Goal: Task Accomplishment & Management: Manage account settings

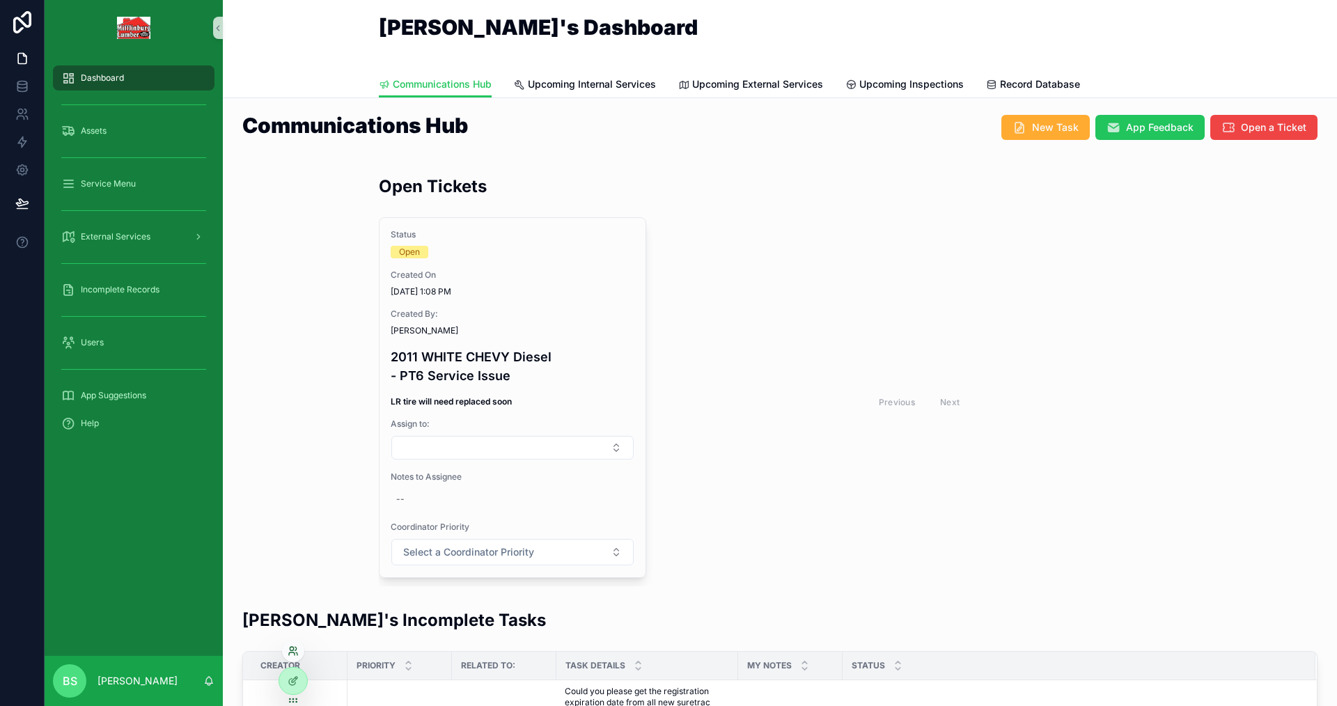
click at [290, 650] on icon at bounding box center [291, 648] width 3 height 3
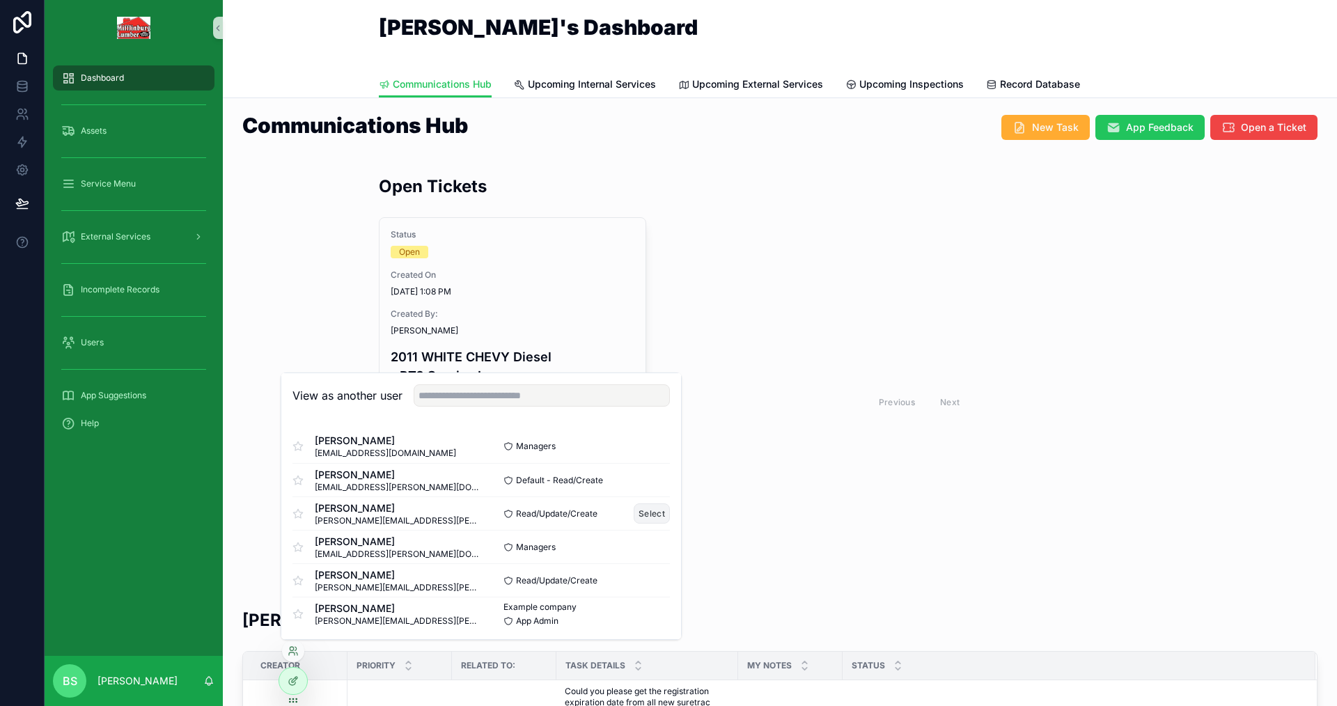
click at [654, 513] on button "Select" at bounding box center [652, 514] width 36 height 20
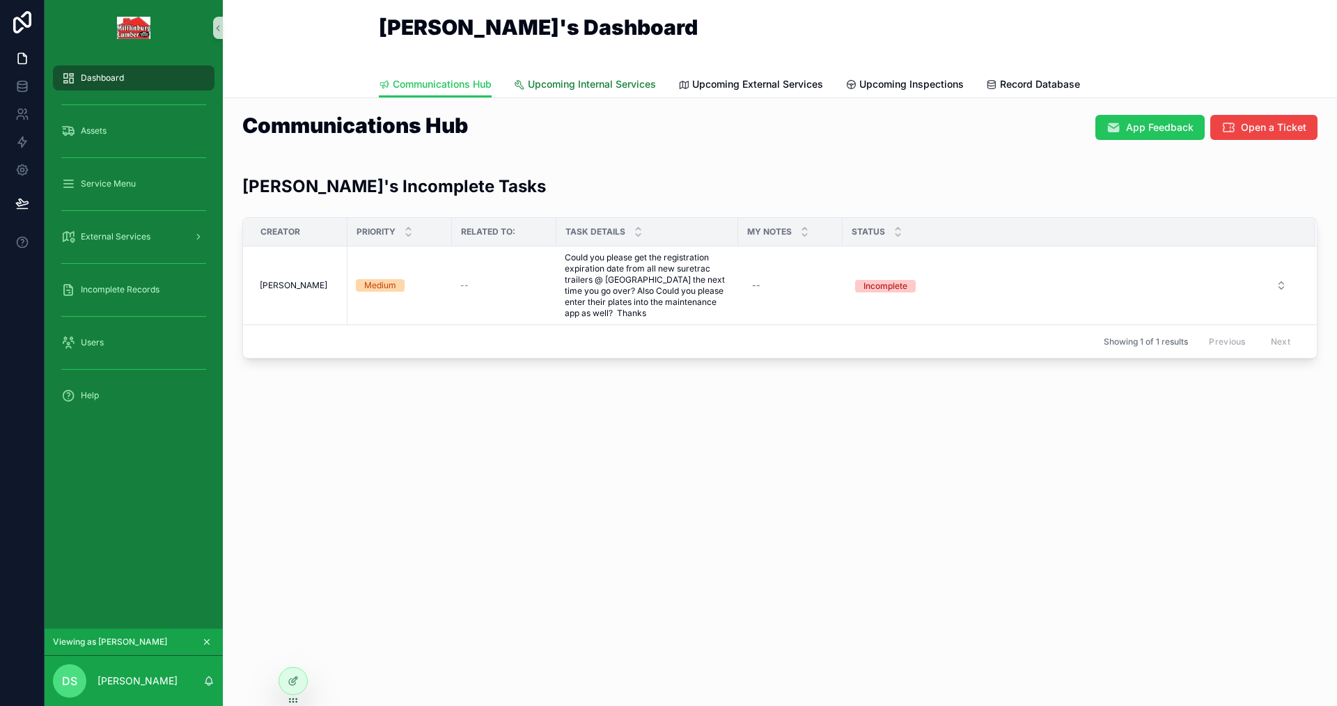
click at [552, 86] on span "Upcoming Internal Services" at bounding box center [592, 84] width 128 height 14
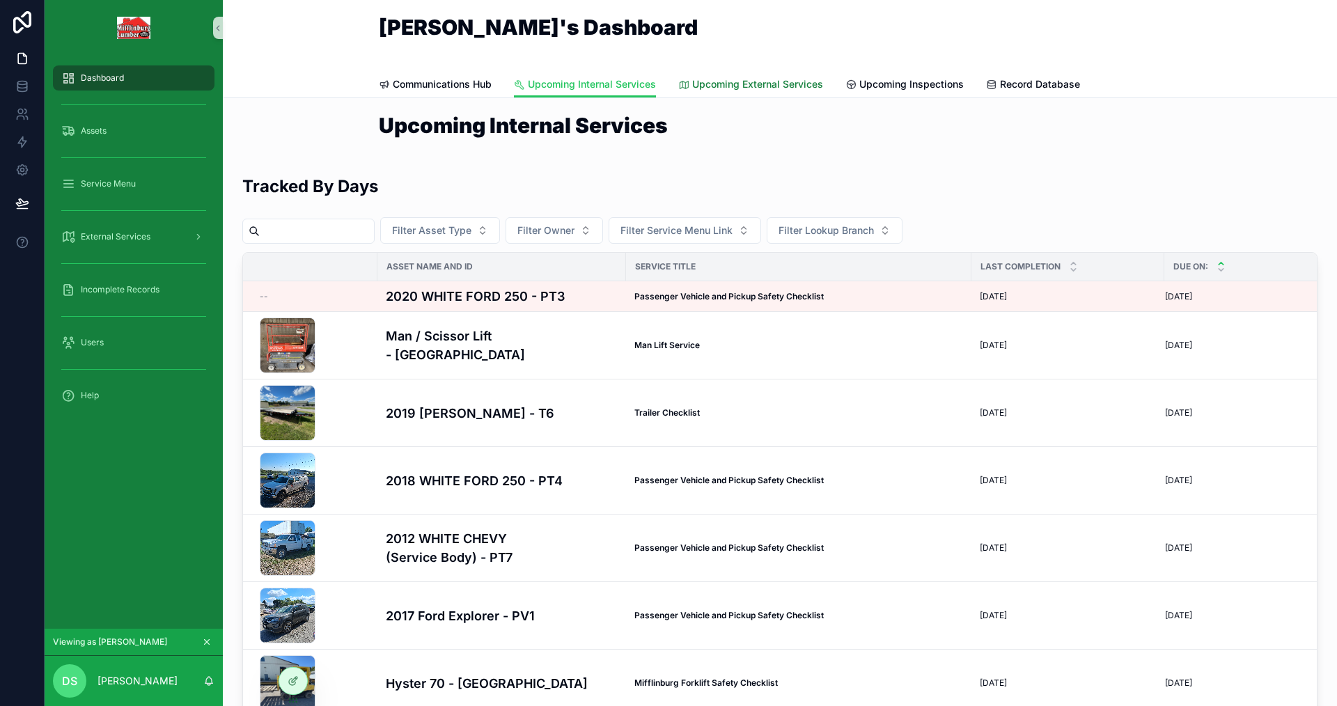
click at [742, 89] on span "Upcoming External Services" at bounding box center [757, 84] width 131 height 14
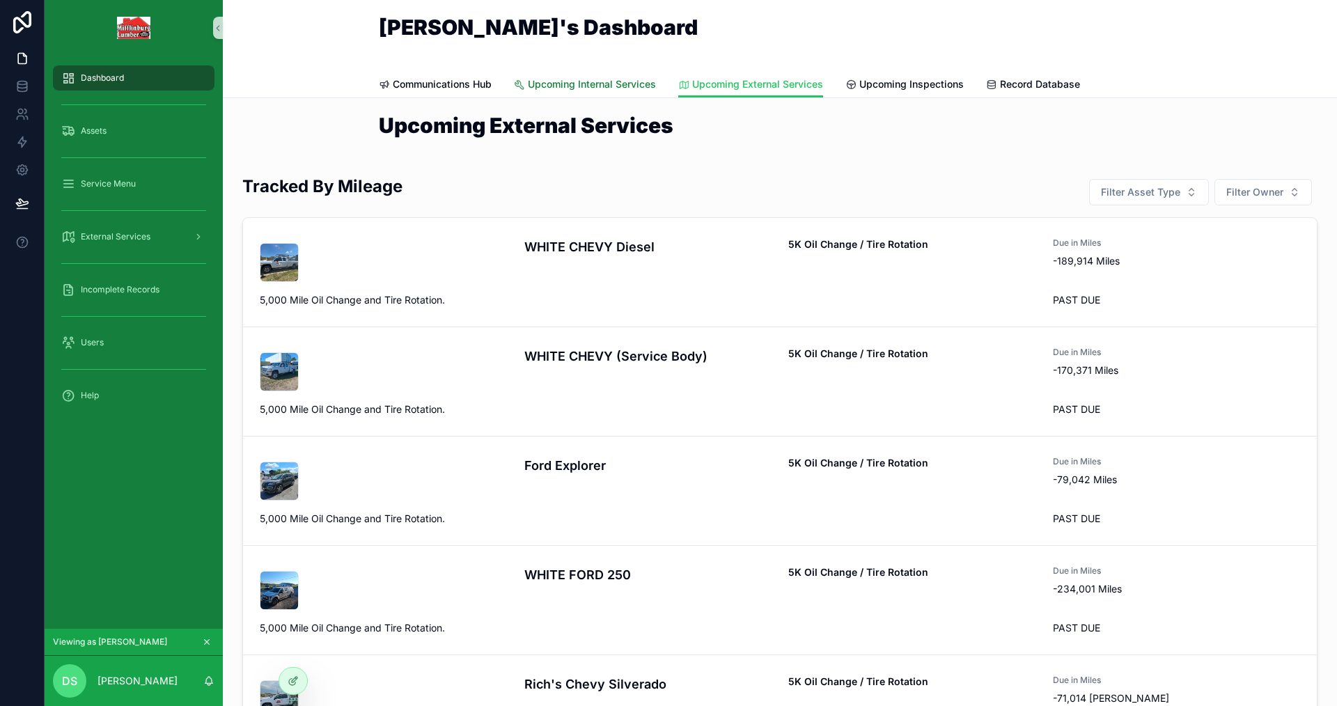
click at [532, 81] on span "Upcoming Internal Services" at bounding box center [592, 84] width 128 height 14
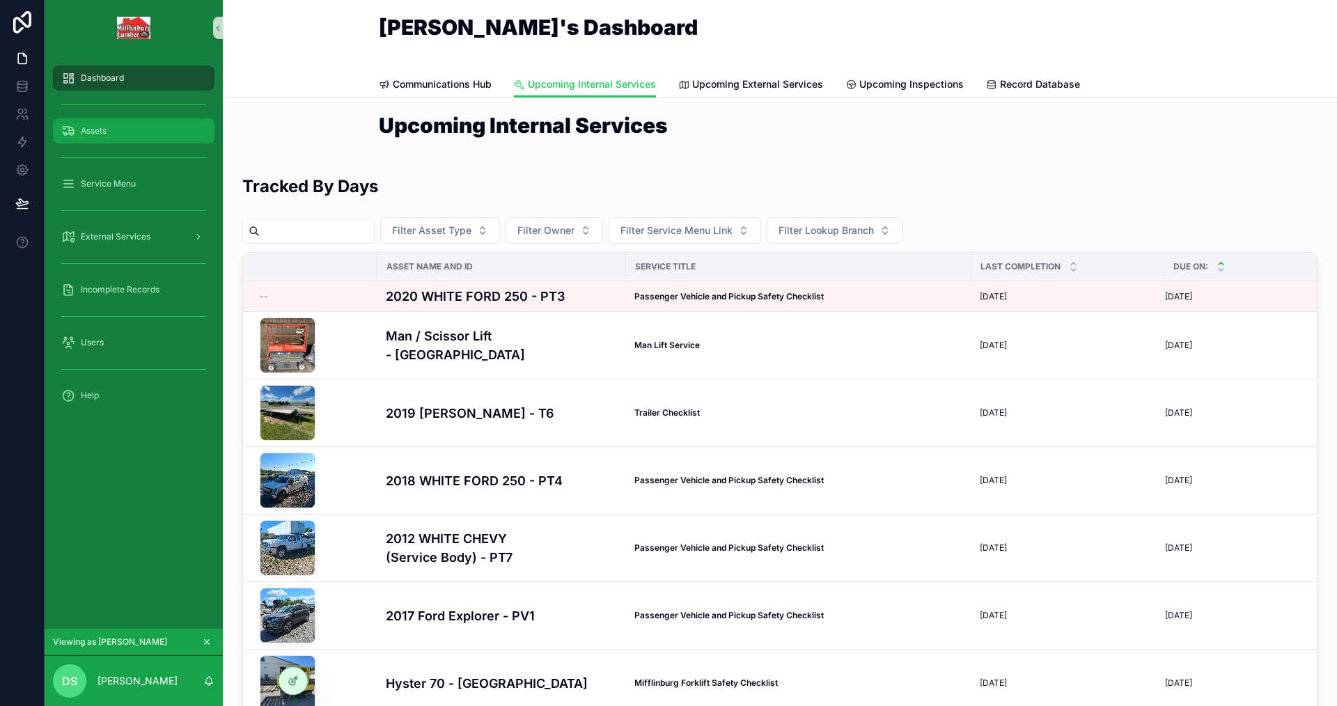
click at [89, 131] on span "Assets" at bounding box center [94, 130] width 26 height 11
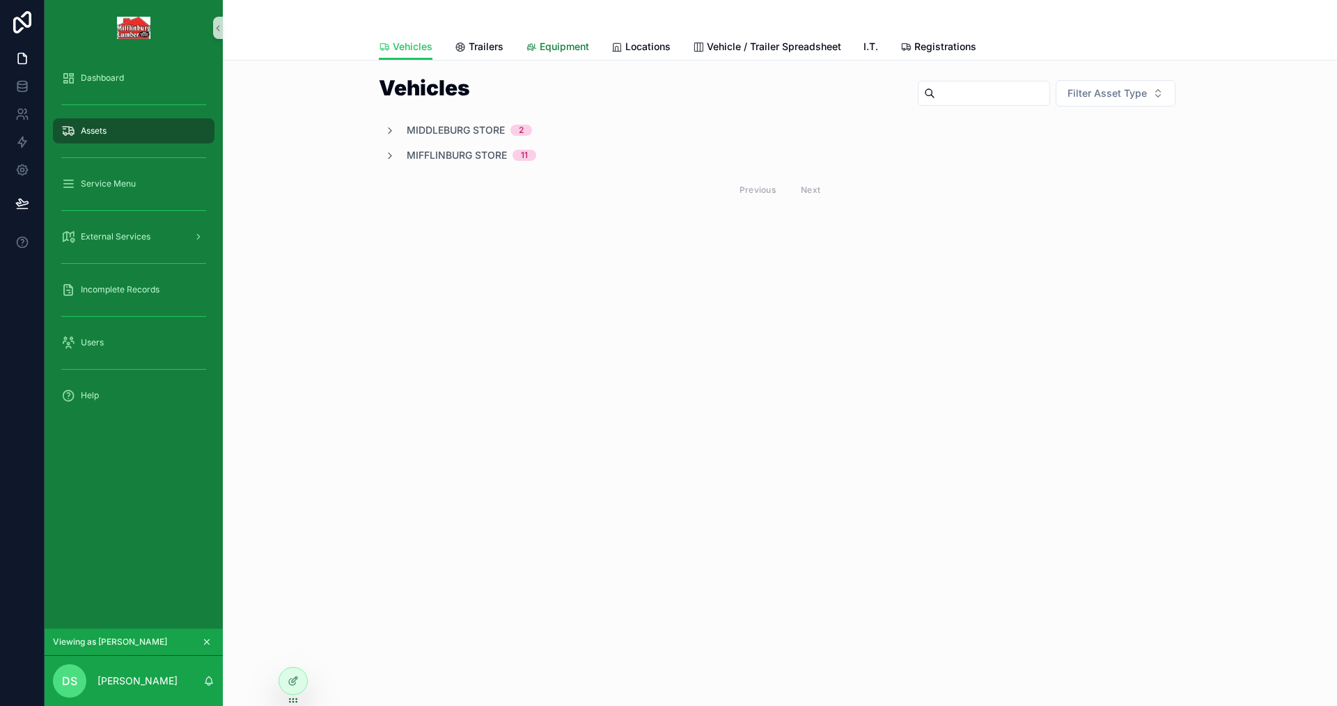
click at [554, 51] on span "Equipment" at bounding box center [564, 47] width 49 height 14
click at [393, 134] on icon "scrollable content" at bounding box center [389, 130] width 11 height 11
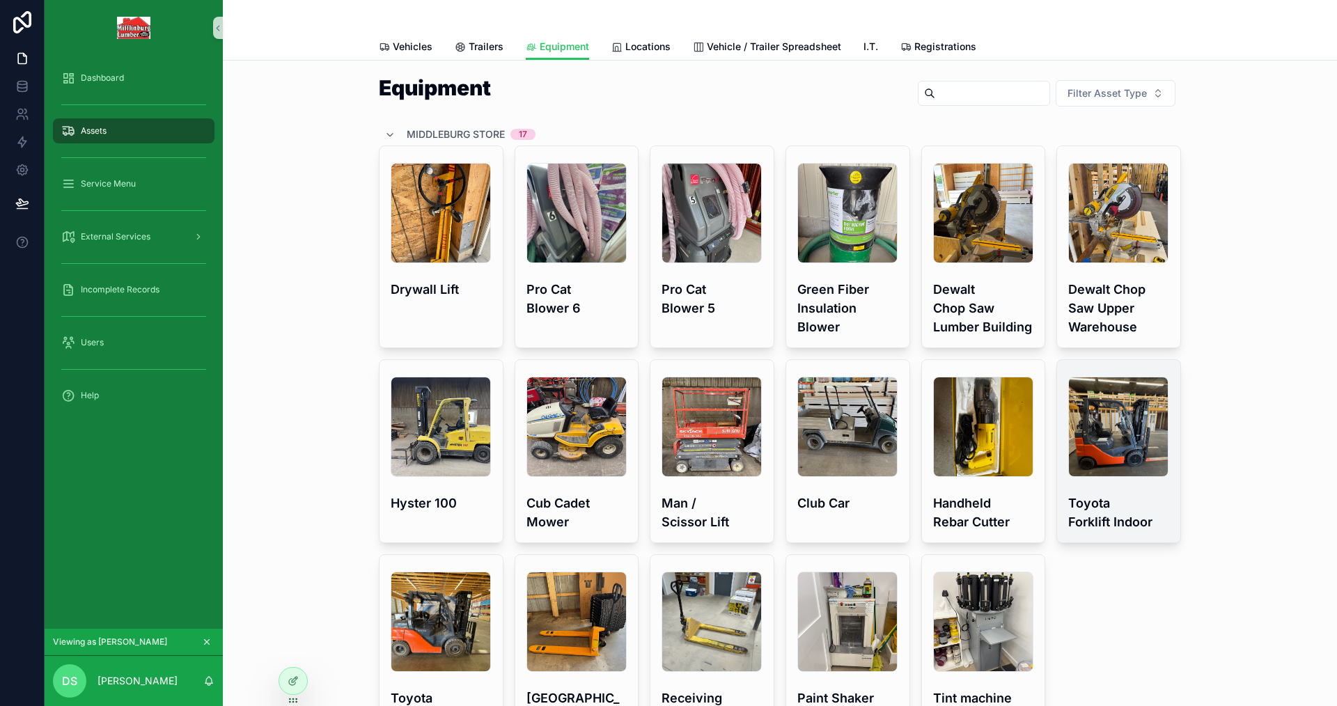
scroll to position [209, 0]
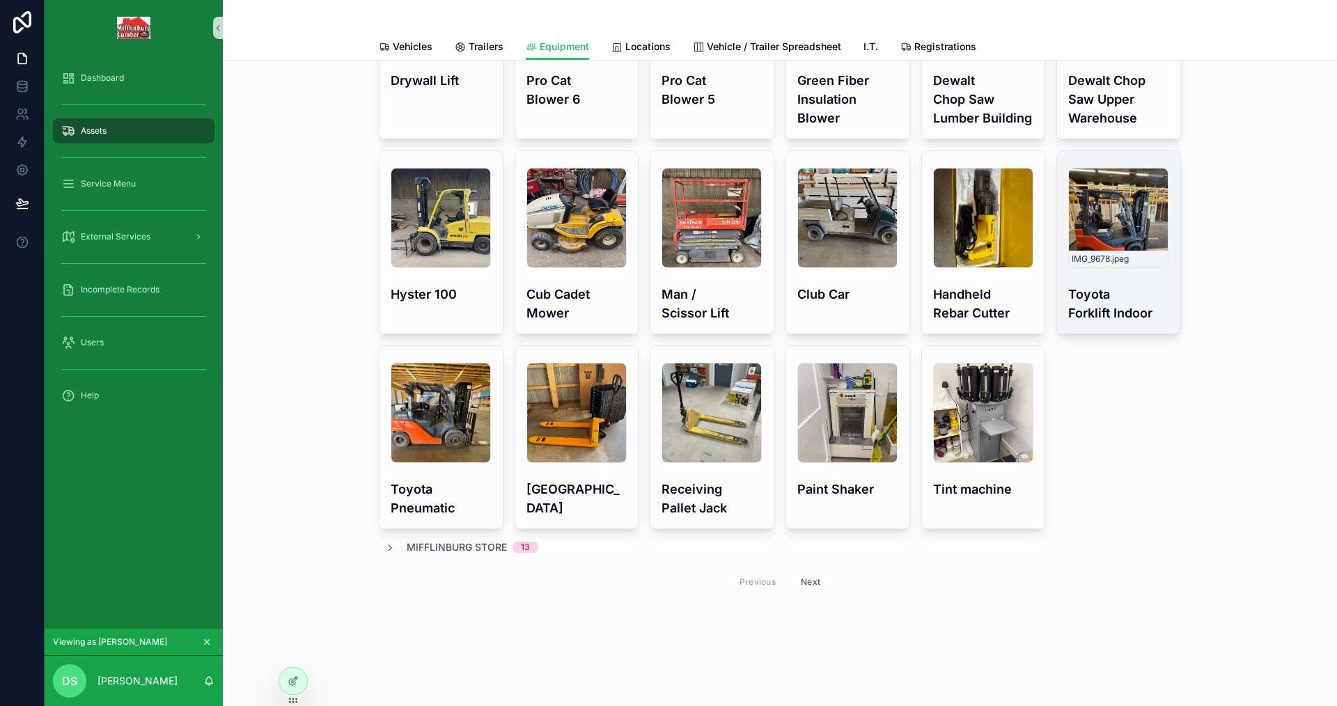
click at [1110, 244] on div "IMG_9678 .jpeg" at bounding box center [1118, 218] width 100 height 100
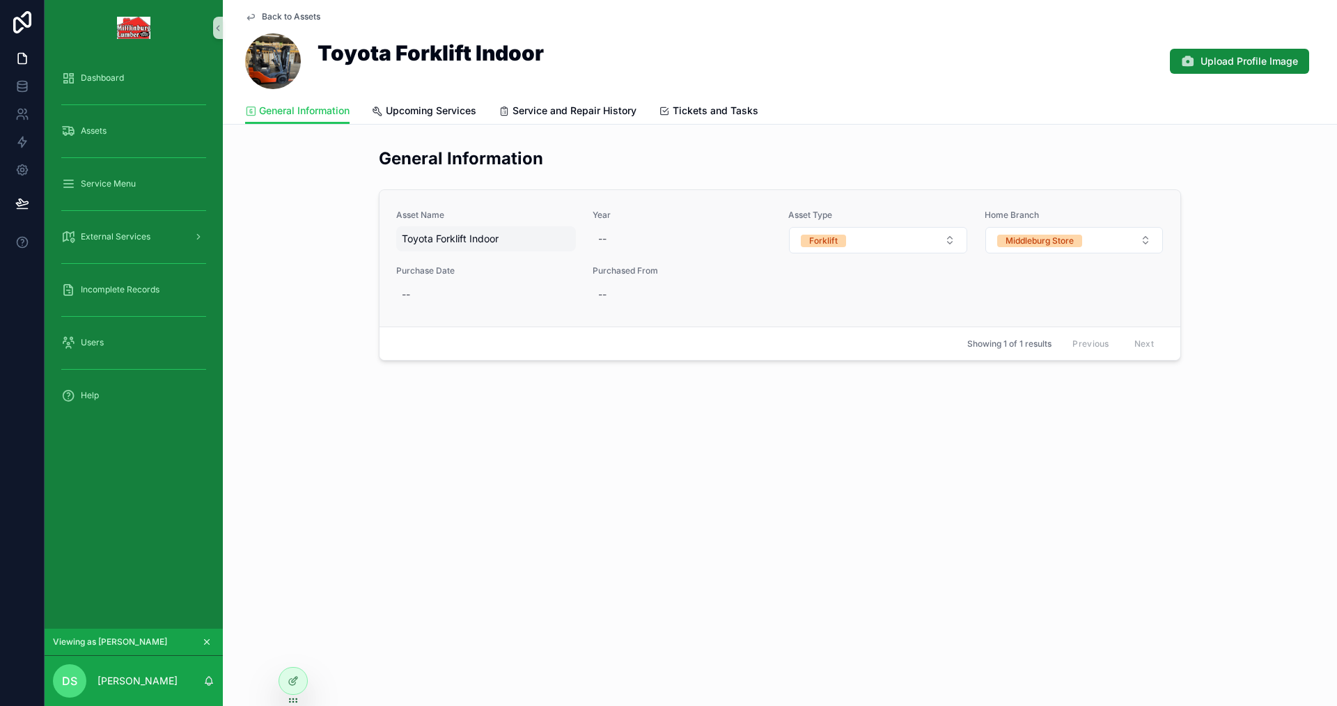
click at [420, 228] on div "Toyota Forklift Indoor" at bounding box center [486, 238] width 180 height 25
click at [445, 253] on textarea "**********" at bounding box center [470, 266] width 132 height 42
type textarea "**********"
click at [568, 259] on icon "scrollable content" at bounding box center [572, 256] width 11 height 11
click at [247, 17] on icon "scrollable content" at bounding box center [250, 16] width 11 height 11
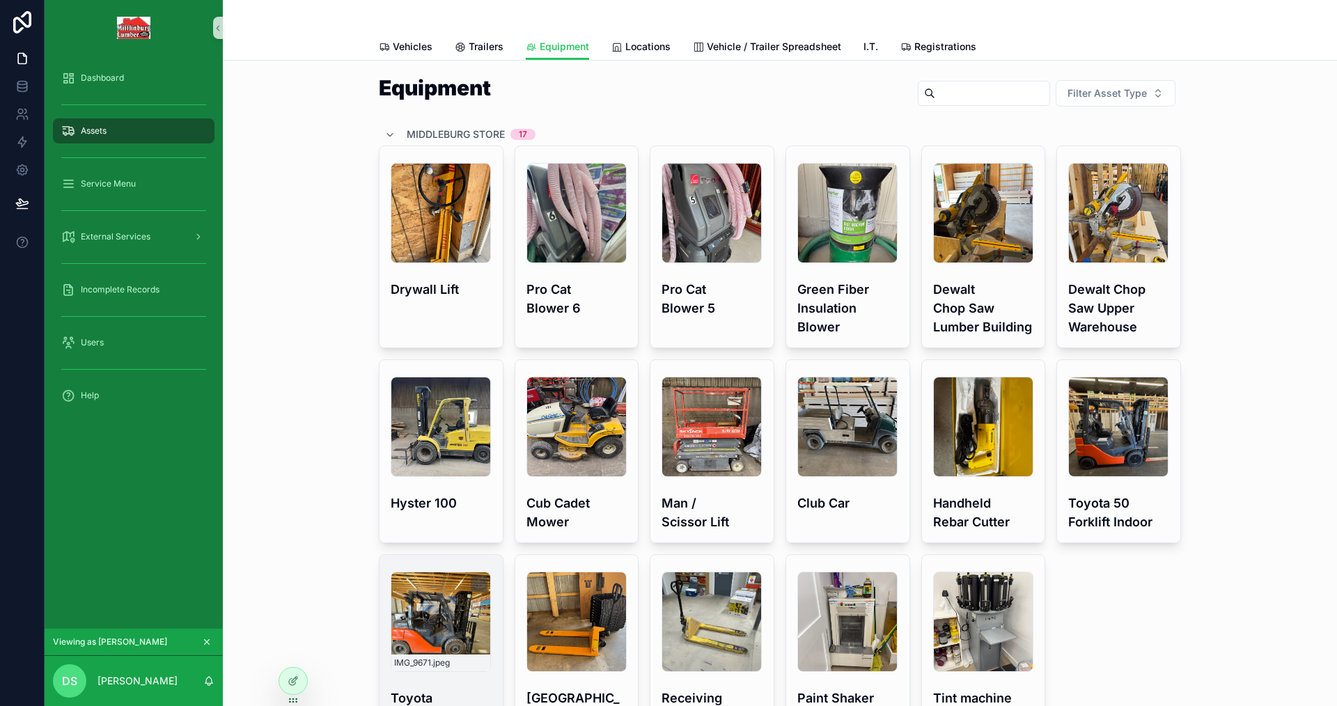
click at [421, 572] on div "IMG_9671 .jpeg" at bounding box center [441, 622] width 100 height 100
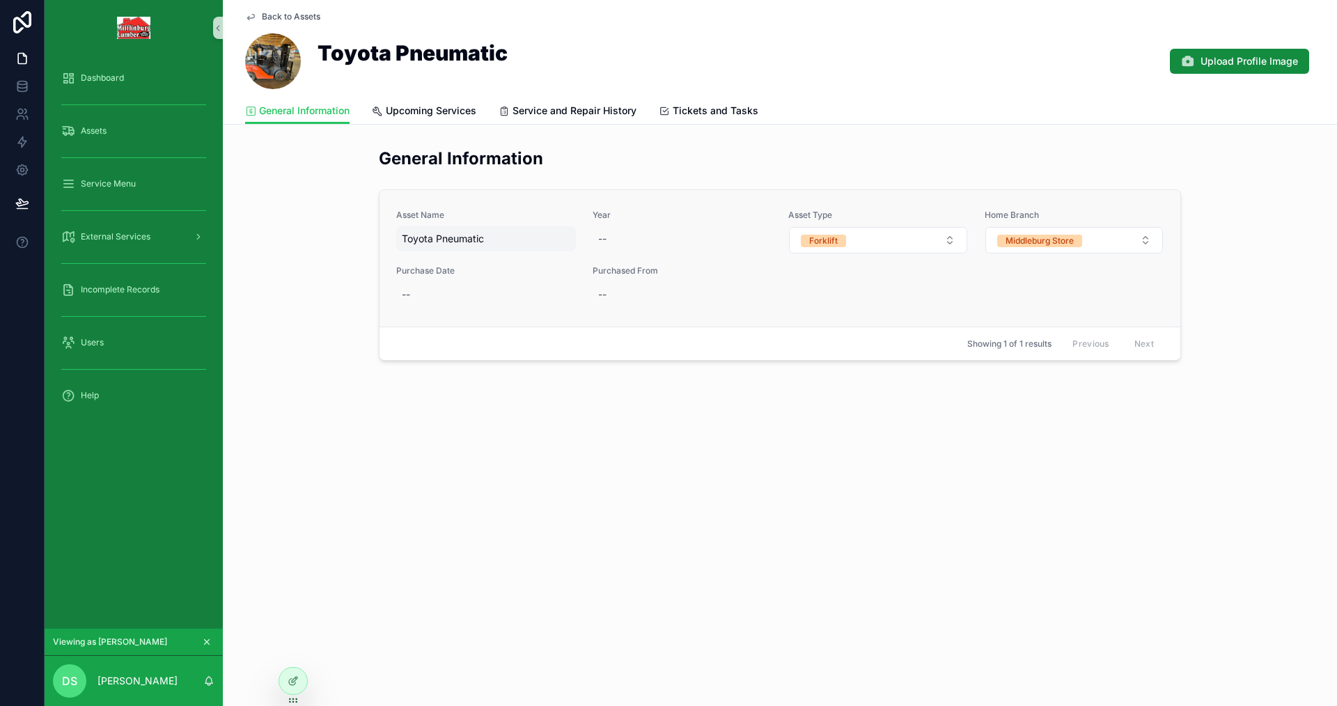
click at [432, 235] on span "Toyota Pneumatic" at bounding box center [486, 239] width 169 height 14
click at [447, 256] on textarea "**********" at bounding box center [470, 266] width 132 height 42
type textarea "**********"
click at [578, 257] on button "scrollable content" at bounding box center [572, 256] width 17 height 17
click at [250, 14] on icon "scrollable content" at bounding box center [250, 16] width 11 height 11
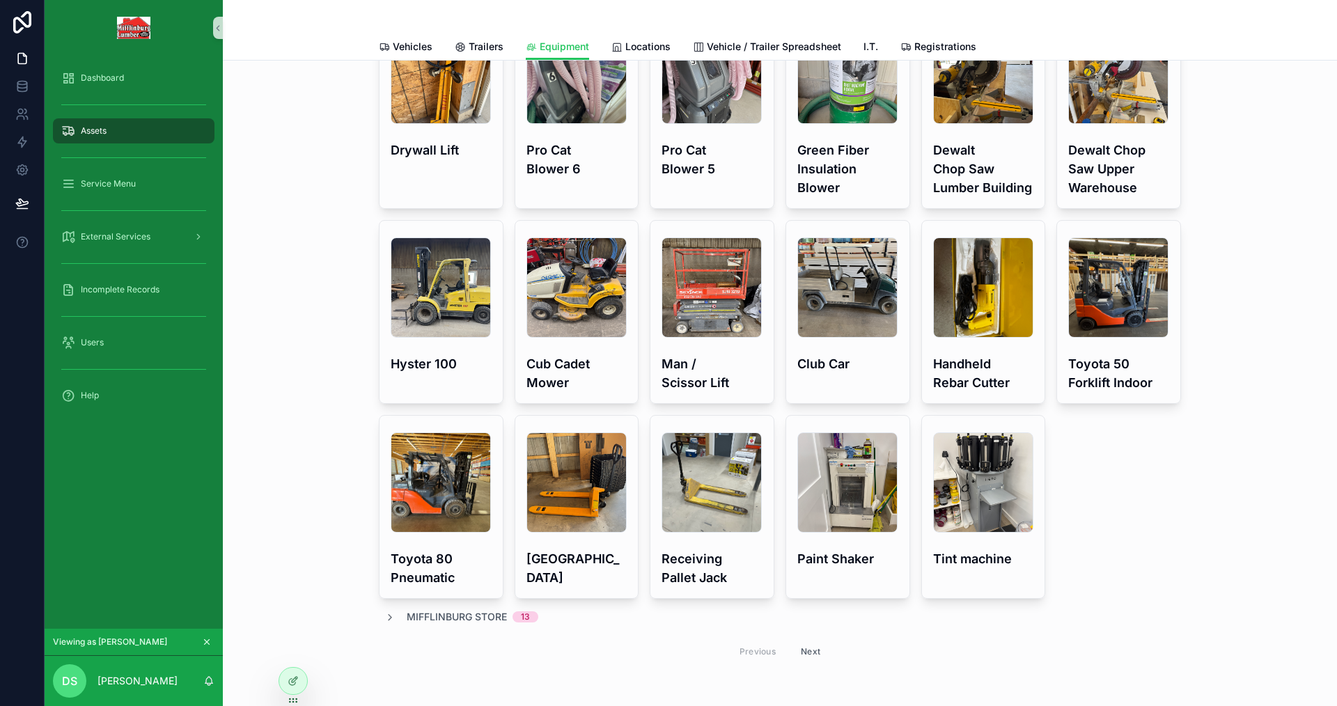
scroll to position [70, 0]
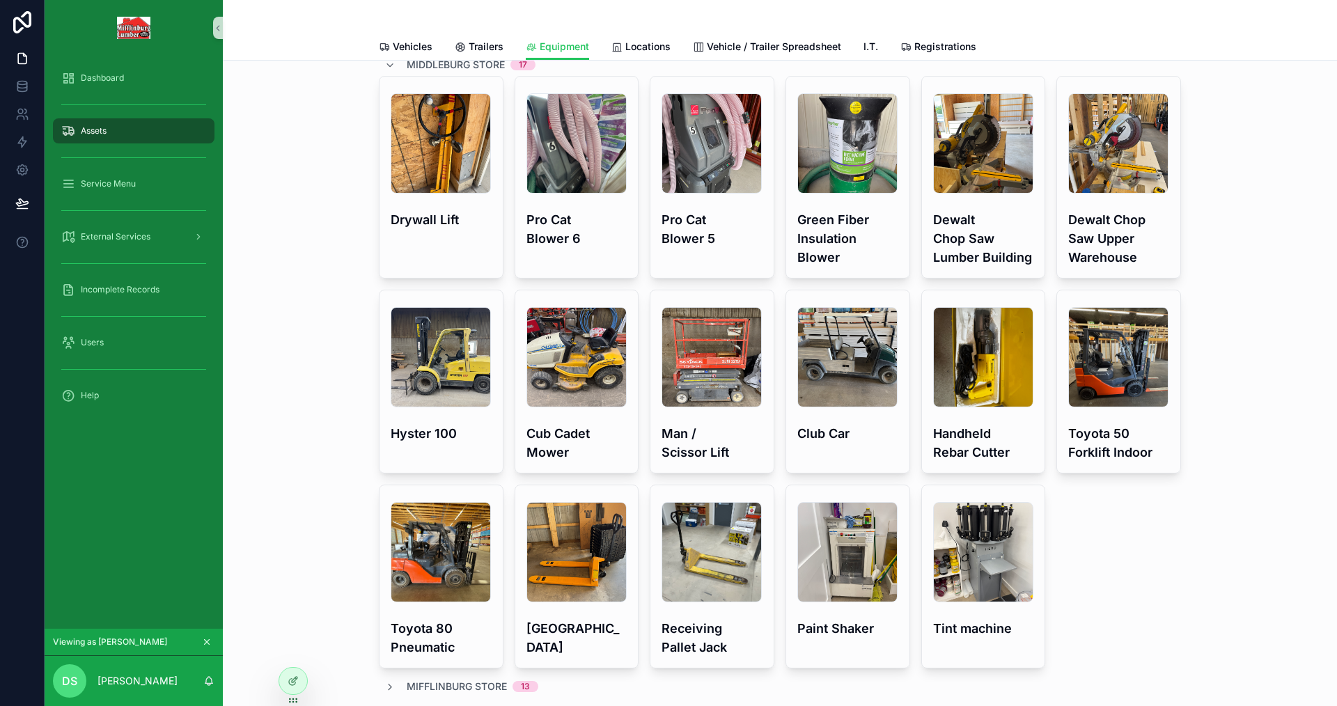
click at [211, 639] on icon "scrollable content" at bounding box center [207, 642] width 10 height 10
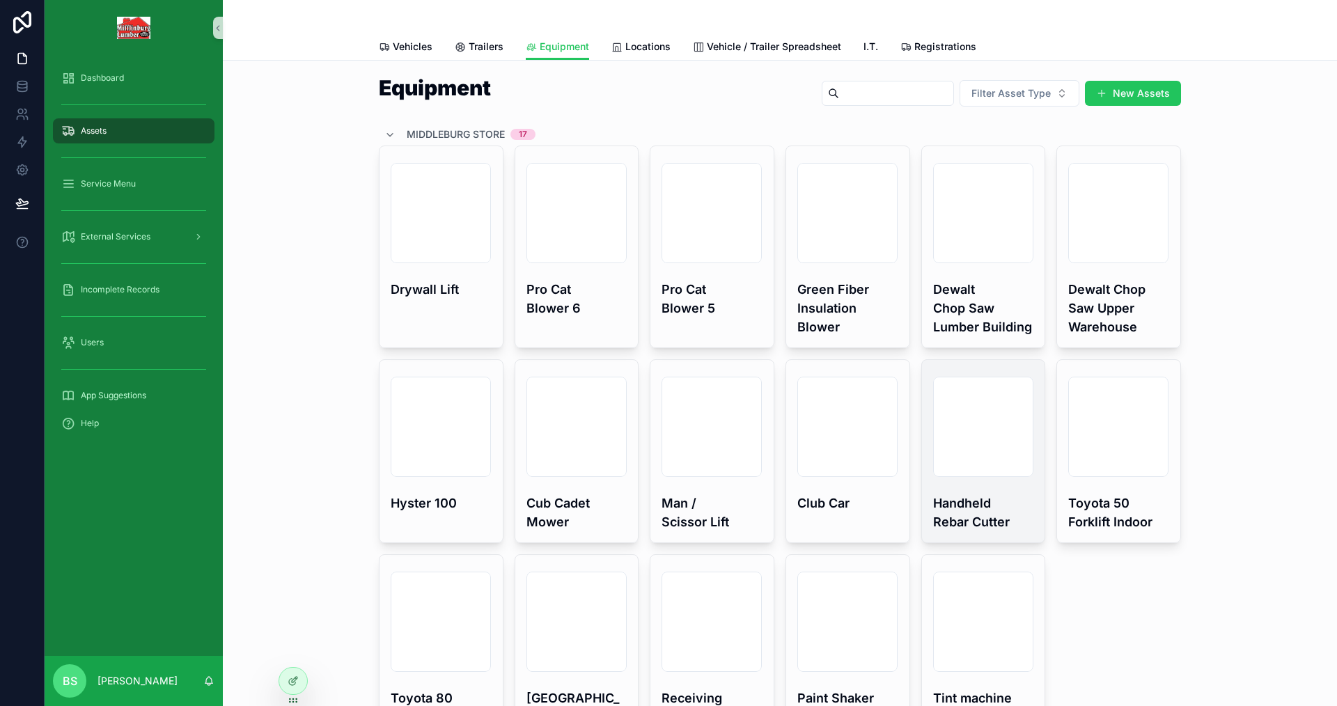
scroll to position [67, 0]
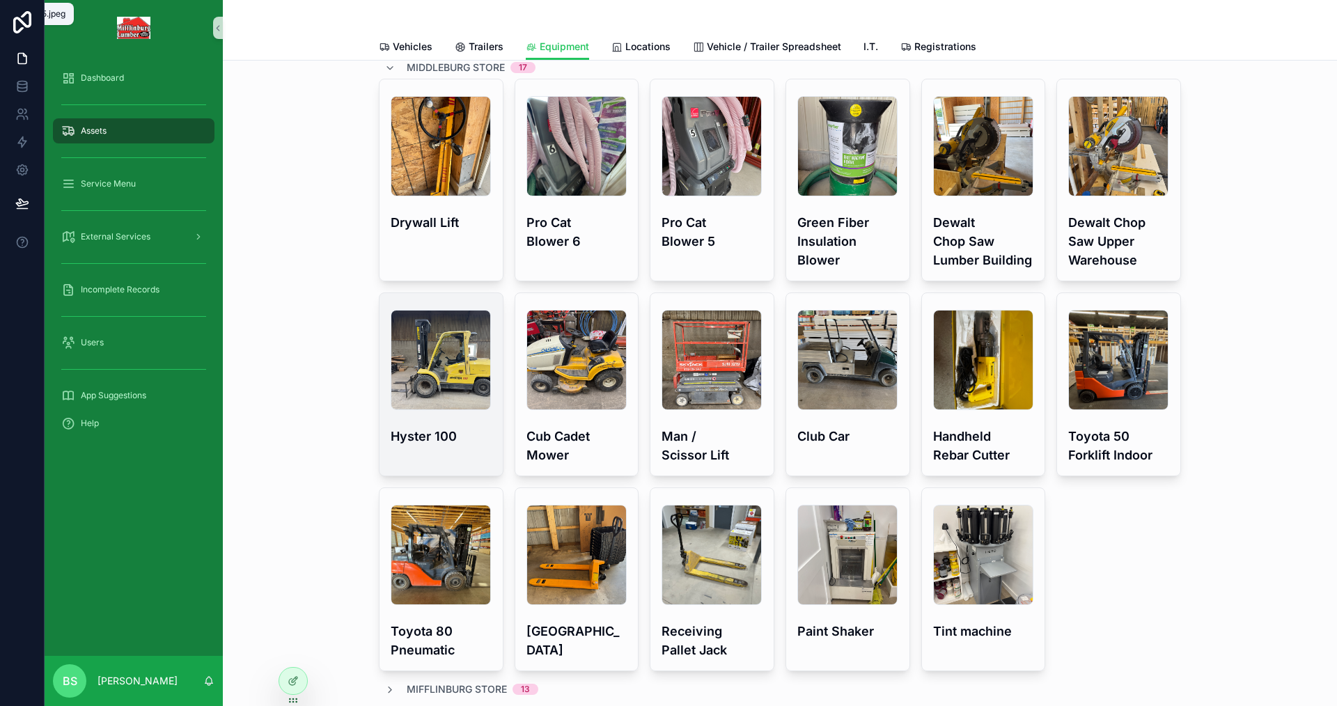
click at [382, 293] on div "IMG_9677 .jpeg Hyster 100" at bounding box center [441, 375] width 123 height 164
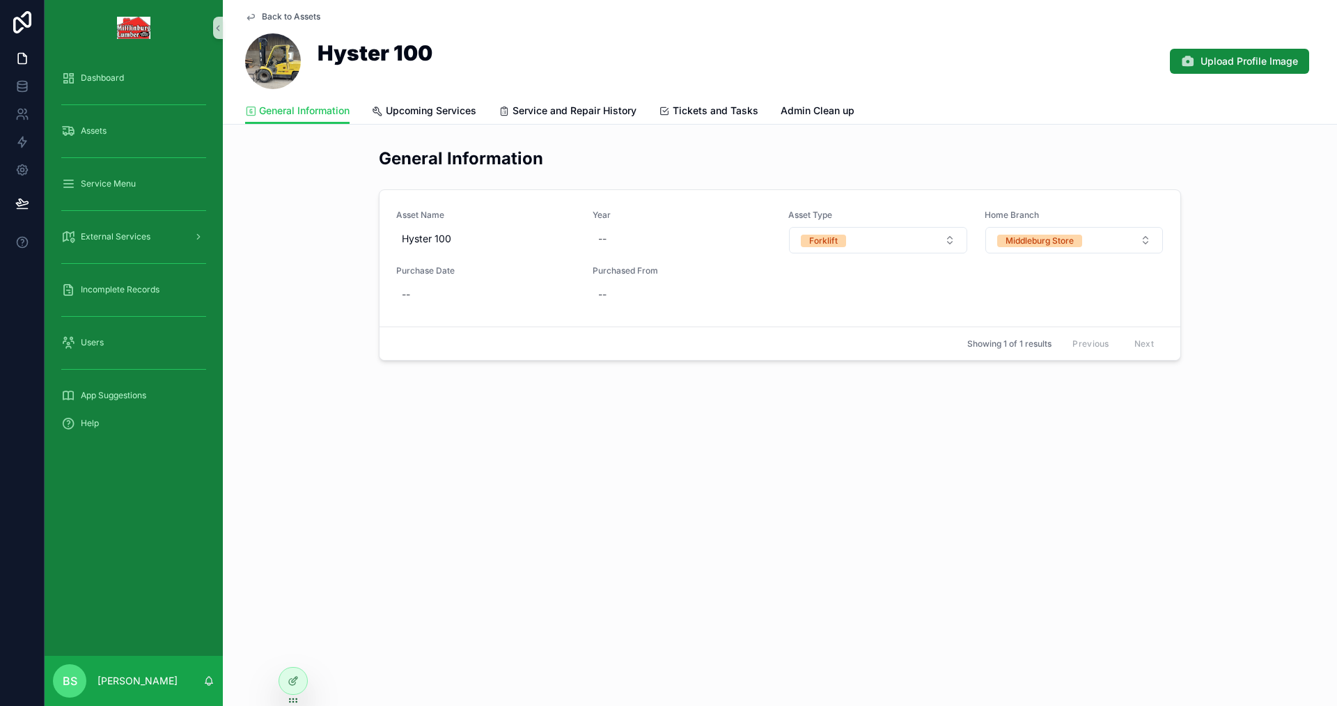
click at [242, 12] on div "Back to Assets Hyster 100 Upload Profile Image General Information General Info…" at bounding box center [780, 62] width 1114 height 125
click at [248, 15] on icon "scrollable content" at bounding box center [250, 16] width 11 height 11
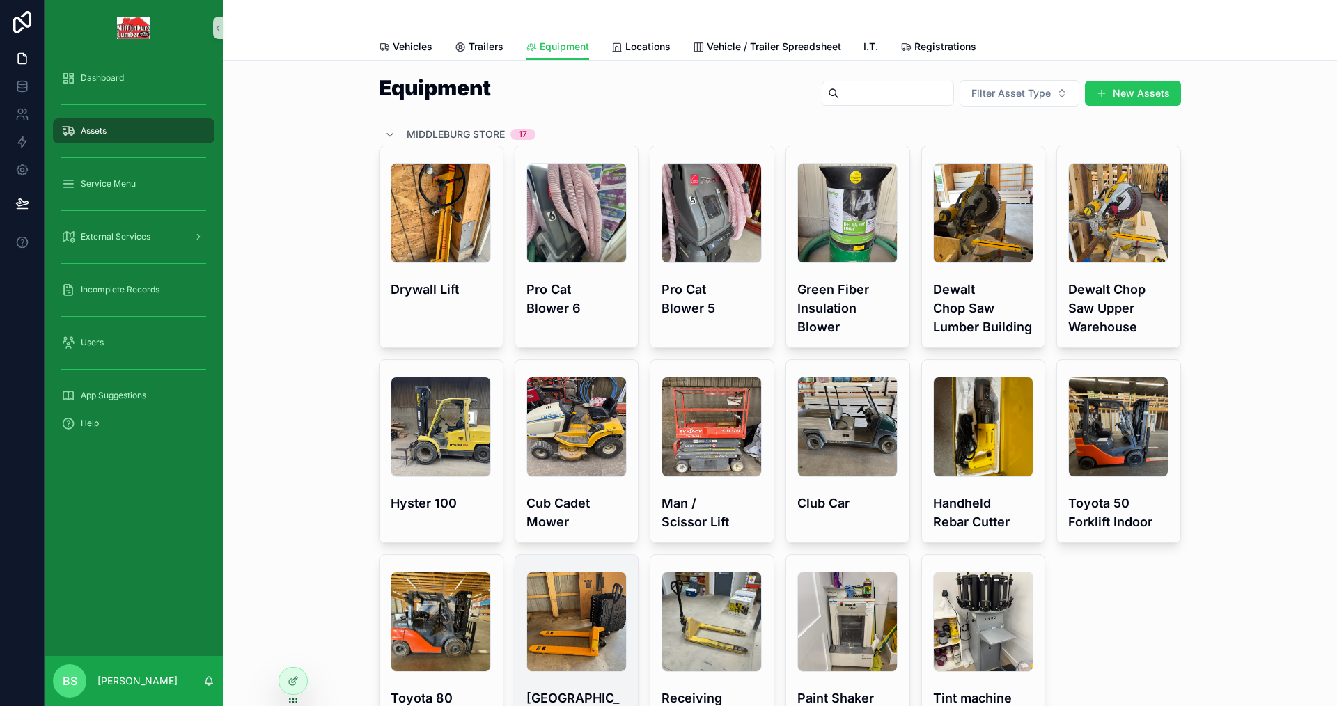
scroll to position [237, 0]
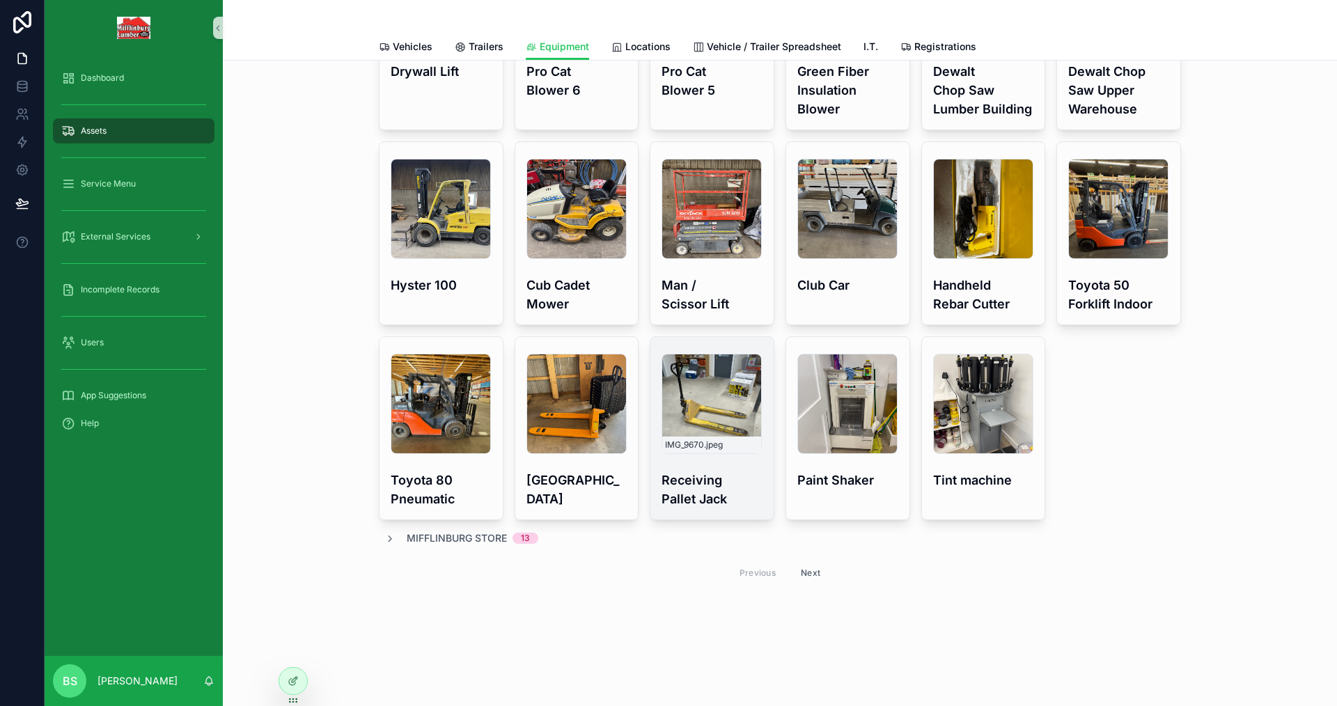
click at [1216, 341] on div "Equipment Filter Asset Type New Assets Middleburg Store 17 IMG_9687 .jpeg Drywa…" at bounding box center [780, 224] width 1092 height 741
click at [475, 47] on span "Trailers" at bounding box center [486, 47] width 35 height 14
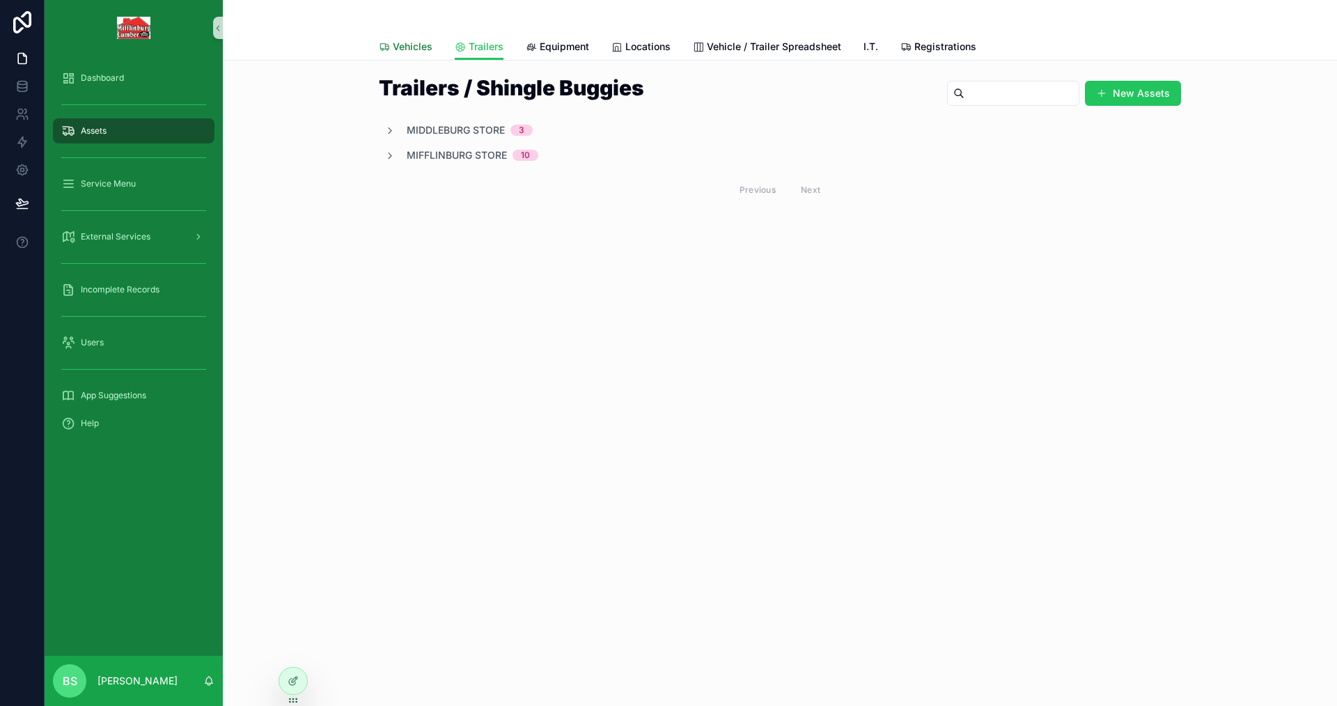
click at [405, 45] on span "Vehicles" at bounding box center [413, 47] width 40 height 14
click at [392, 125] on icon "scrollable content" at bounding box center [389, 130] width 11 height 11
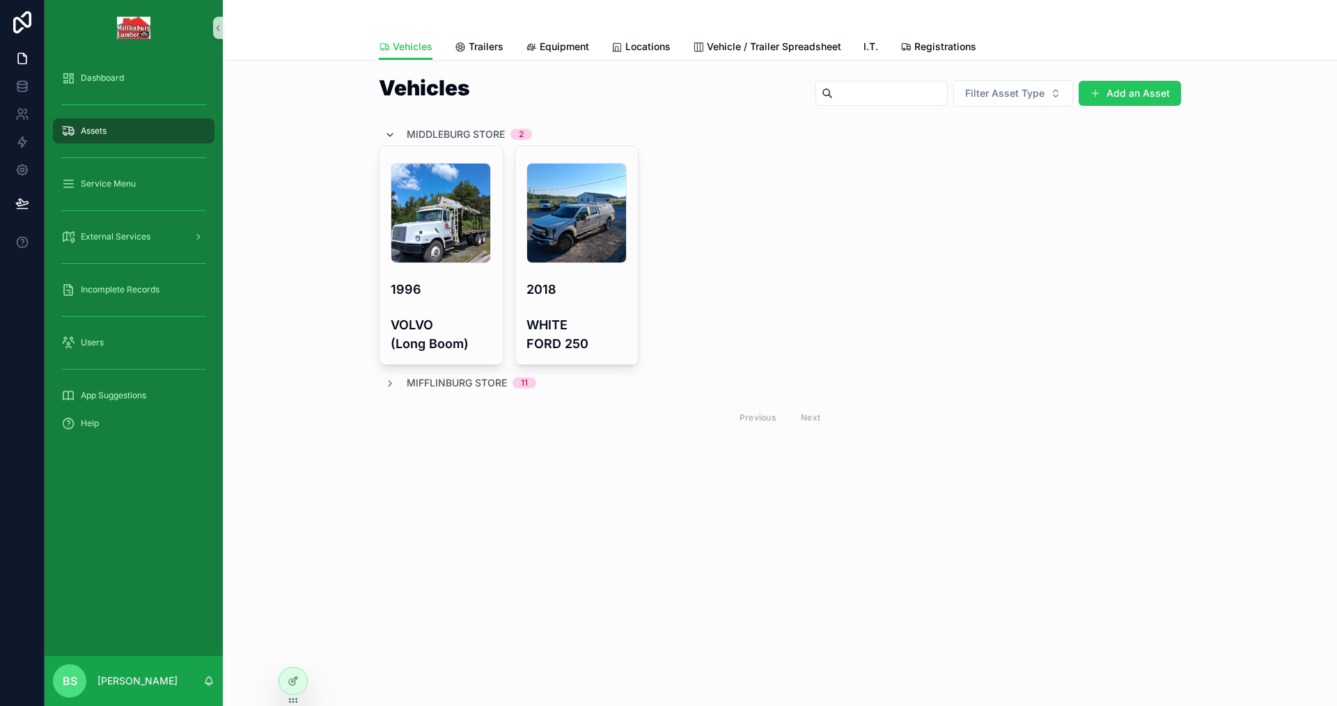
click at [389, 130] on icon "scrollable content" at bounding box center [389, 135] width 11 height 11
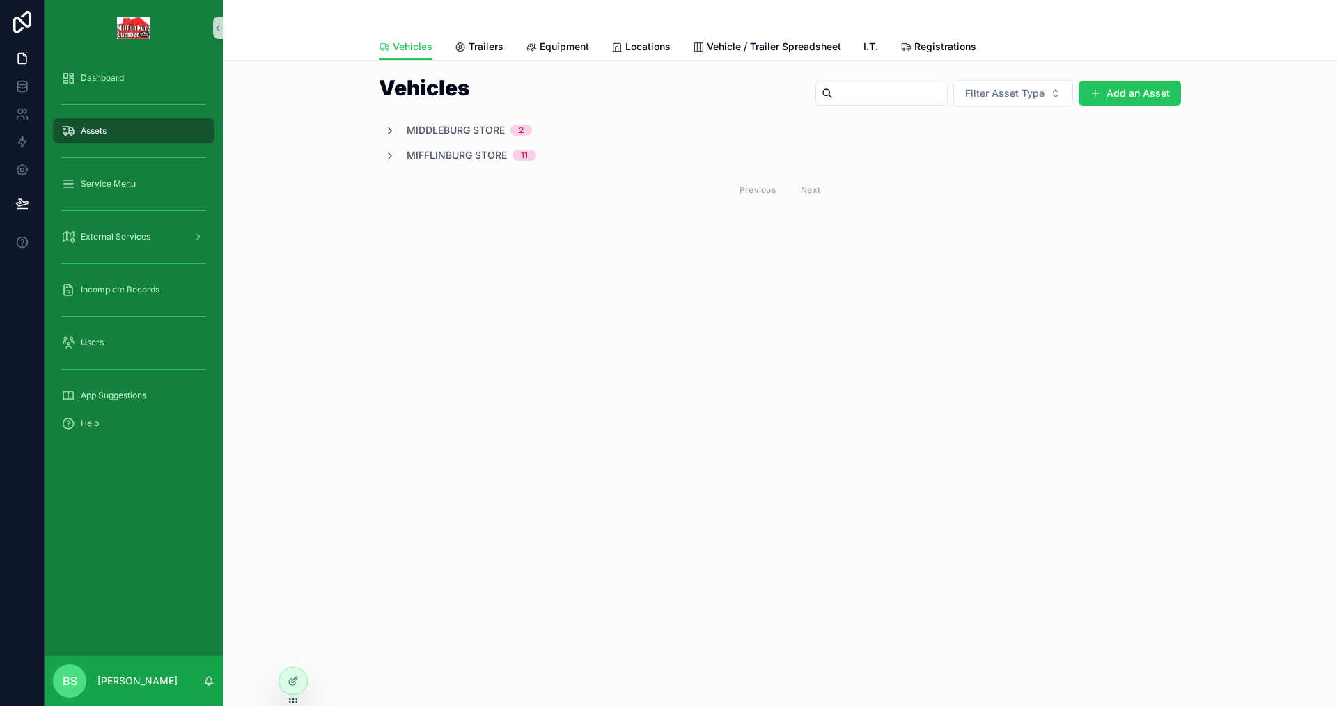
click at [391, 128] on icon "scrollable content" at bounding box center [389, 130] width 11 height 11
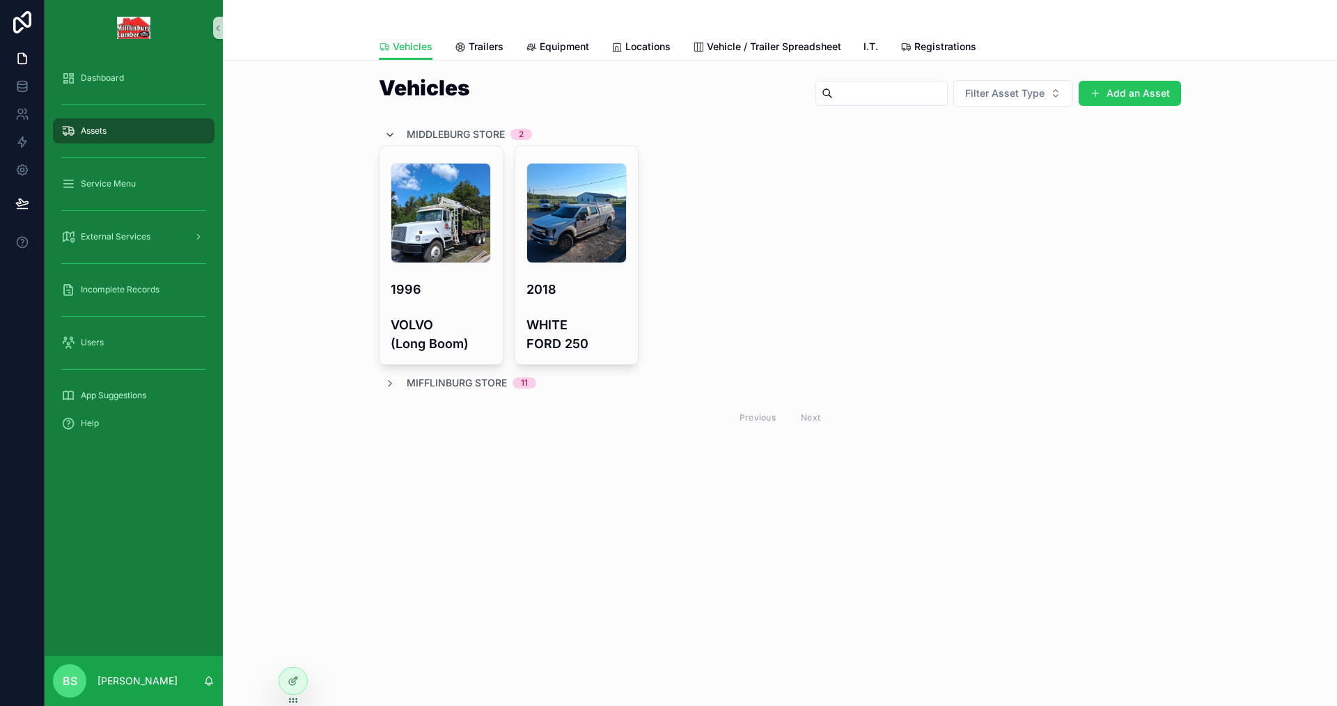
click at [393, 136] on icon "scrollable content" at bounding box center [389, 135] width 11 height 11
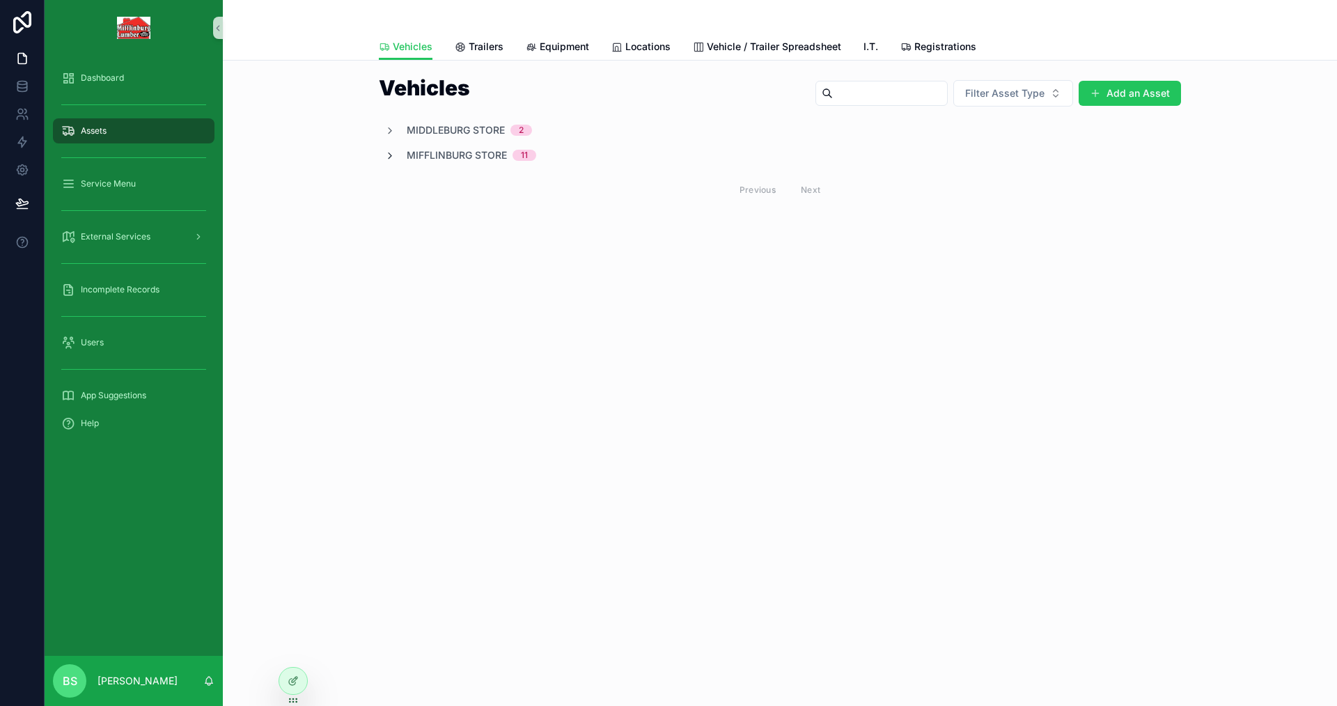
click at [389, 158] on icon "scrollable content" at bounding box center [389, 155] width 11 height 11
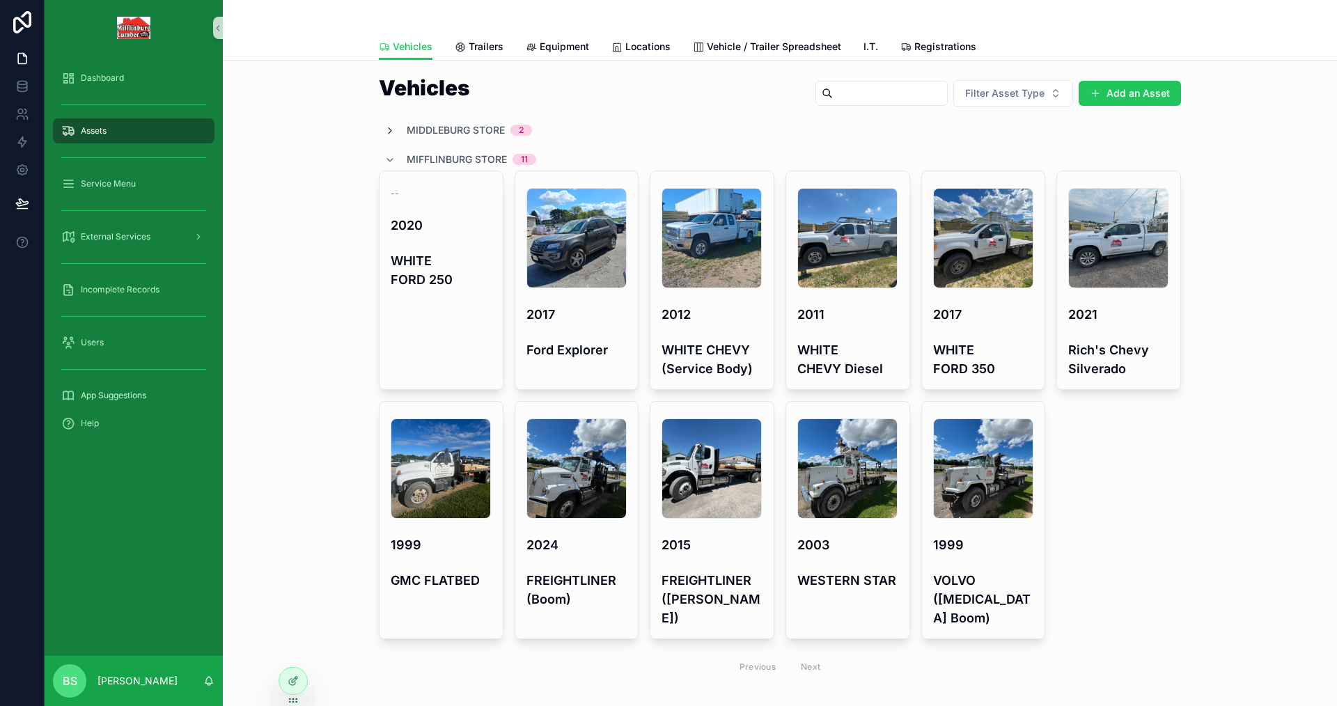
click at [389, 128] on icon "scrollable content" at bounding box center [389, 130] width 11 height 11
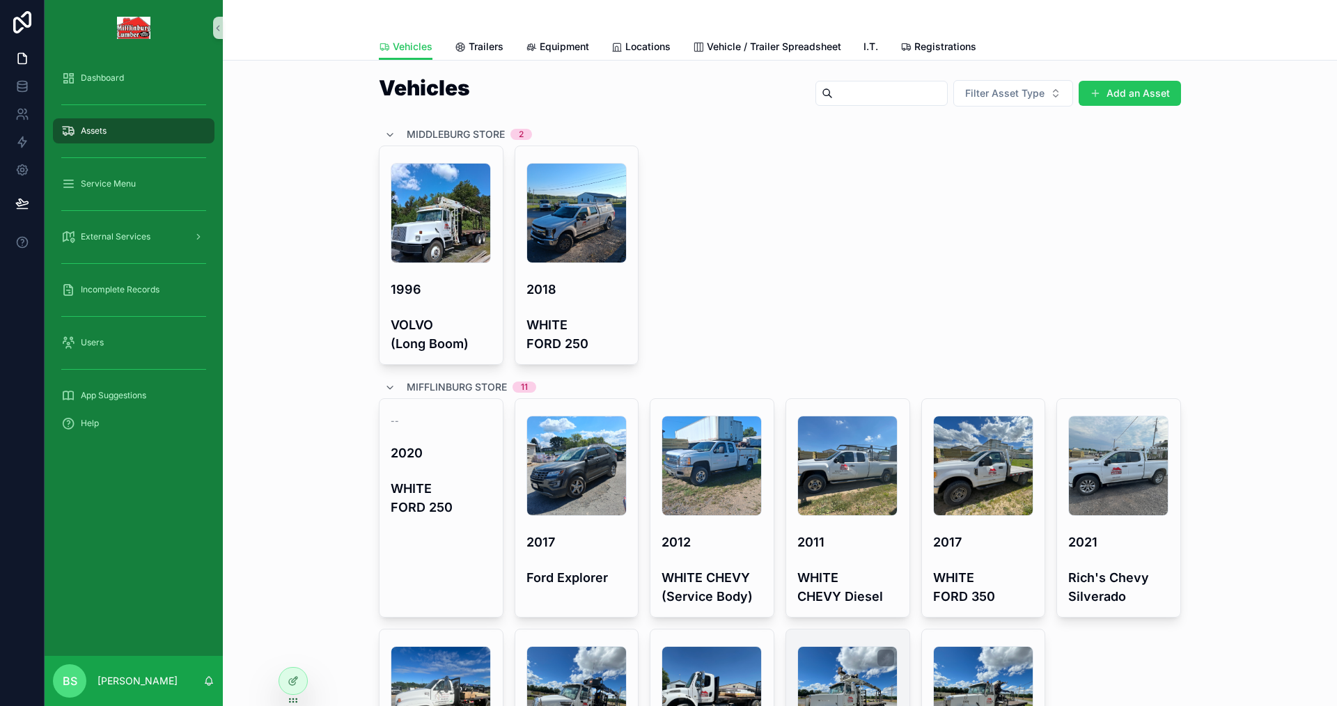
scroll to position [209, 0]
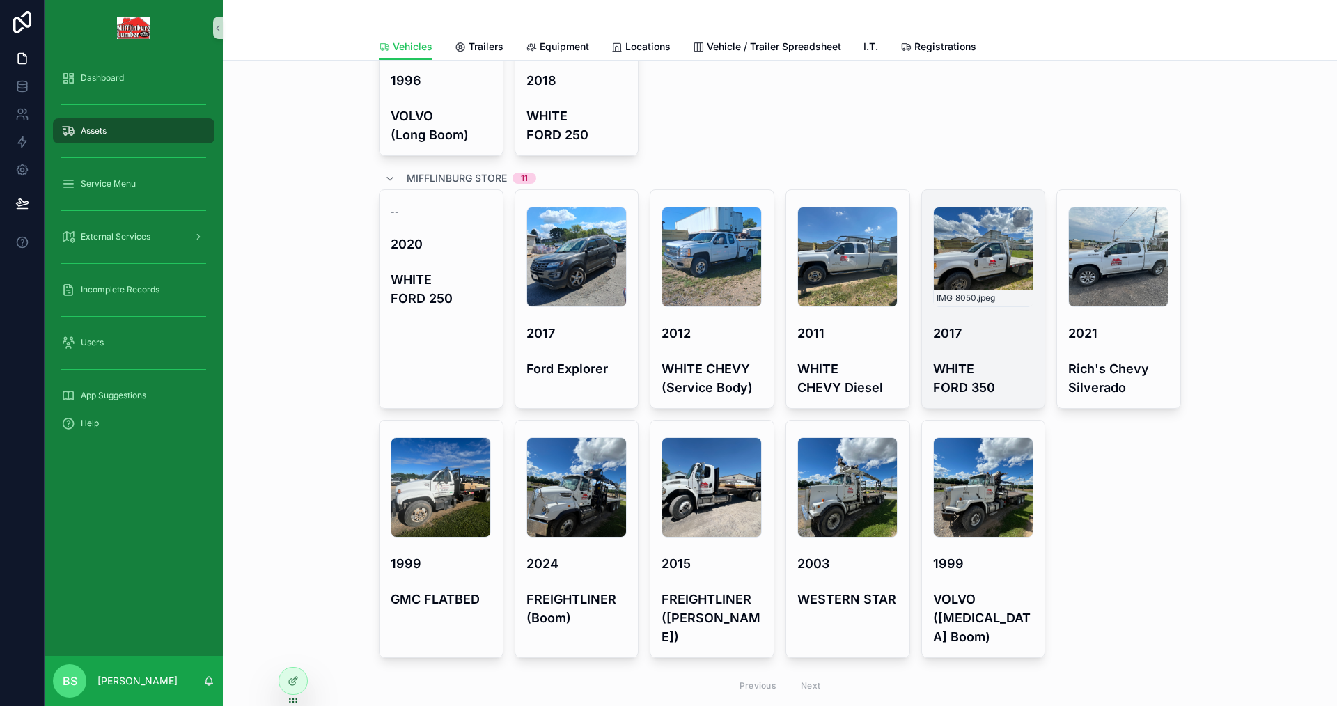
click at [962, 274] on div "IMG_8050 .jpeg" at bounding box center [983, 257] width 100 height 100
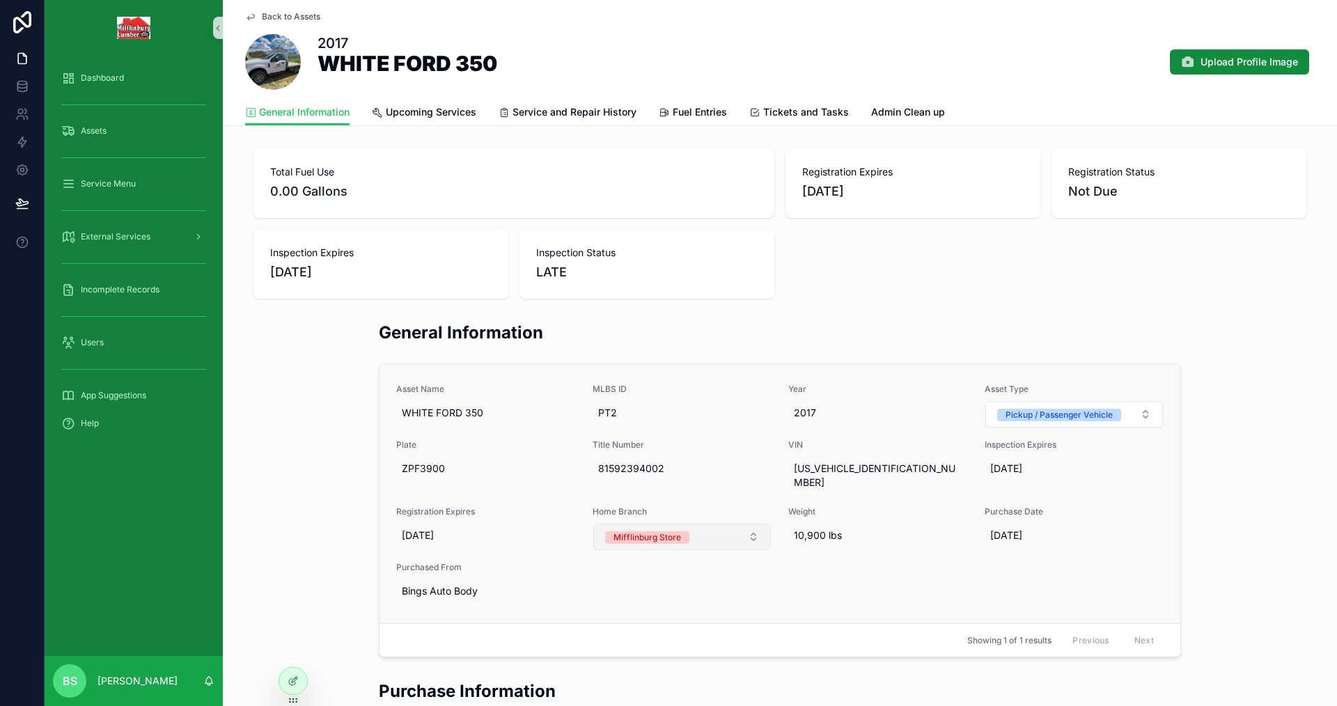
click at [672, 531] on div "Mifflinburg Store" at bounding box center [648, 537] width 68 height 13
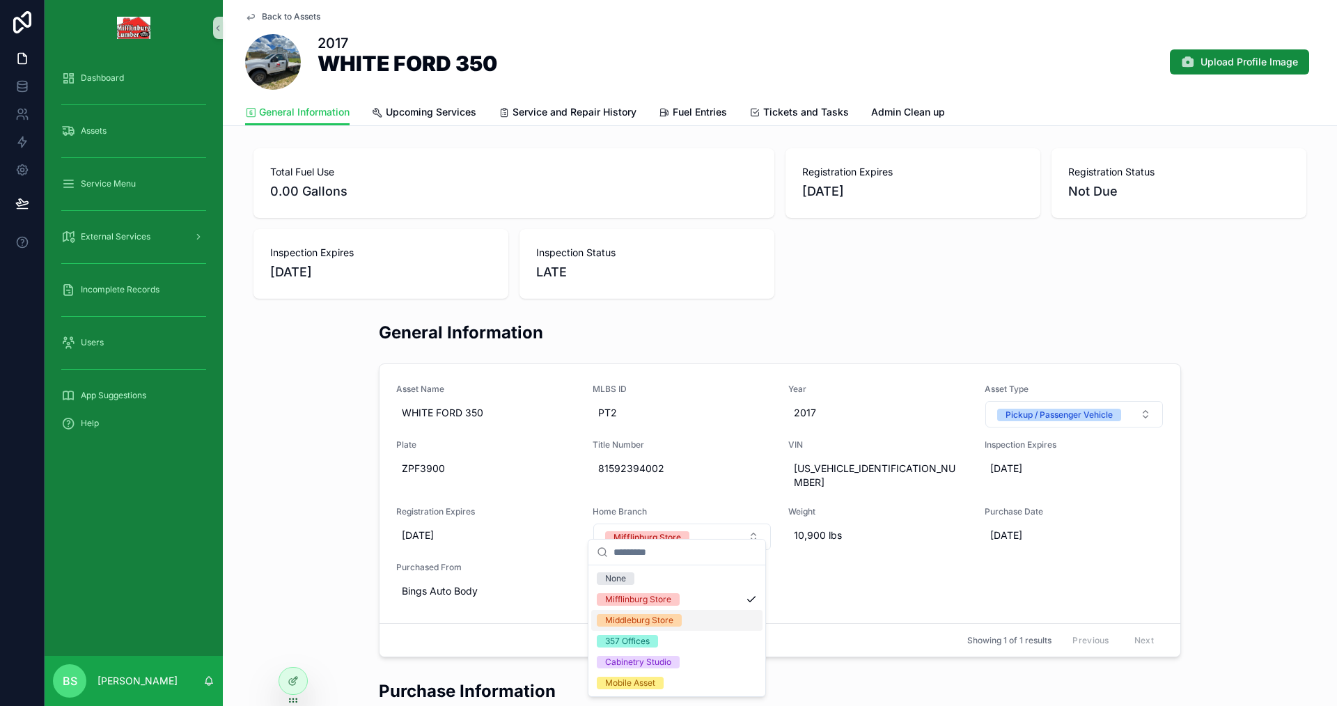
click at [663, 625] on div "Middleburg Store" at bounding box center [639, 620] width 68 height 13
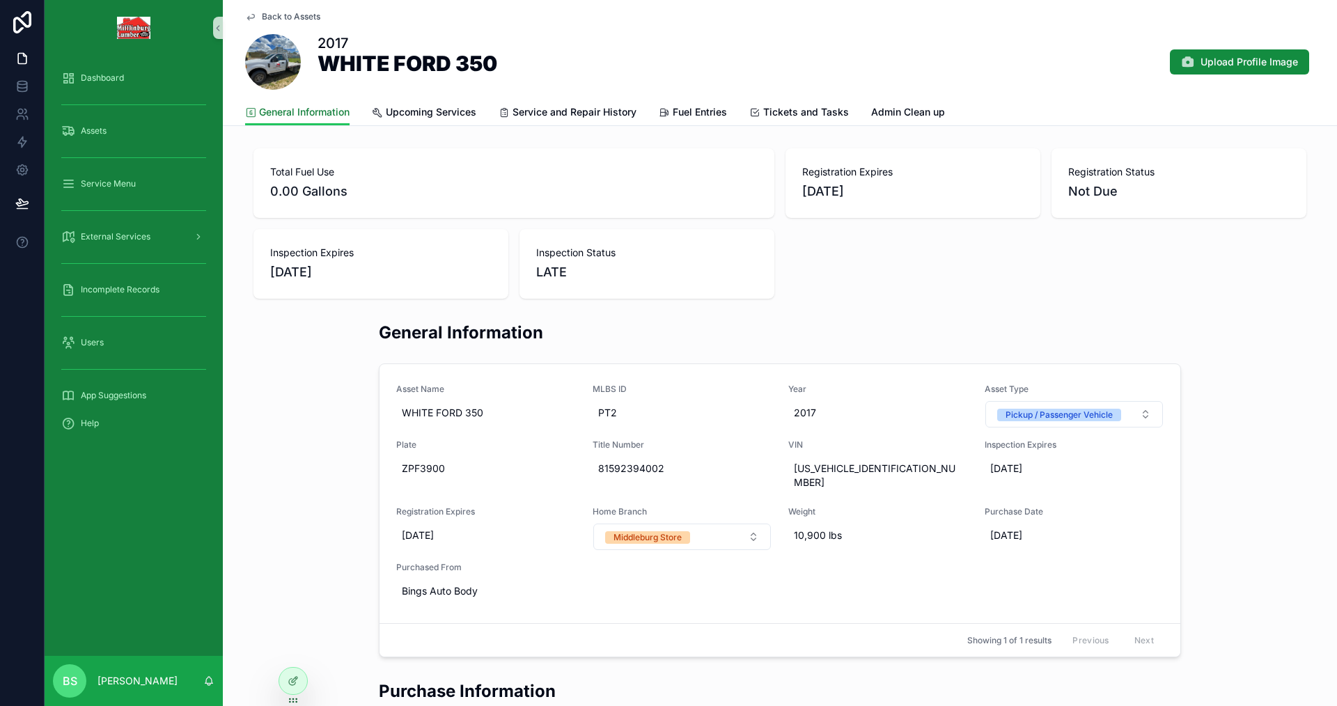
click at [306, 107] on span "General Information" at bounding box center [304, 112] width 91 height 14
click at [77, 136] on div "Assets" at bounding box center [133, 131] width 145 height 22
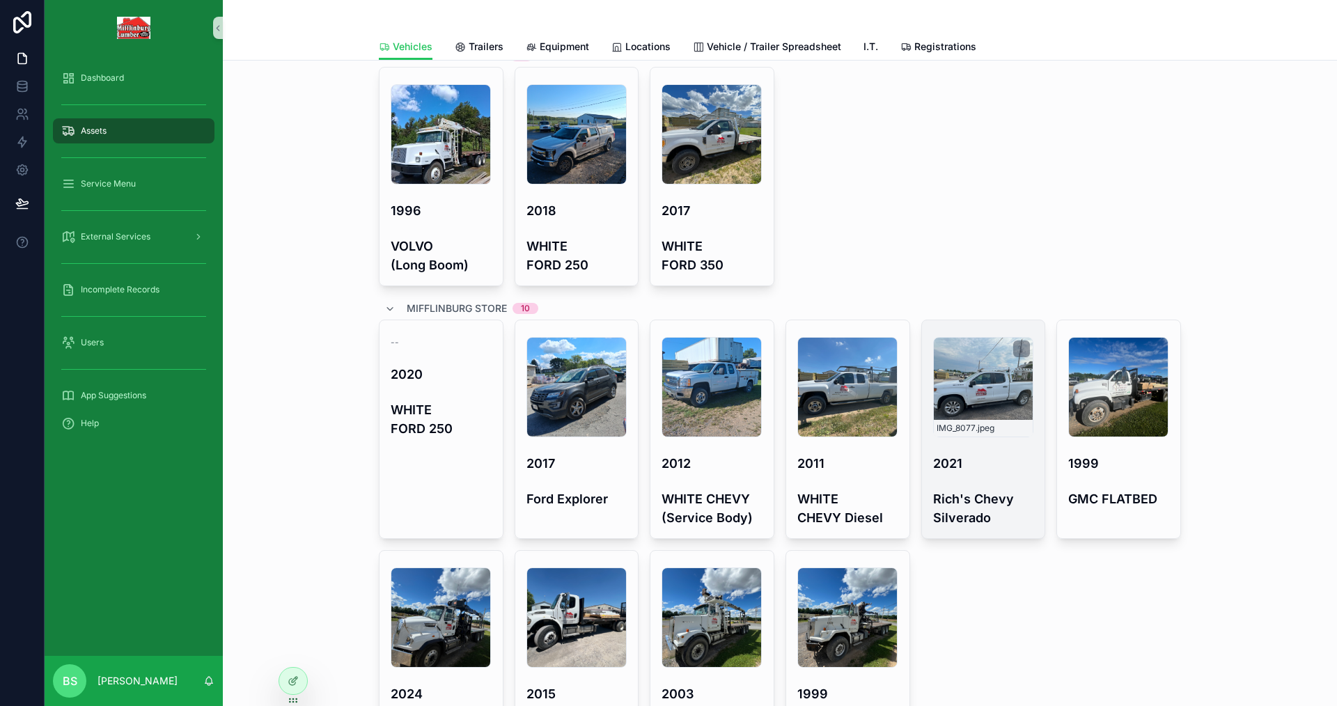
scroll to position [139, 0]
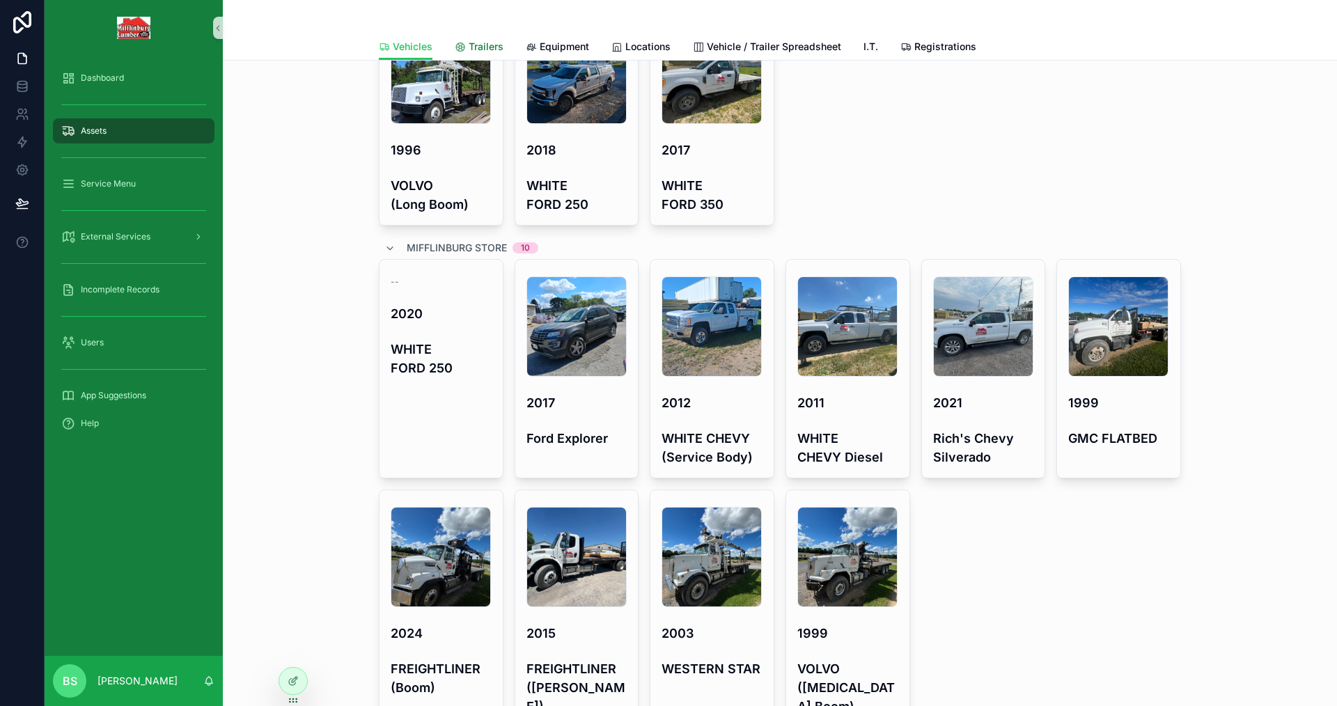
click at [470, 48] on span "Trailers" at bounding box center [486, 47] width 35 height 14
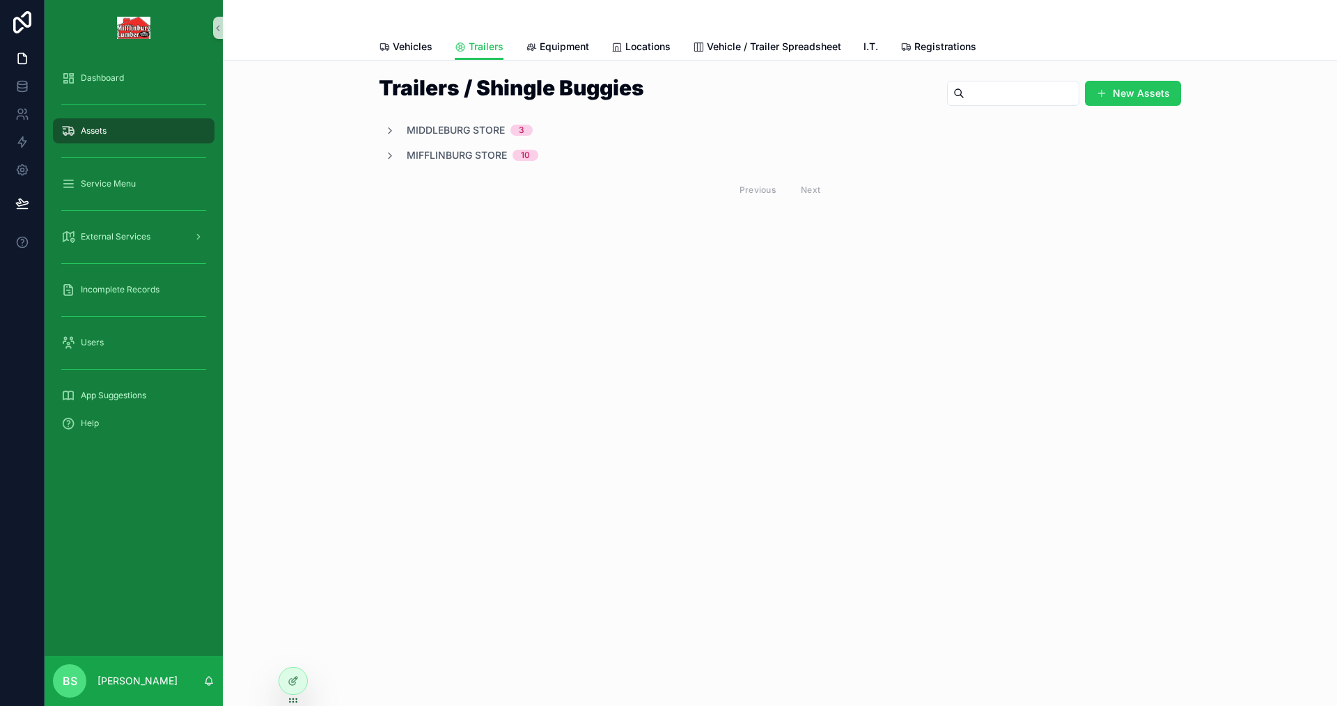
click at [396, 131] on div "Middleburg Store 3" at bounding box center [458, 130] width 148 height 14
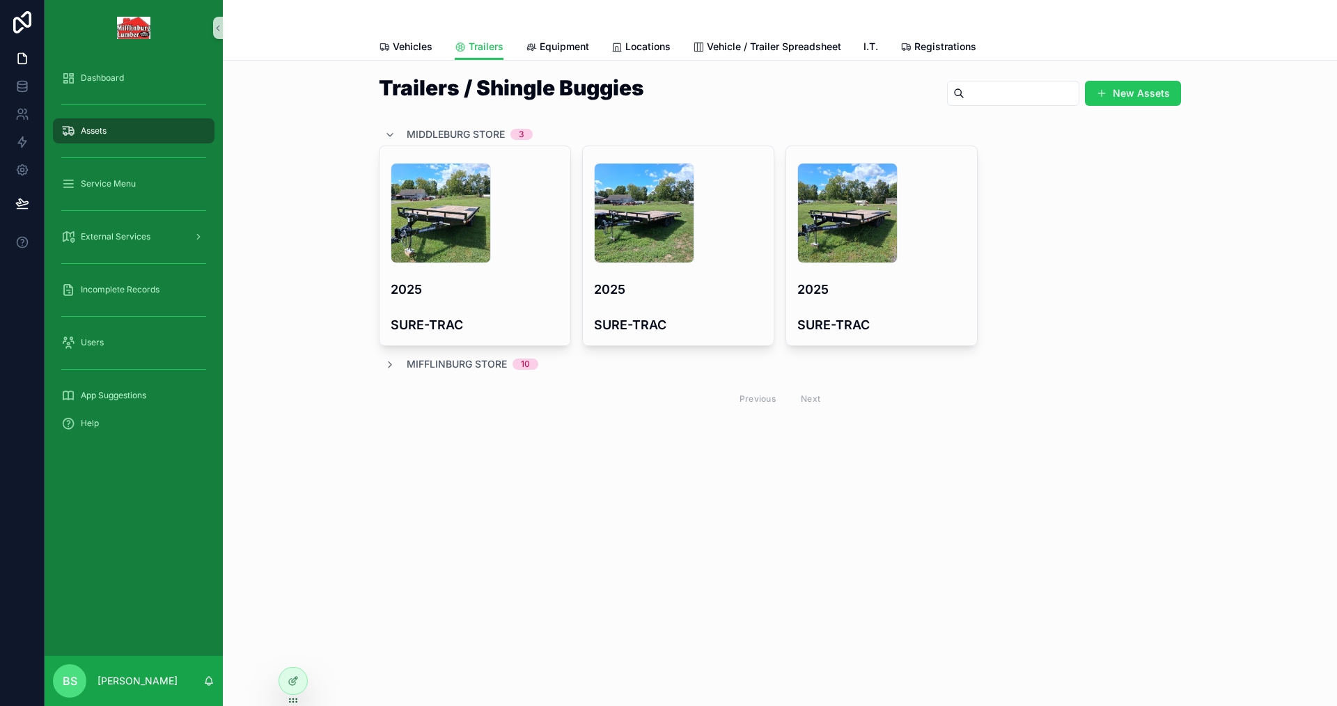
click at [393, 370] on div "Mifflinburg Store 10" at bounding box center [461, 364] width 154 height 14
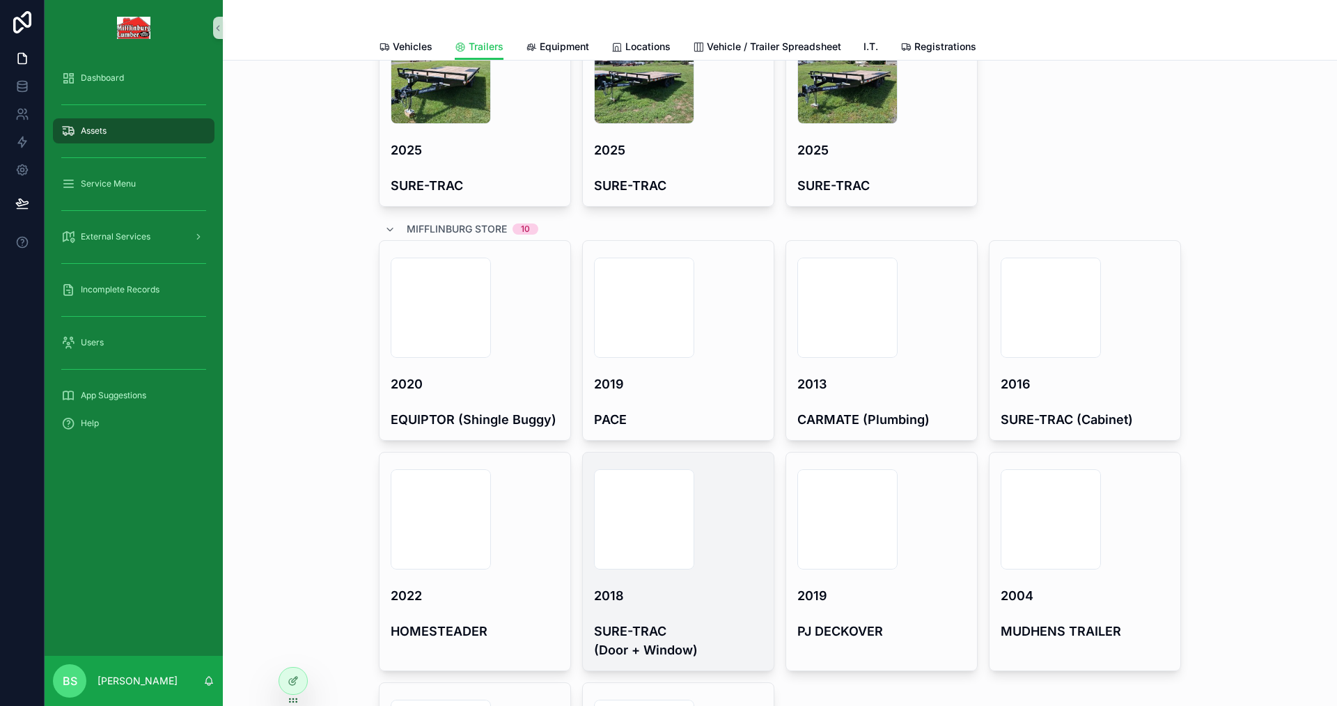
scroll to position [70, 0]
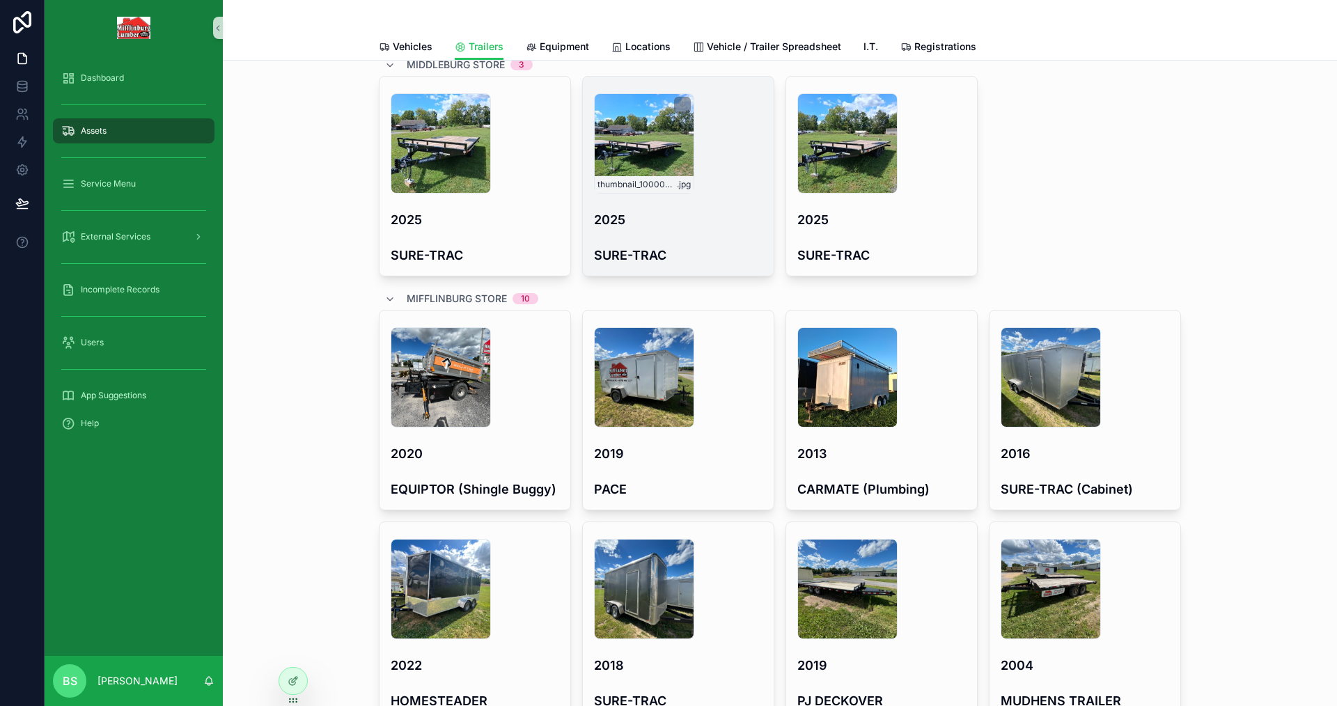
click at [658, 159] on div "thumbnail_1000002663 .jpg" at bounding box center [644, 143] width 100 height 100
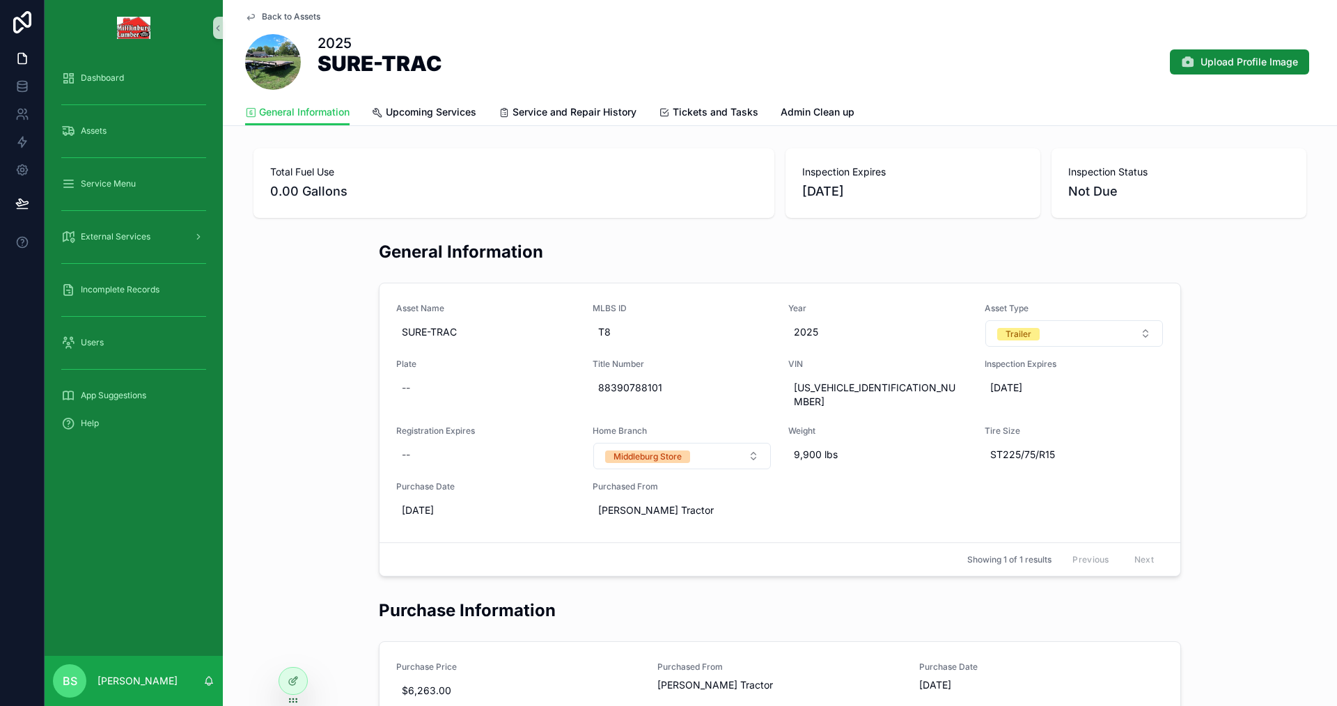
click at [247, 16] on icon "scrollable content" at bounding box center [250, 18] width 7 height 6
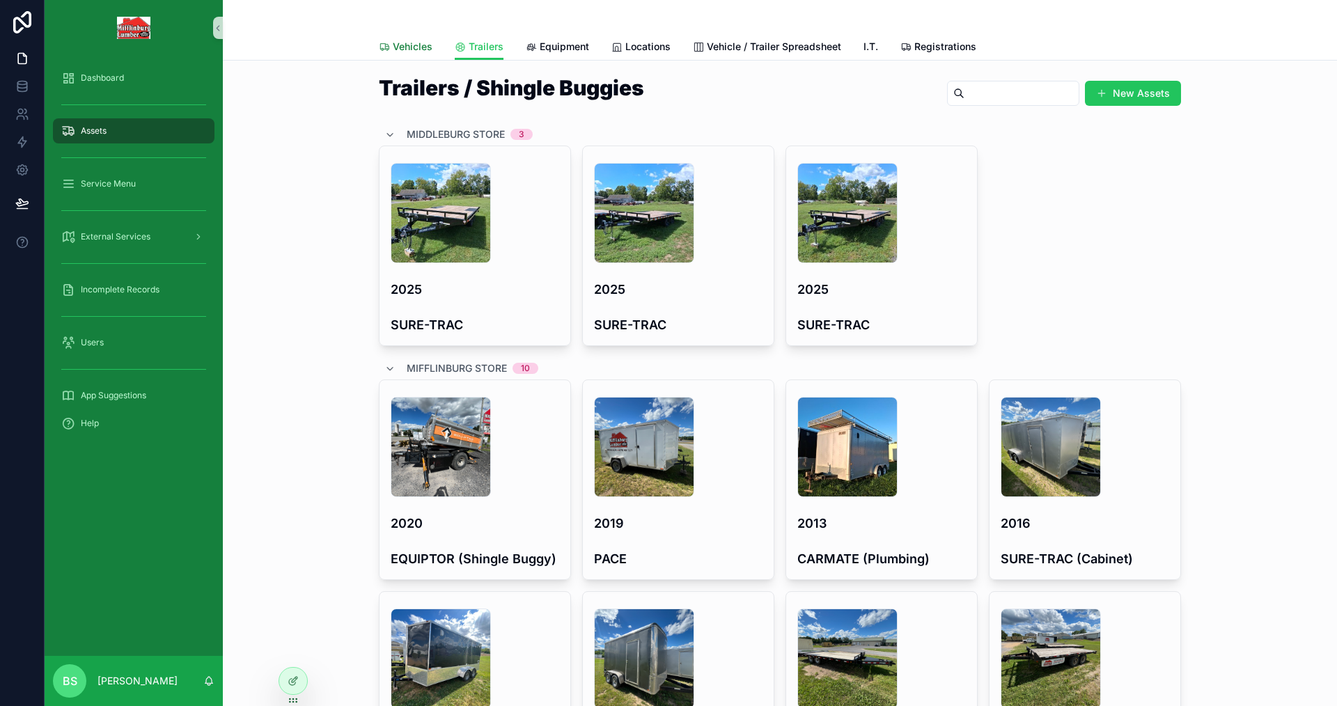
click at [416, 45] on span "Vehicles" at bounding box center [413, 47] width 40 height 14
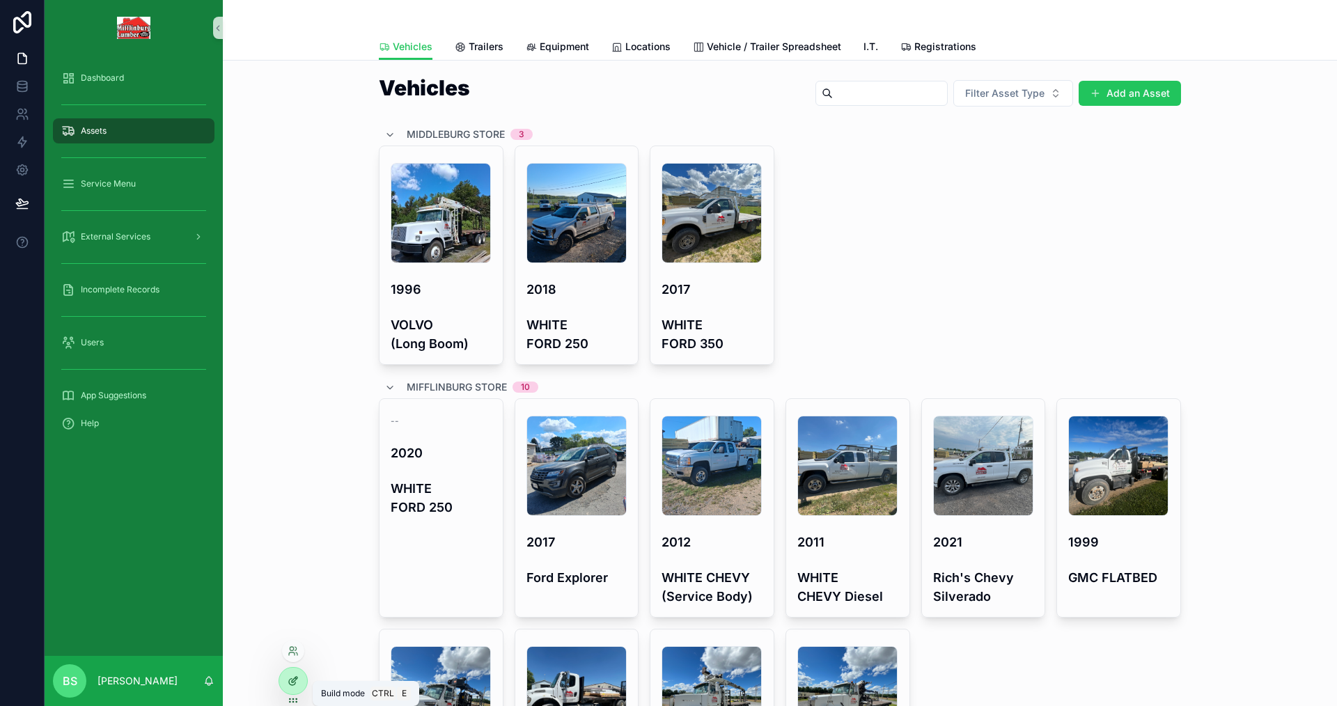
click at [298, 679] on icon at bounding box center [293, 681] width 11 height 11
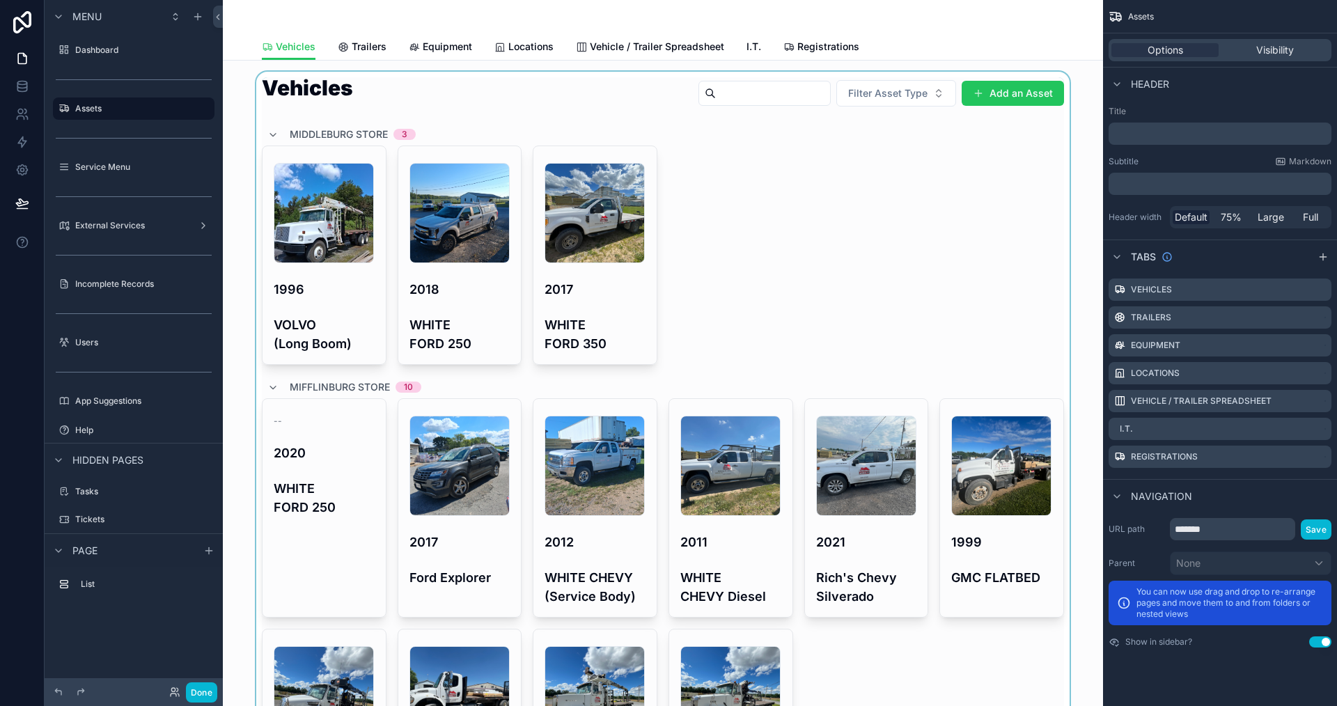
click at [705, 183] on div "scrollable content" at bounding box center [663, 494] width 858 height 845
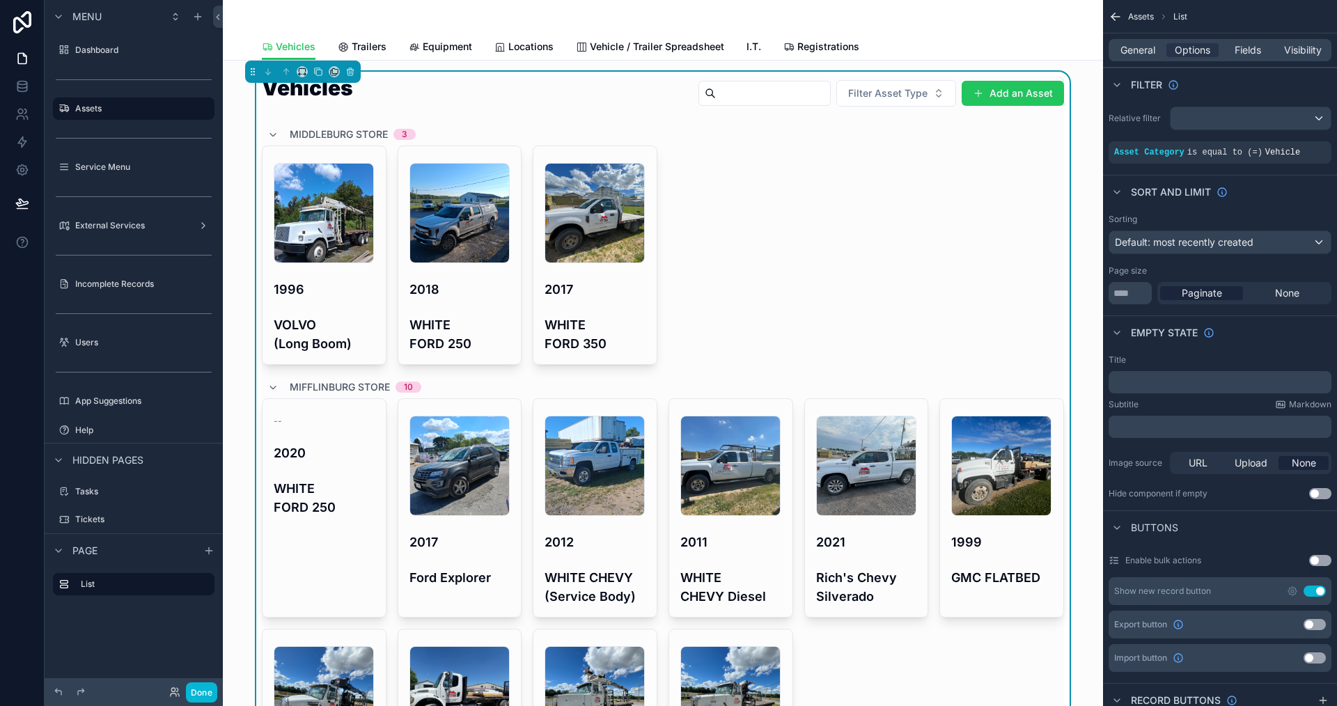
click at [1251, 42] on div "General Options Fields Visibility" at bounding box center [1220, 50] width 223 height 22
click at [1251, 57] on div "General Options Fields Visibility" at bounding box center [1220, 50] width 223 height 22
click at [1242, 49] on span "Fields" at bounding box center [1248, 50] width 26 height 14
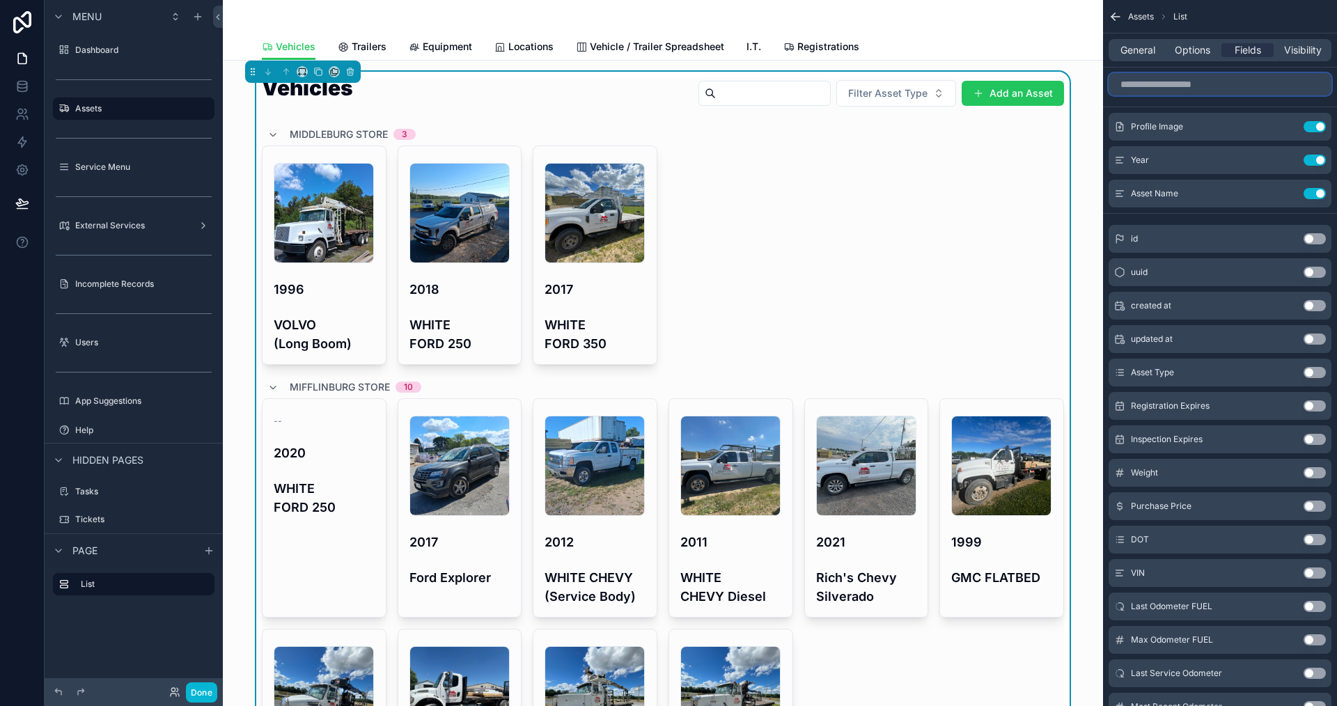
click at [1192, 89] on input "scrollable content" at bounding box center [1220, 84] width 223 height 22
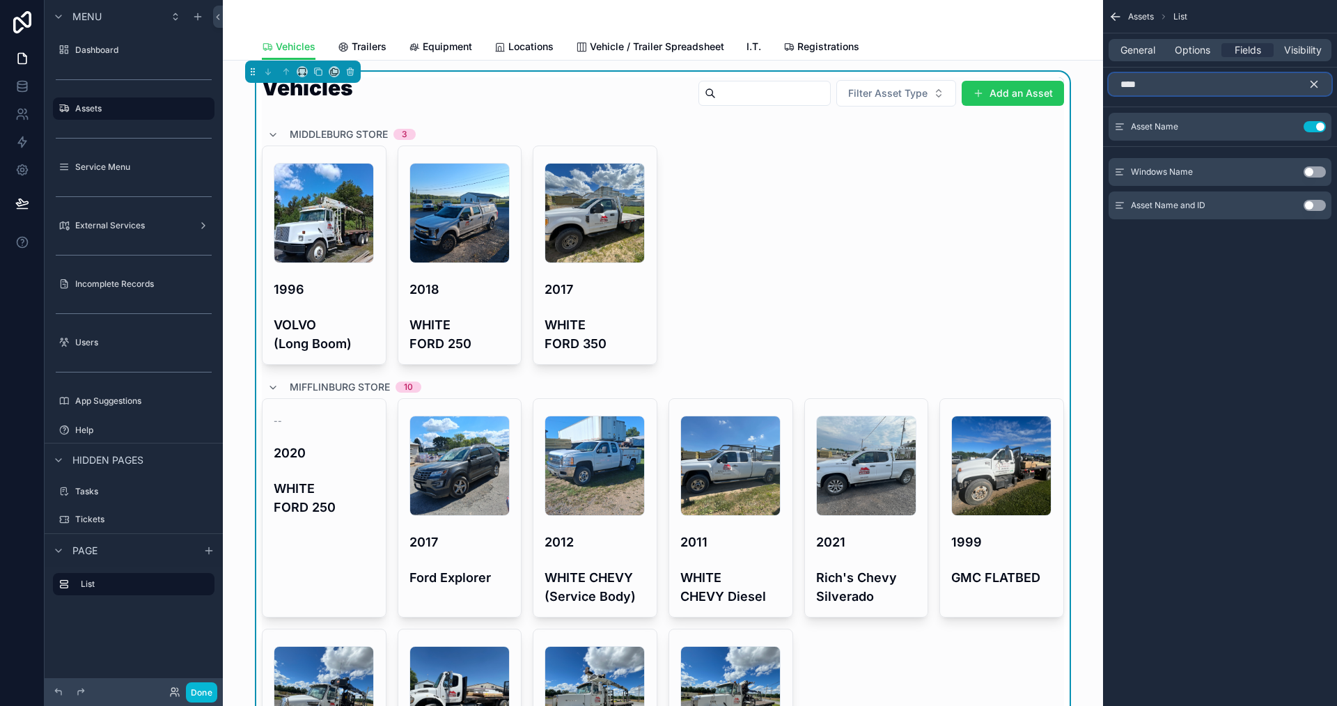
type input "****"
click at [1315, 205] on button "Use setting" at bounding box center [1315, 205] width 22 height 11
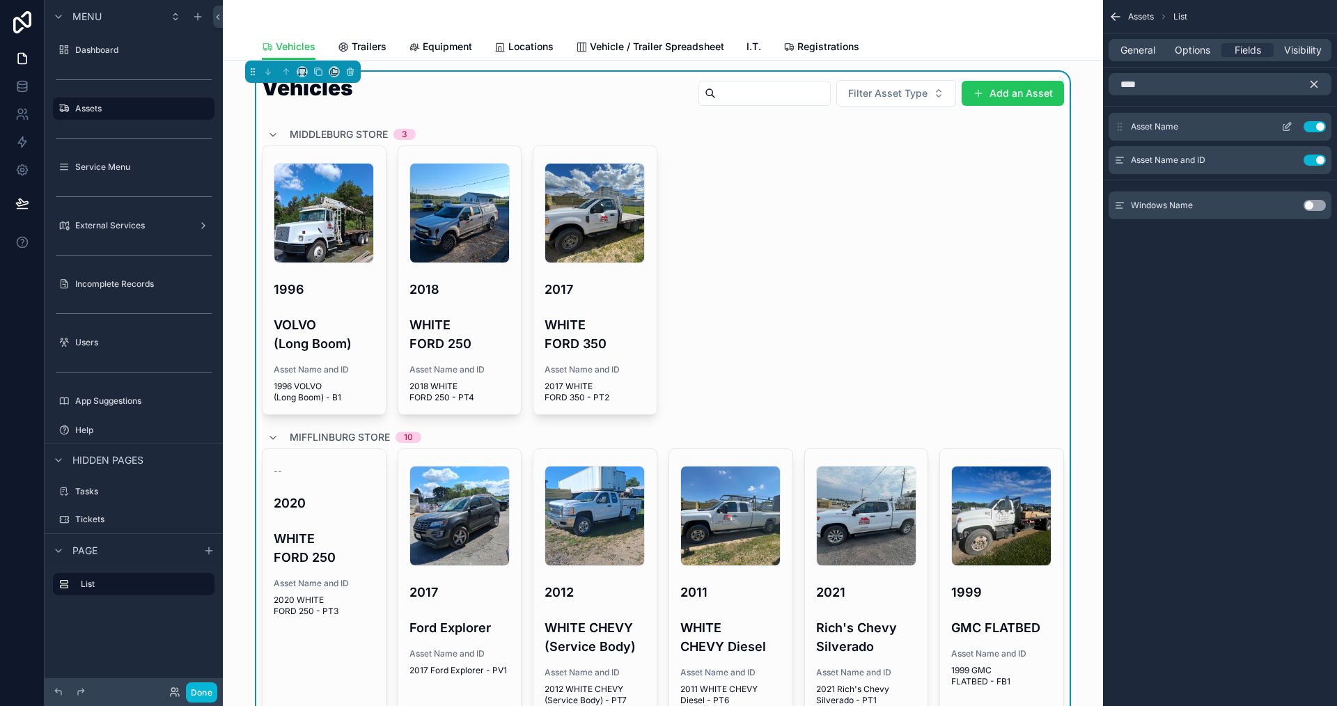
click at [1290, 124] on icon "scrollable content" at bounding box center [1289, 123] width 1 height 1
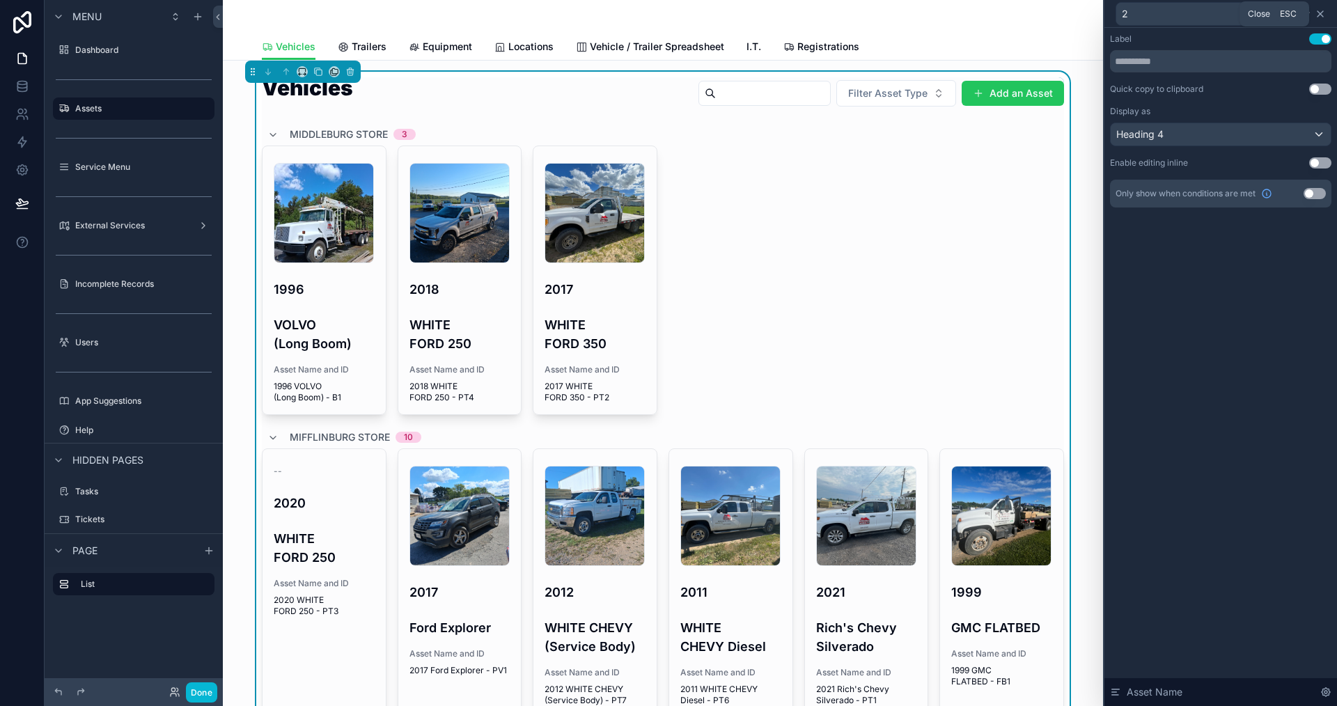
click at [1323, 17] on icon at bounding box center [1320, 13] width 11 height 11
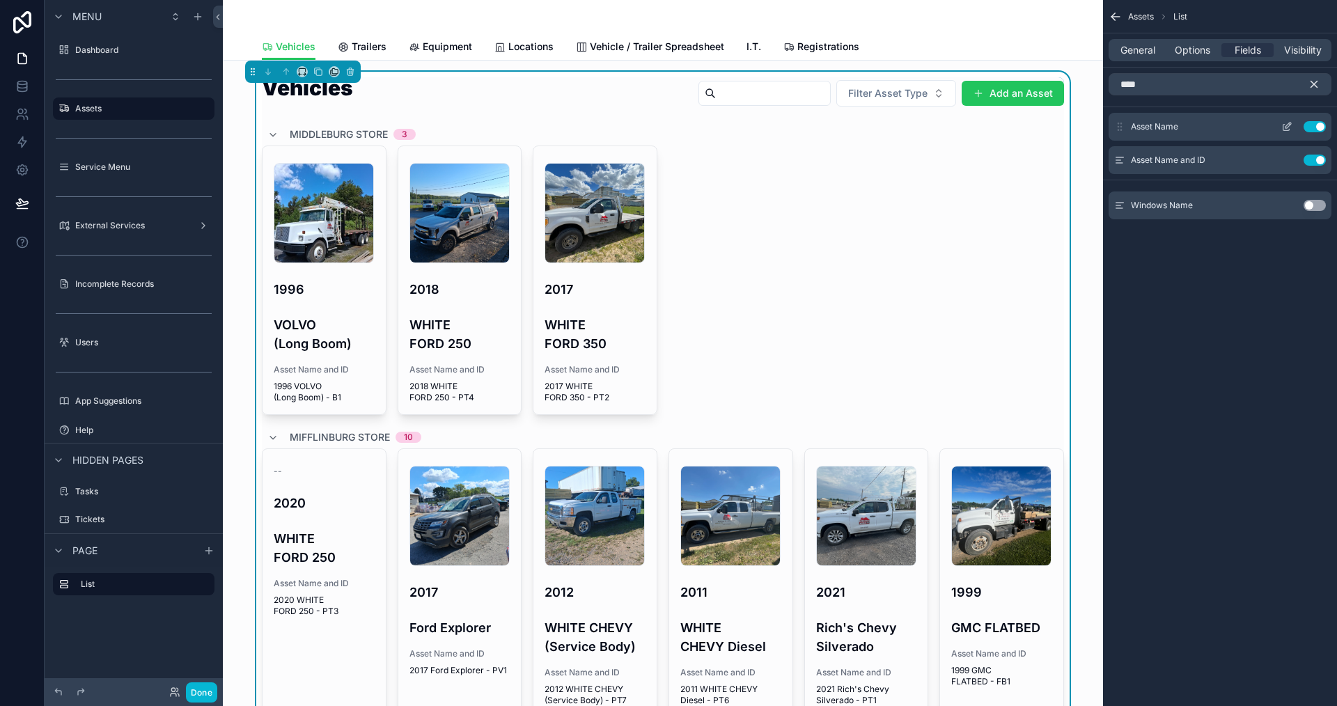
click at [1313, 125] on button "Use setting" at bounding box center [1315, 126] width 22 height 11
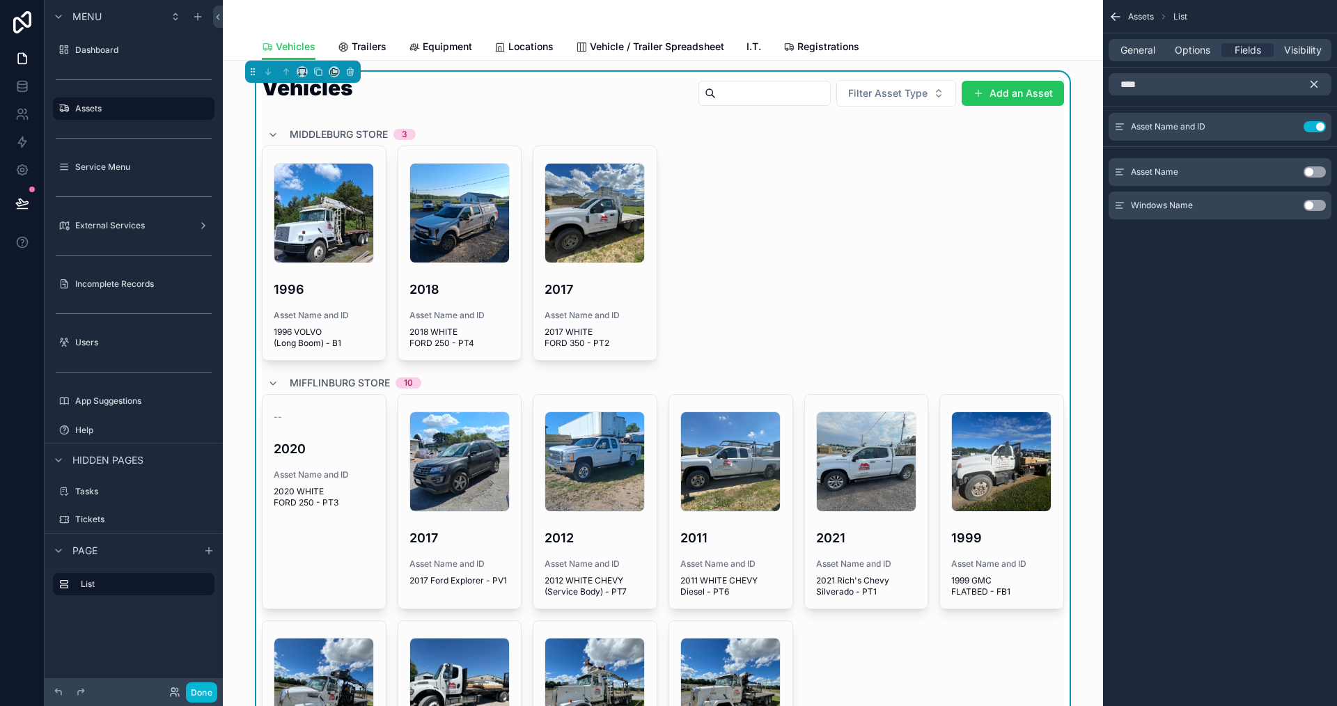
click at [1233, 313] on div "Assets List General Options Fields Visibility **** Asset Name and ID Use settin…" at bounding box center [1220, 353] width 234 height 706
click at [1318, 80] on icon "scrollable content" at bounding box center [1314, 84] width 13 height 13
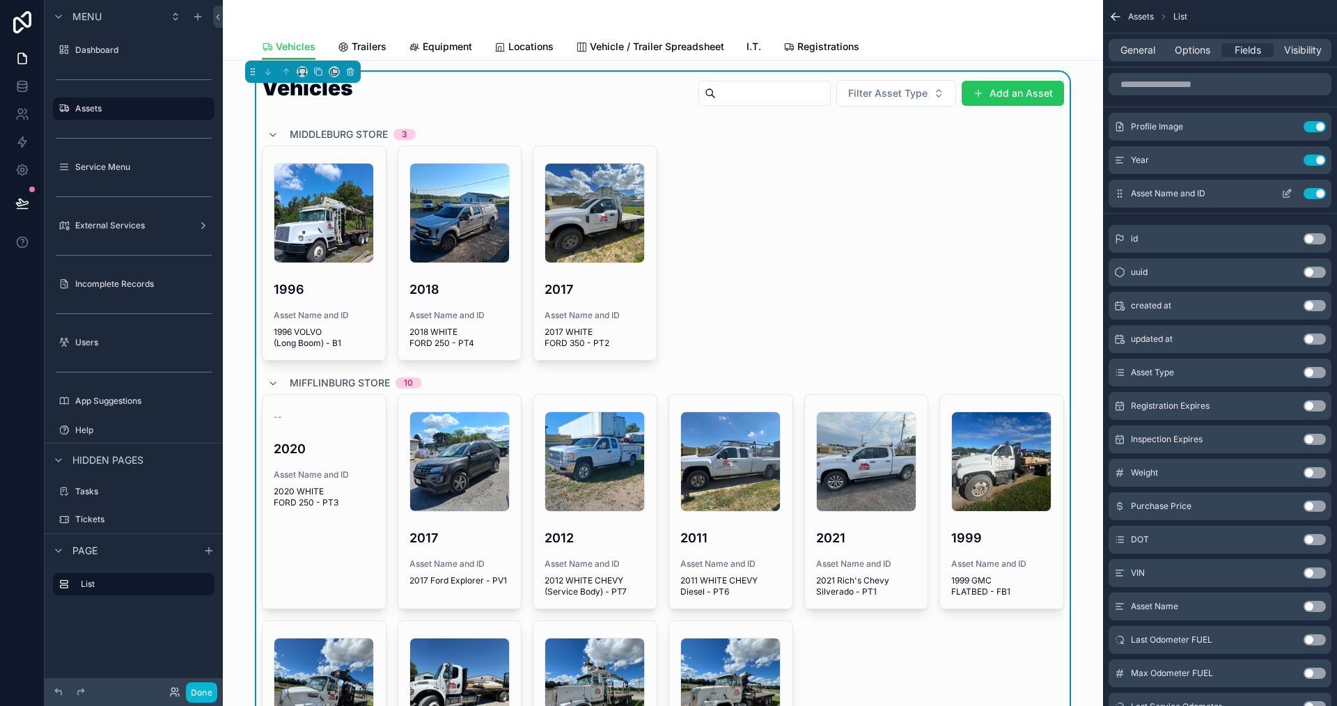
click at [1287, 189] on icon "scrollable content" at bounding box center [1286, 193] width 11 height 11
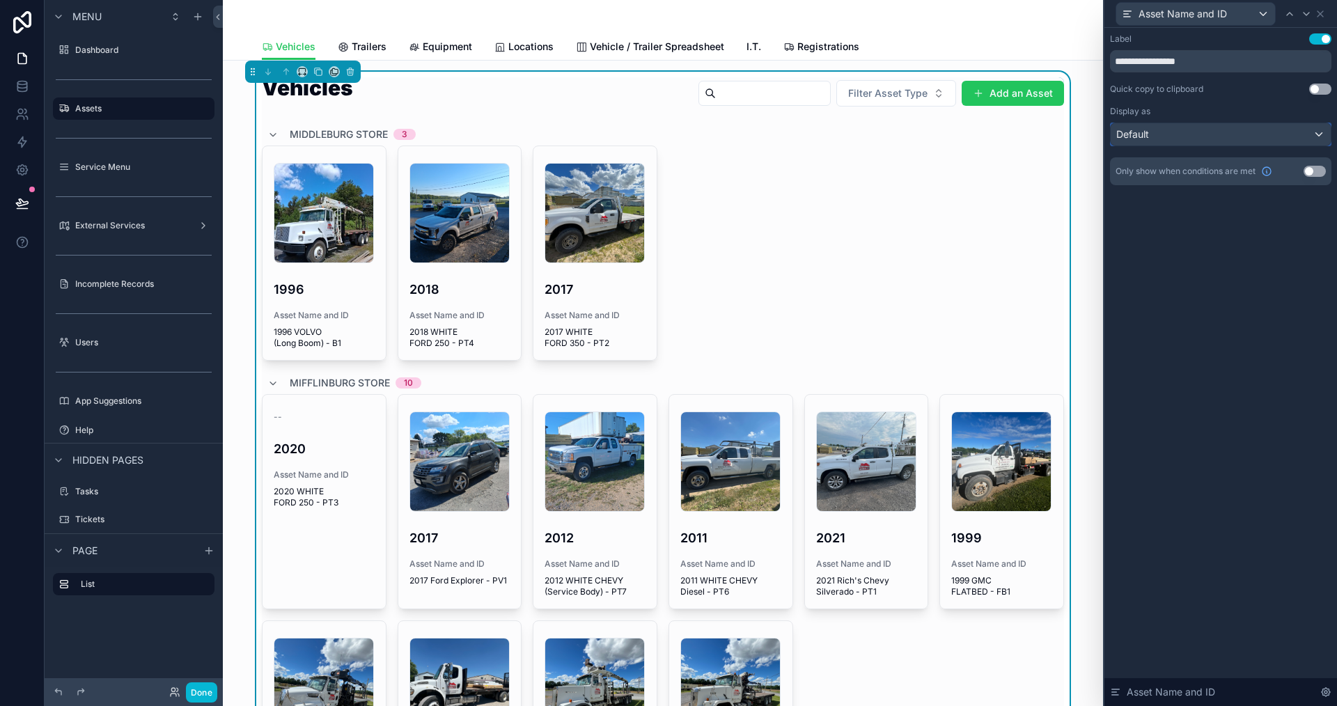
click at [1181, 132] on div "Default" at bounding box center [1221, 134] width 220 height 22
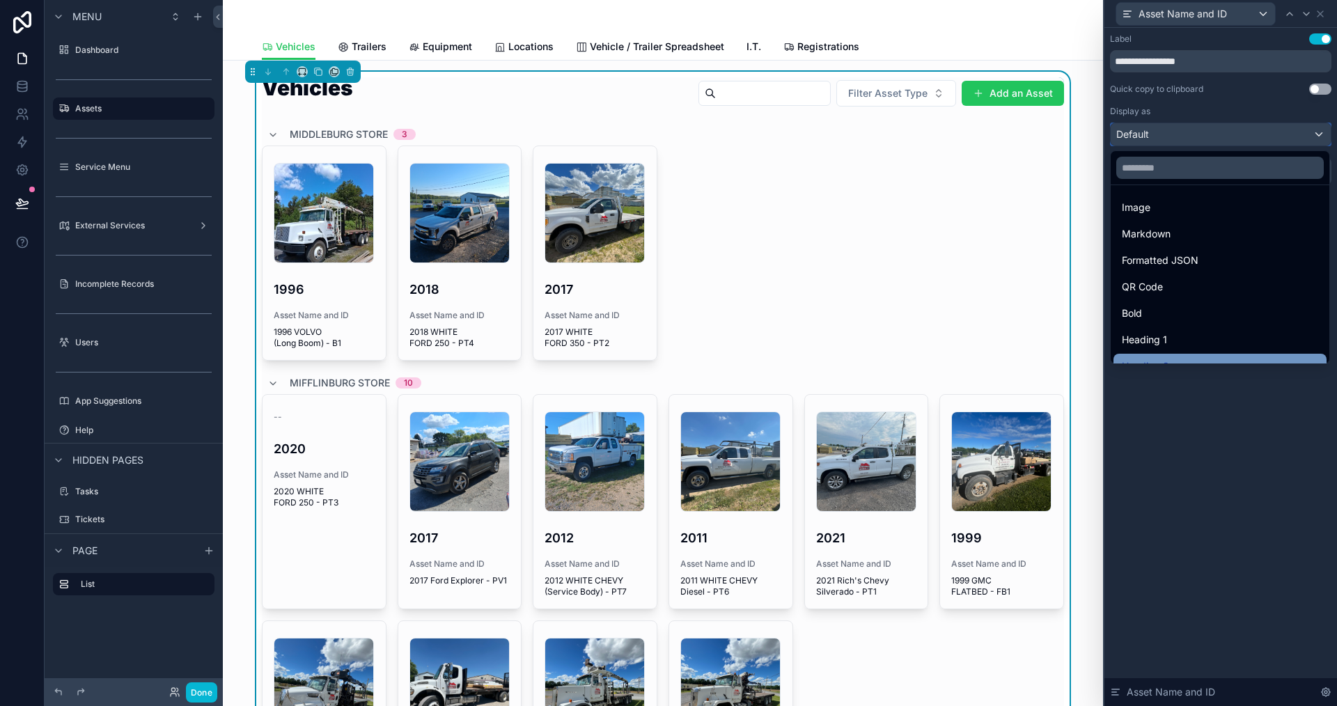
scroll to position [152, 0]
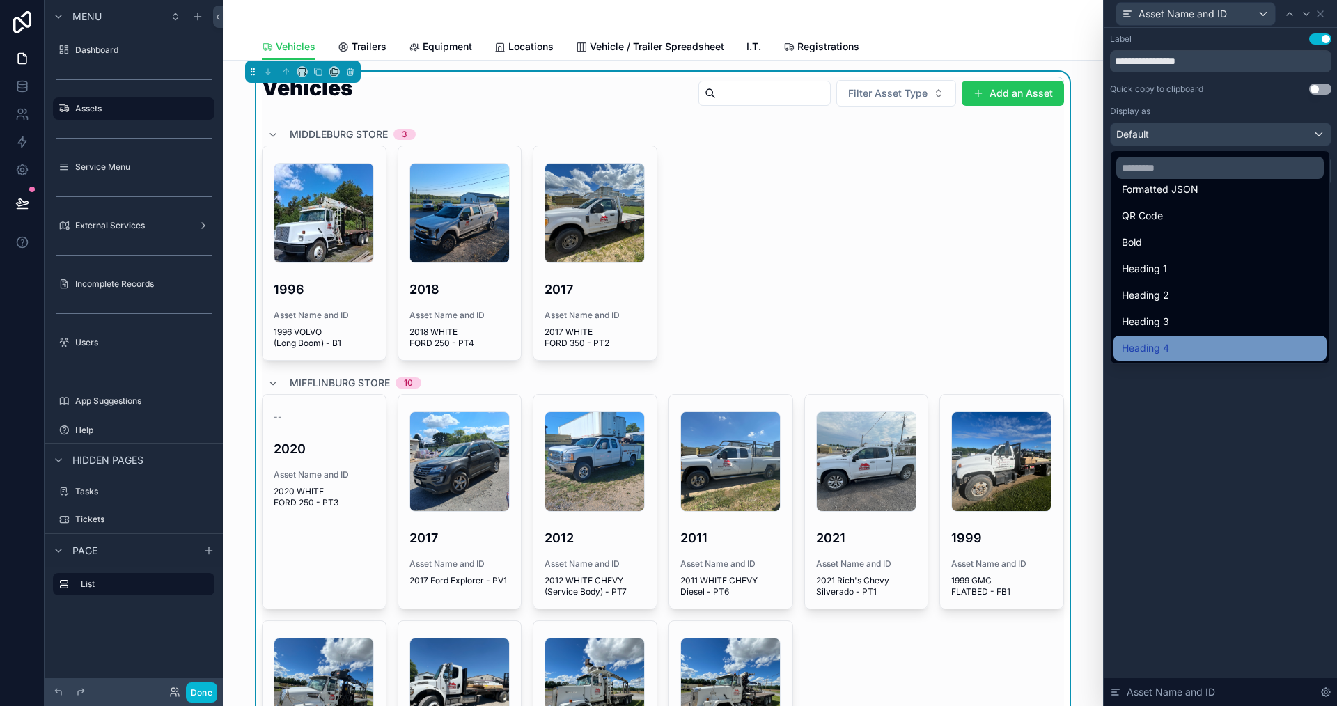
click at [1185, 344] on div "Heading 4" at bounding box center [1220, 348] width 196 height 17
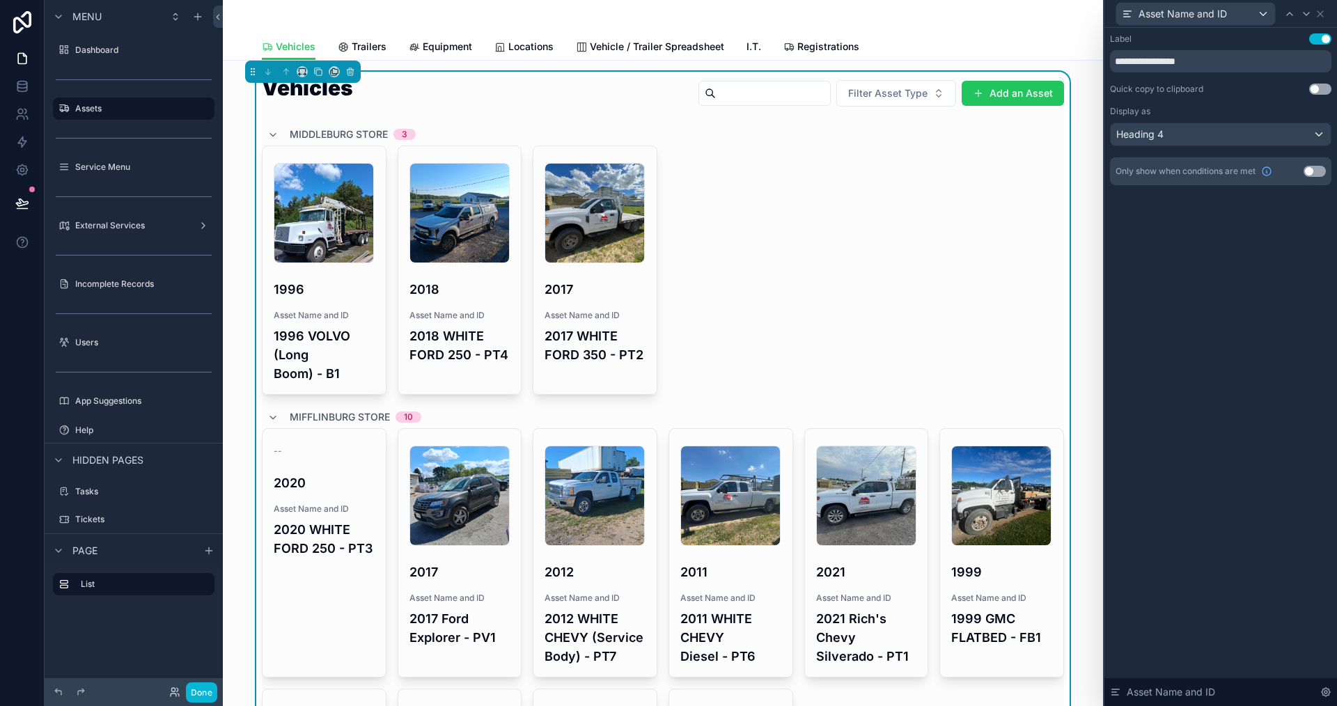
click at [1316, 42] on button "Use setting" at bounding box center [1320, 38] width 22 height 11
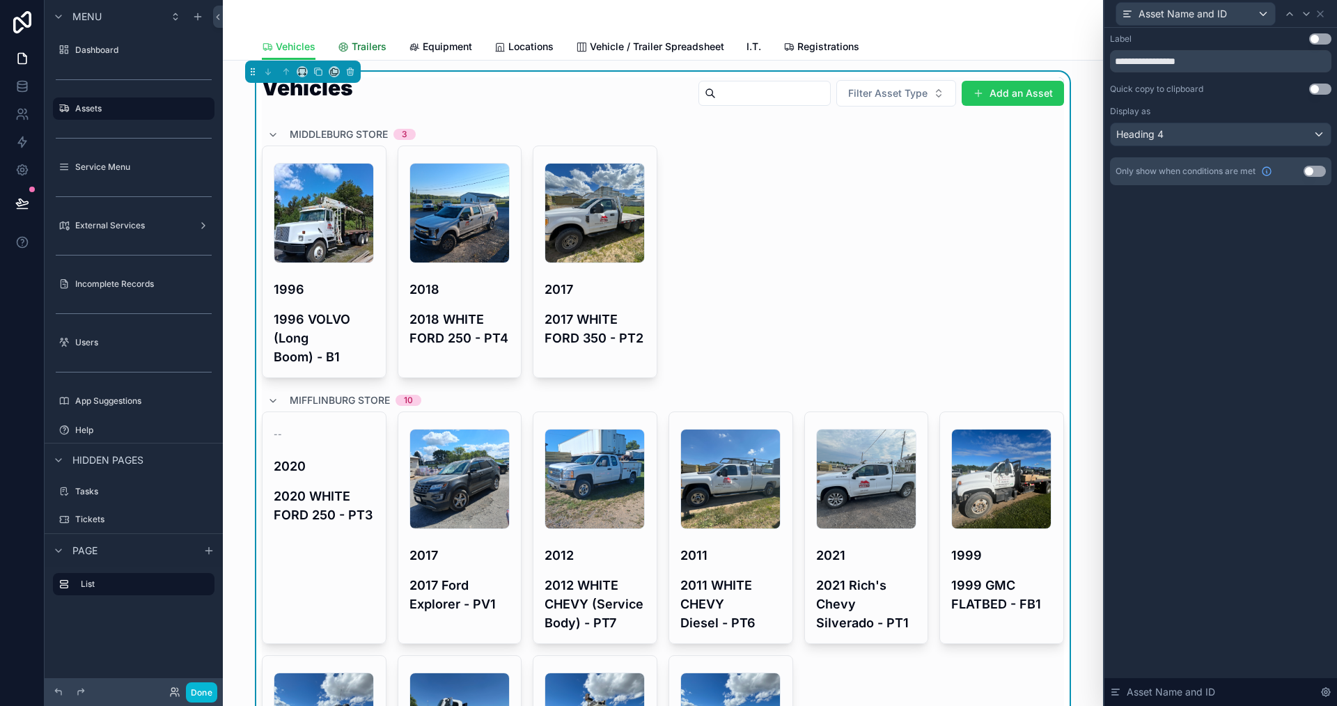
click at [352, 44] on span "Trailers" at bounding box center [369, 47] width 35 height 14
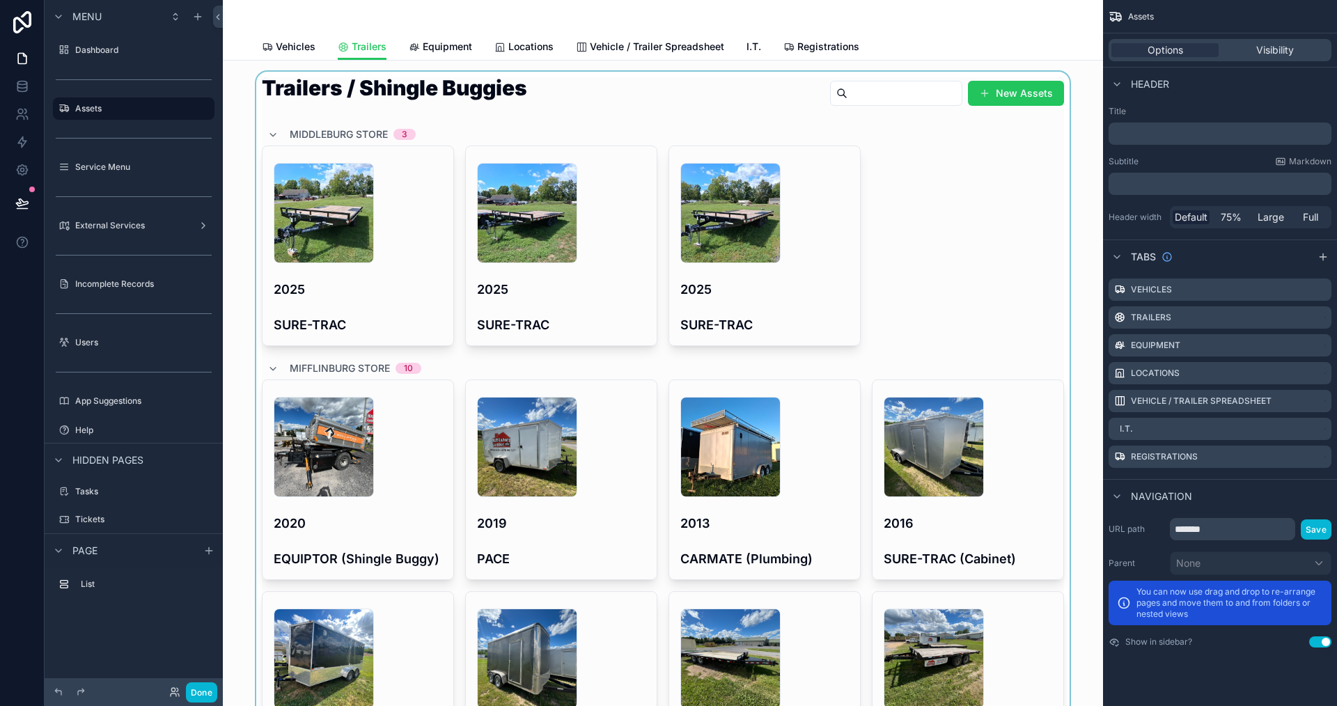
click at [739, 120] on div "scrollable content" at bounding box center [663, 572] width 858 height 1000
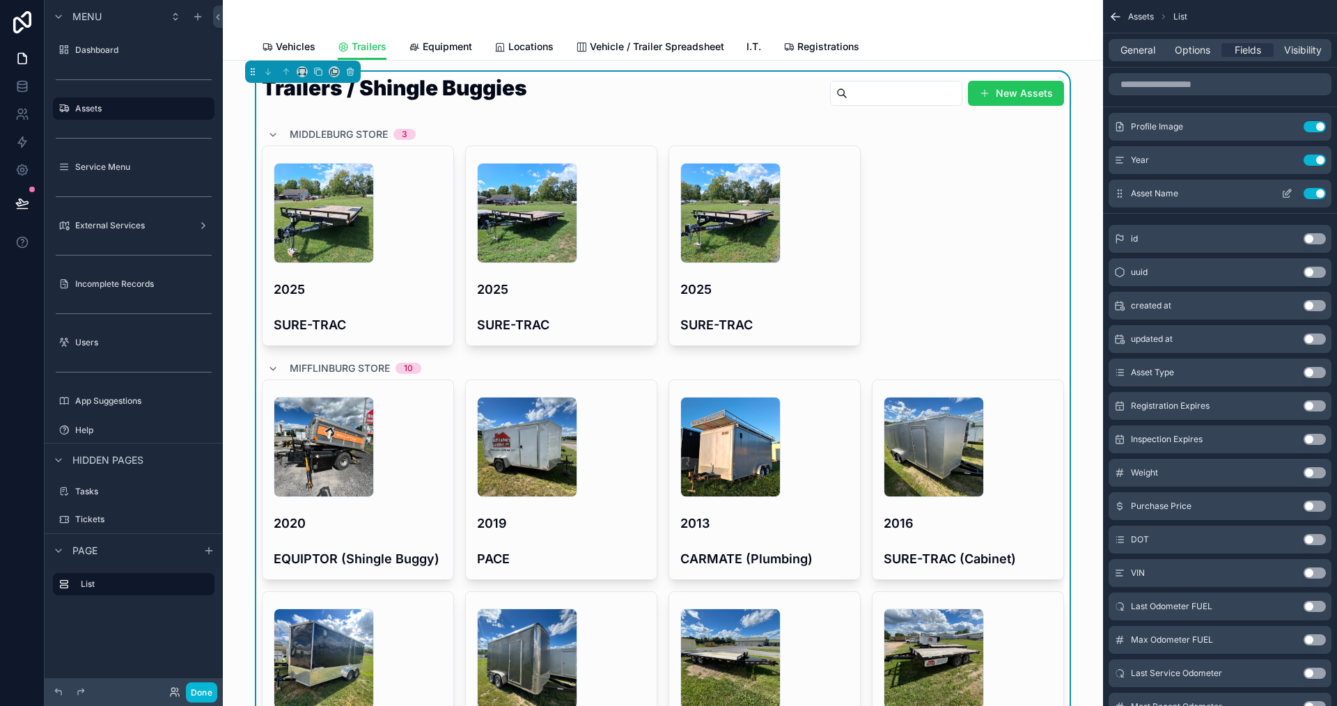
click at [1313, 196] on button "Use setting" at bounding box center [1315, 193] width 22 height 11
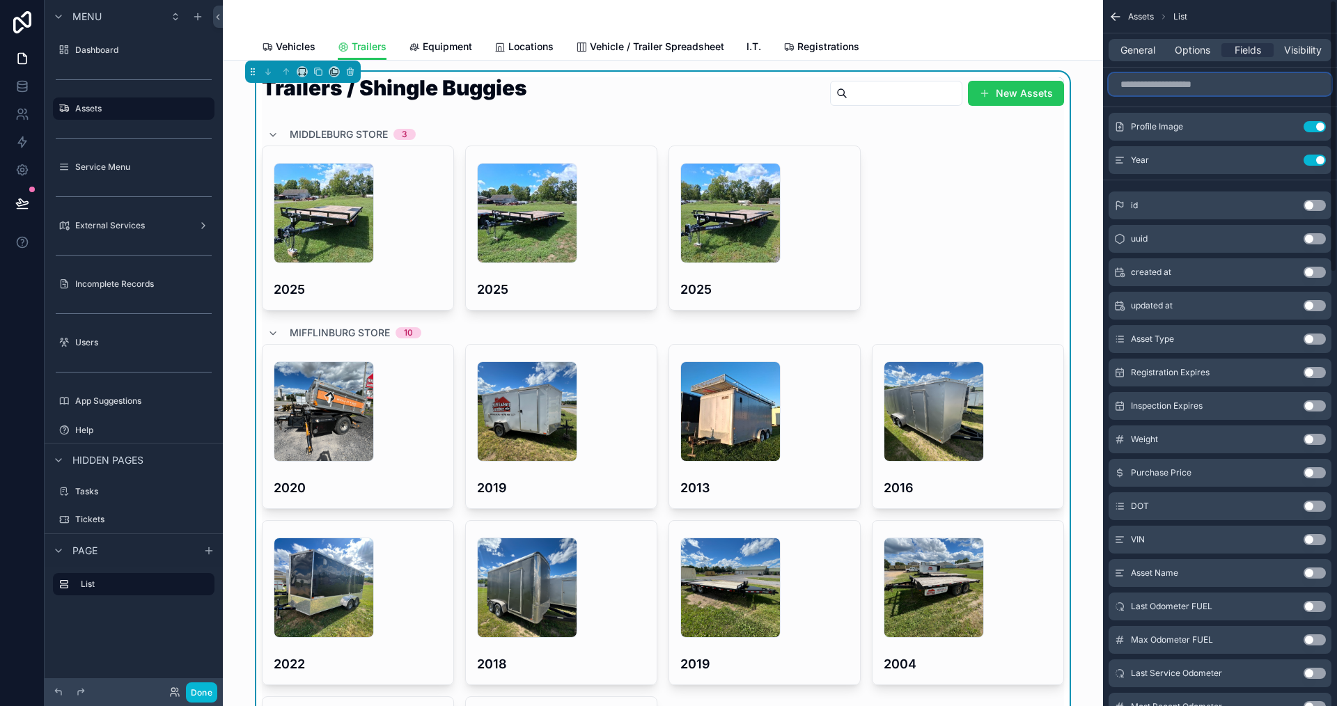
click at [1148, 93] on input "scrollable content" at bounding box center [1220, 84] width 223 height 22
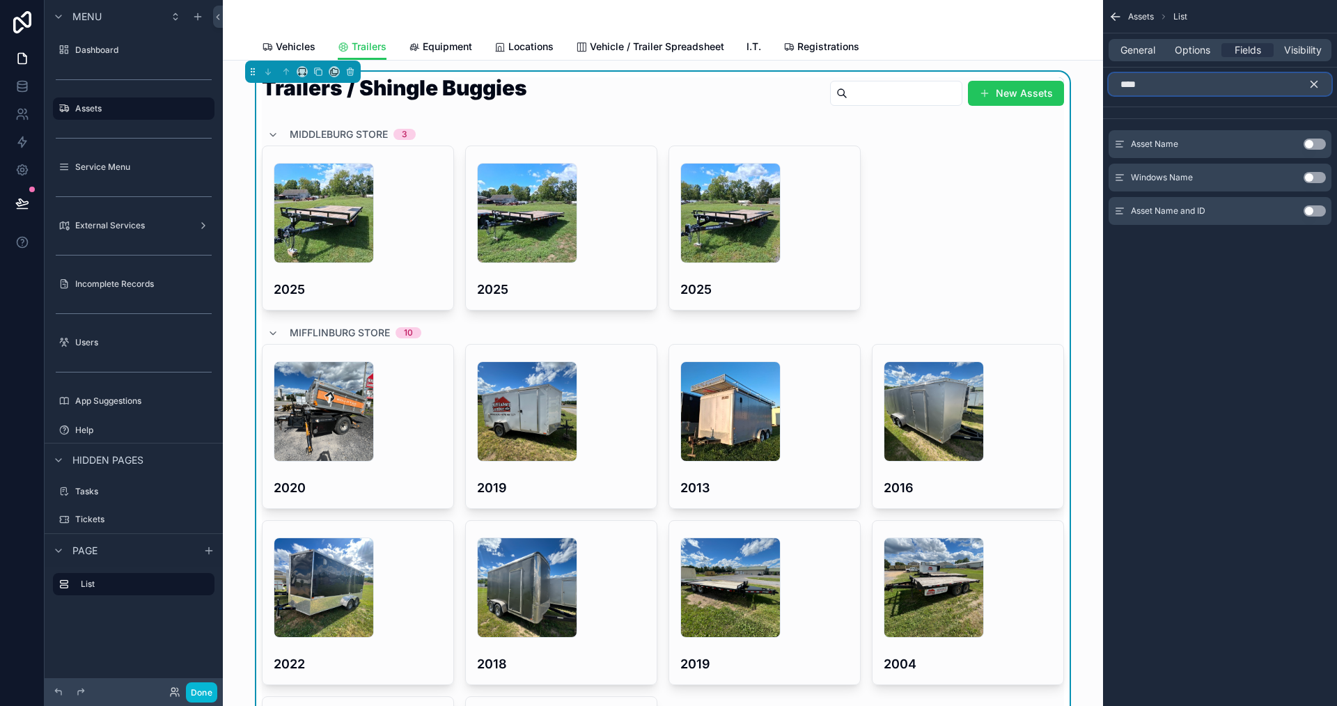
type input "****"
click at [1312, 213] on button "Use setting" at bounding box center [1315, 210] width 22 height 11
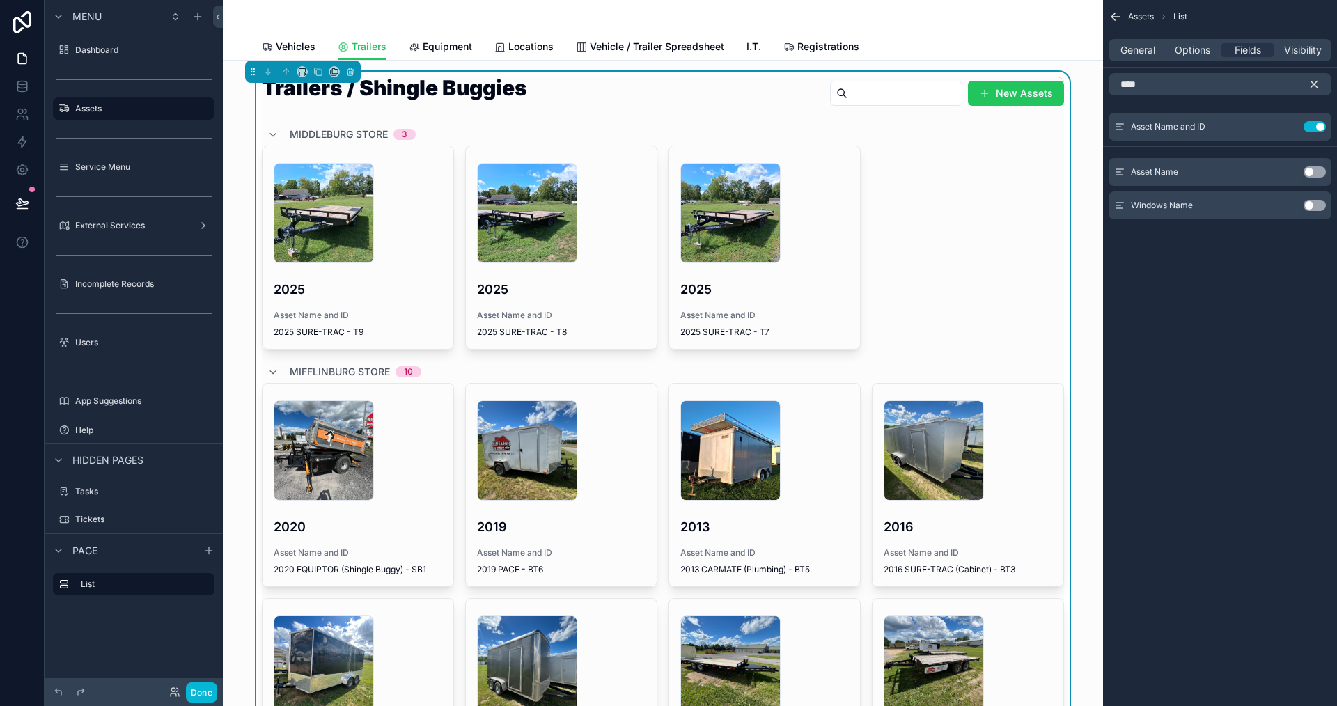
click at [1316, 86] on icon "scrollable content" at bounding box center [1314, 84] width 6 height 6
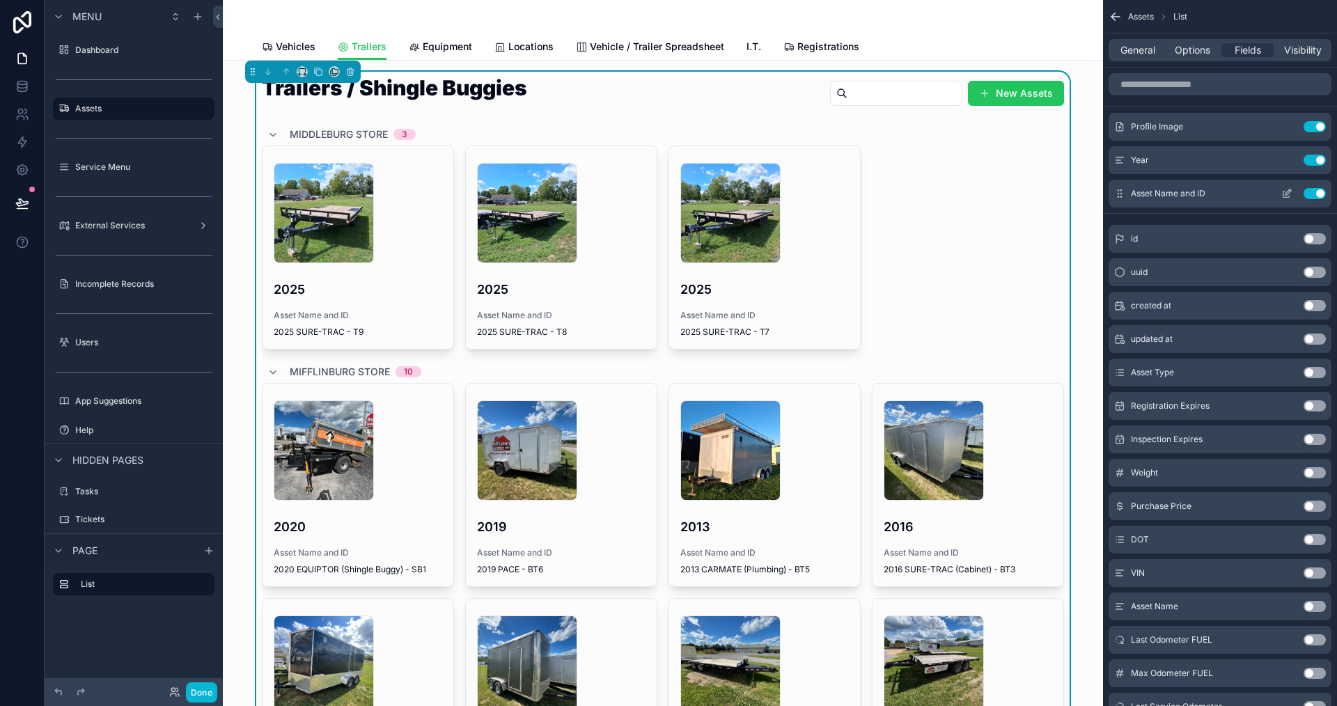
click at [1285, 191] on icon "scrollable content" at bounding box center [1286, 193] width 11 height 11
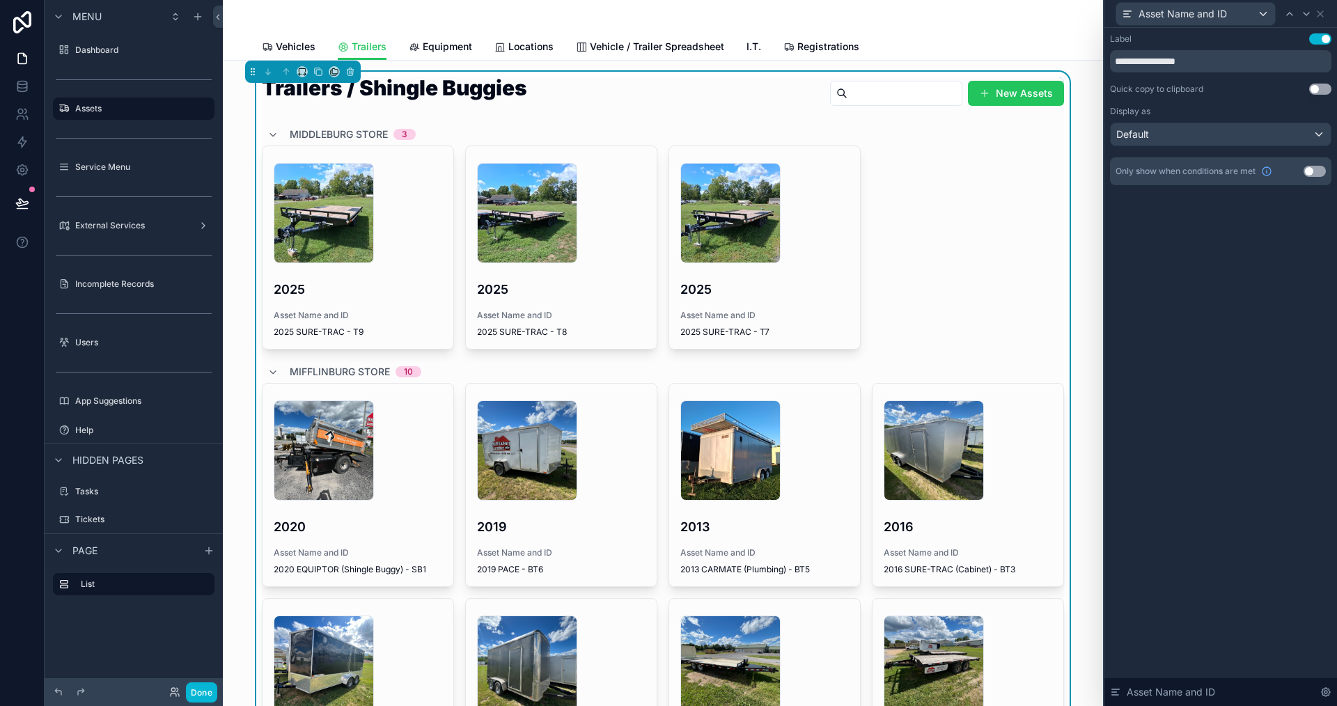
click at [1317, 36] on button "Use setting" at bounding box center [1320, 38] width 22 height 11
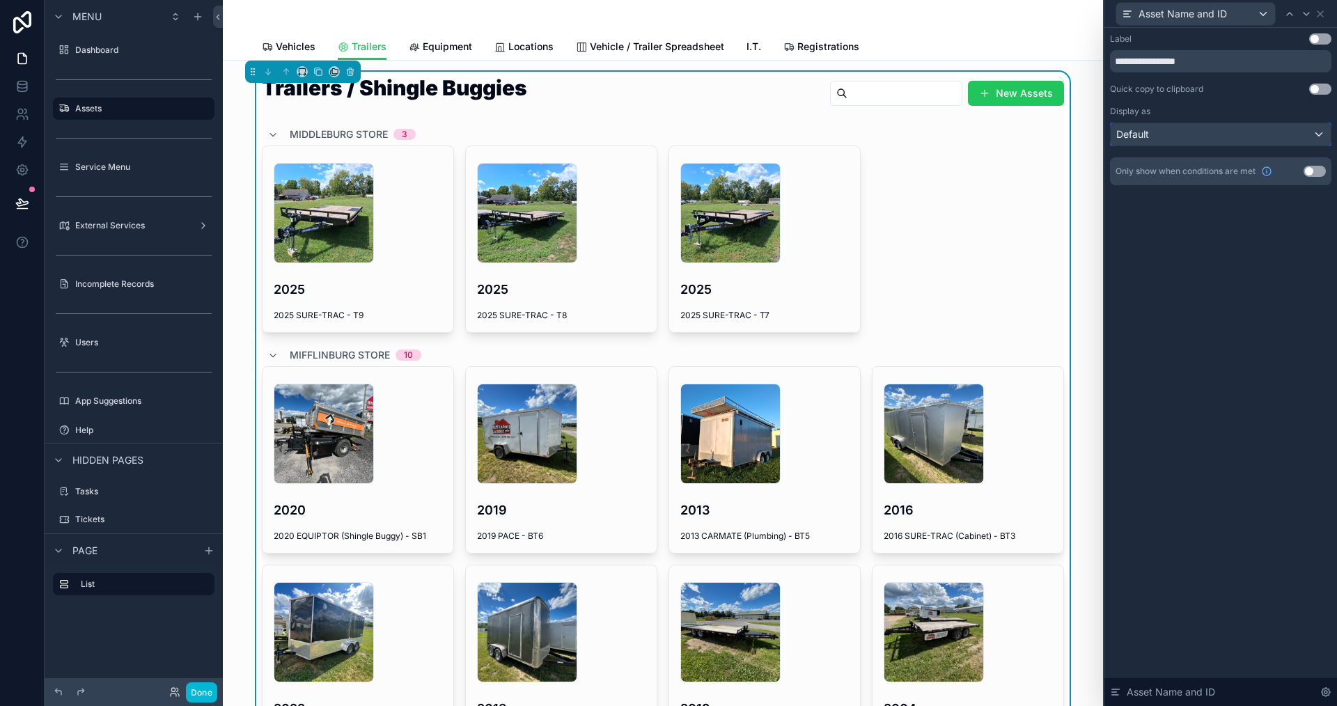
click at [1155, 131] on div "Default" at bounding box center [1221, 134] width 220 height 22
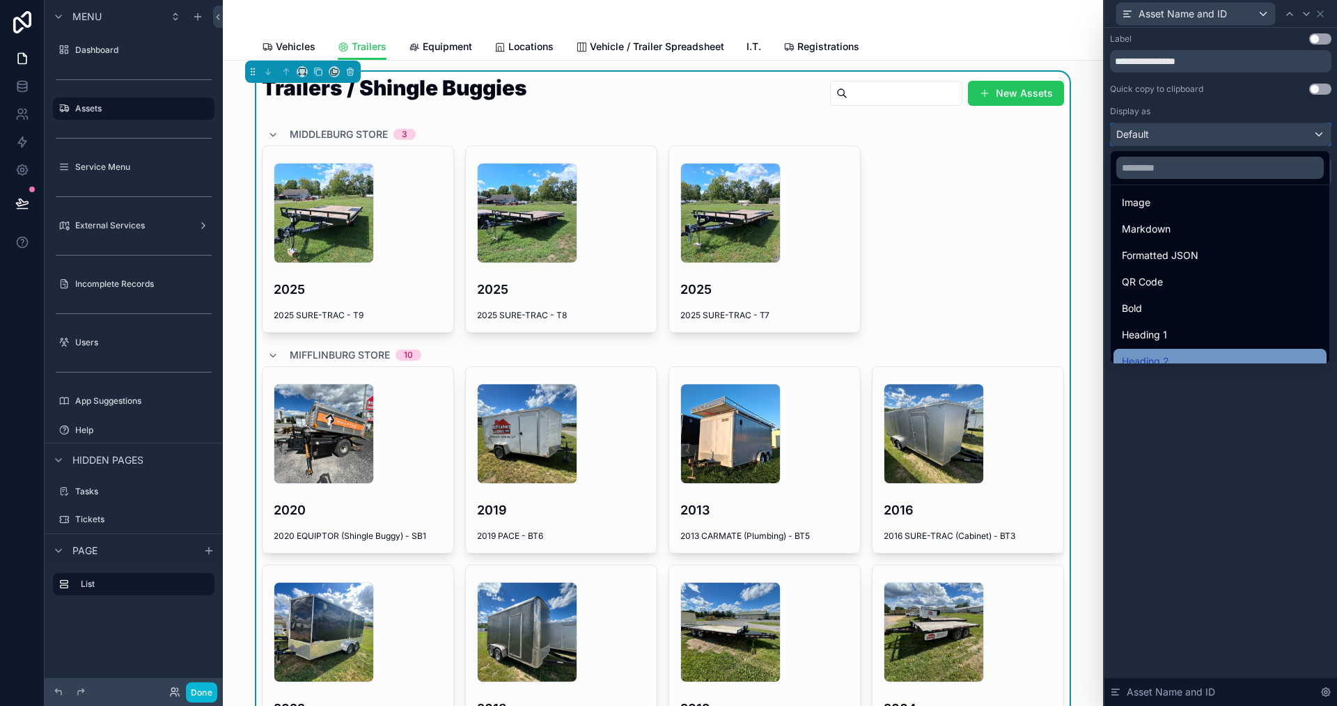
scroll to position [152, 0]
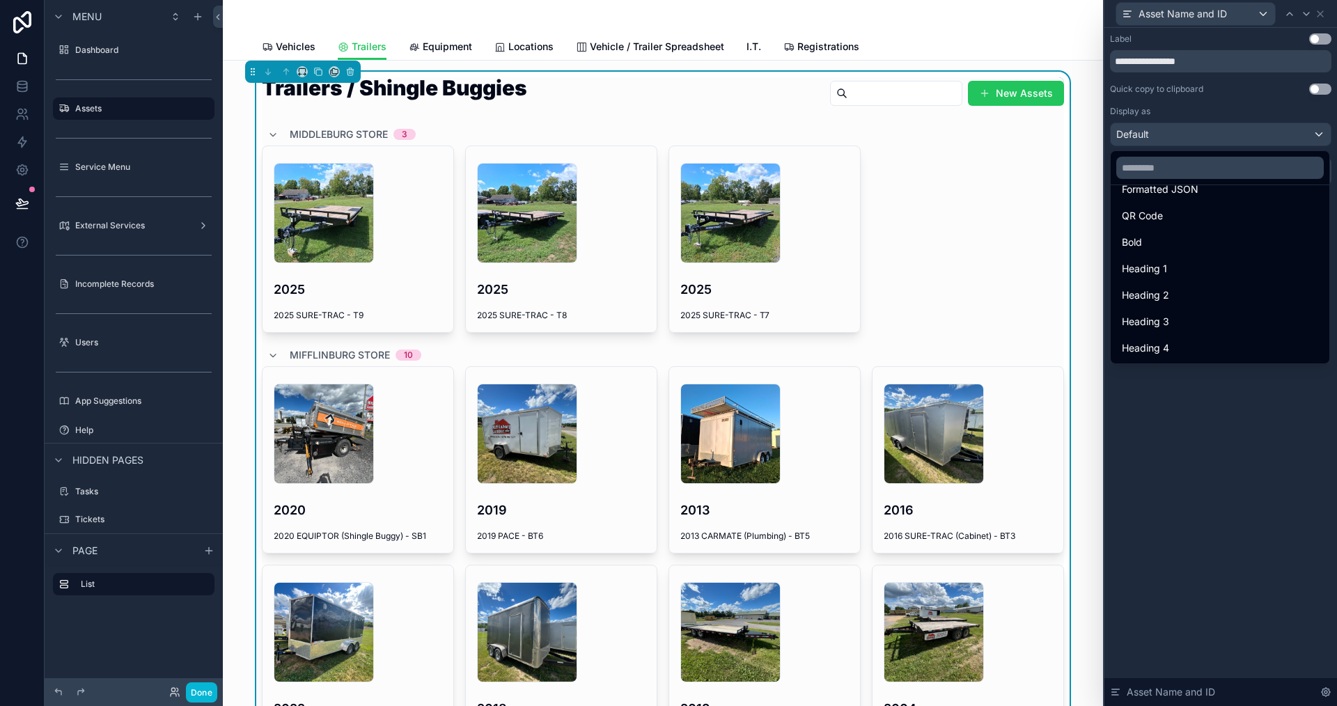
click at [1166, 363] on ul "Default Link Button Image Markdown Formatted JSON QR Code Bold Heading 1 Headin…" at bounding box center [1220, 274] width 219 height 178
click at [1169, 350] on span "Heading 4" at bounding box center [1145, 348] width 47 height 17
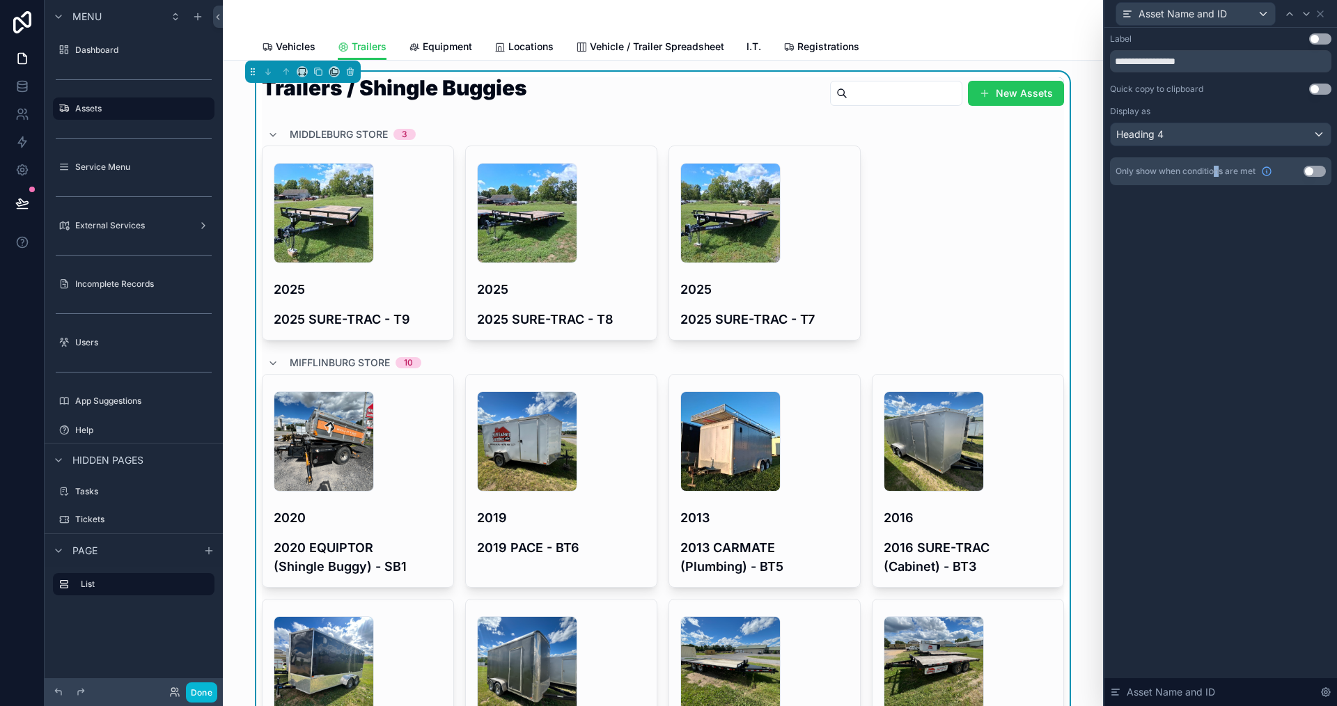
click at [1219, 381] on div "**********" at bounding box center [1221, 367] width 233 height 678
click at [445, 50] on span "Equipment" at bounding box center [447, 47] width 49 height 14
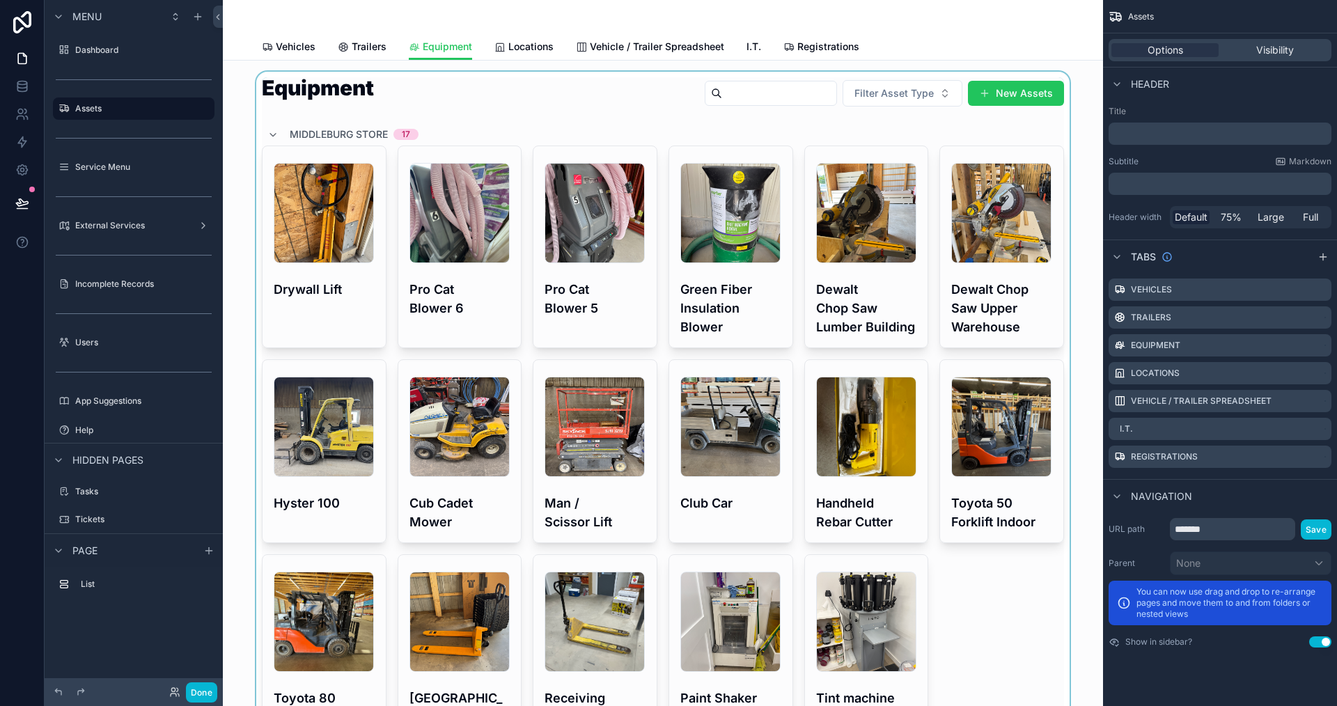
click at [526, 164] on div "scrollable content" at bounding box center [663, 442] width 858 height 741
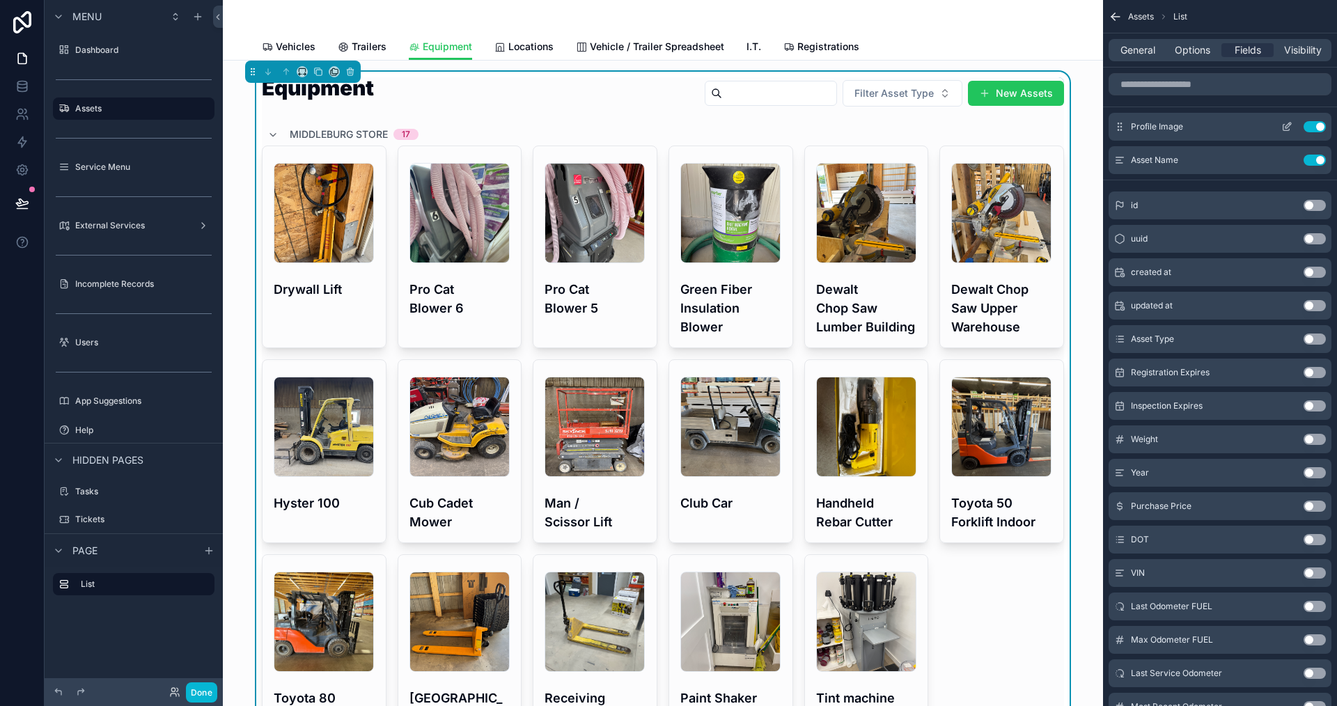
click at [1164, 54] on div "General Options Fields Visibility" at bounding box center [1220, 50] width 223 height 22
click at [1287, 159] on icon "scrollable content" at bounding box center [1286, 160] width 11 height 11
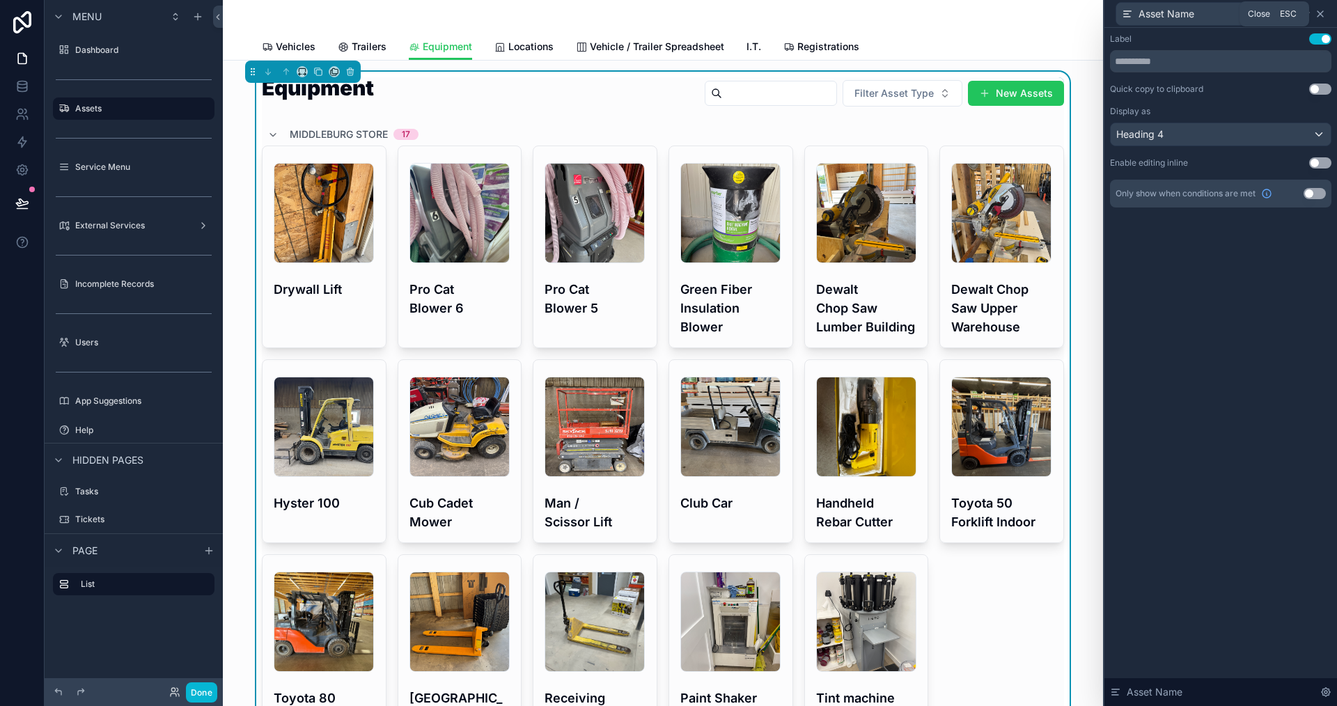
click at [1320, 15] on icon at bounding box center [1320, 13] width 11 height 11
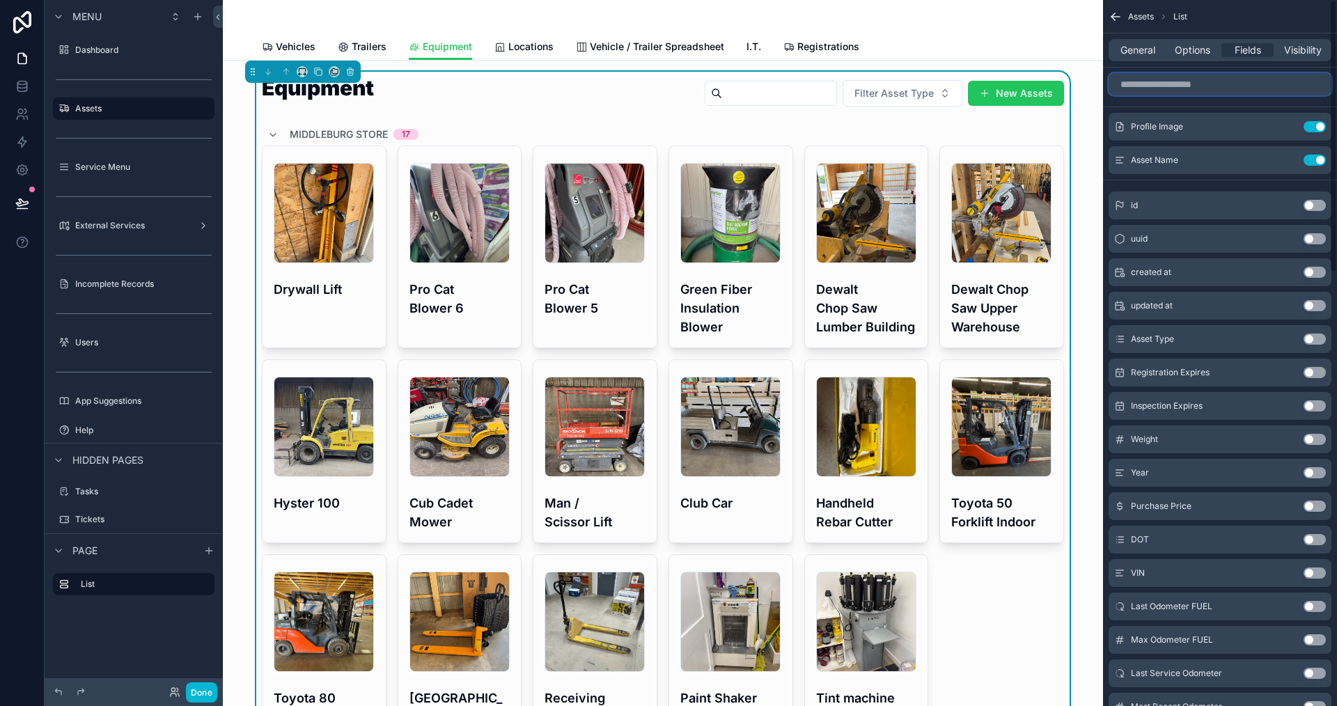
click at [1167, 85] on input "scrollable content" at bounding box center [1220, 84] width 223 height 22
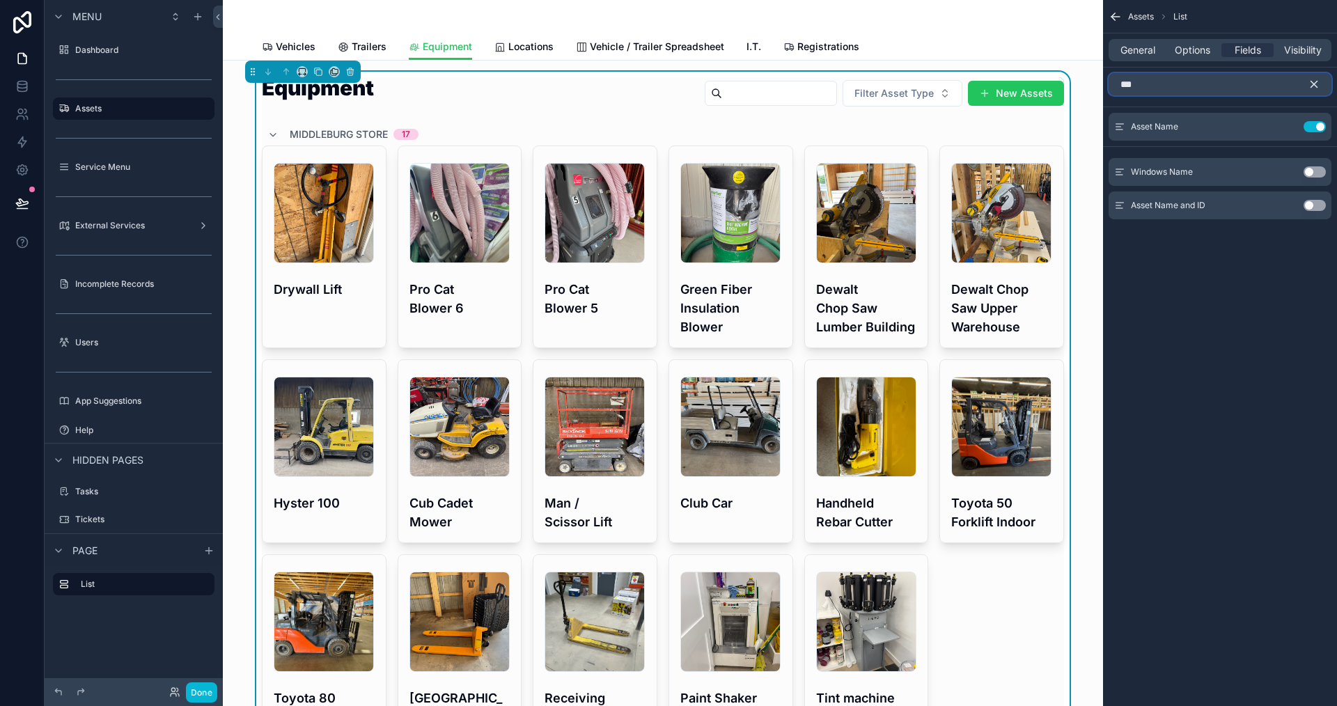
click at [1166, 86] on input "***" at bounding box center [1220, 84] width 223 height 22
type input "***"
click at [1316, 208] on button "Use setting" at bounding box center [1315, 205] width 22 height 11
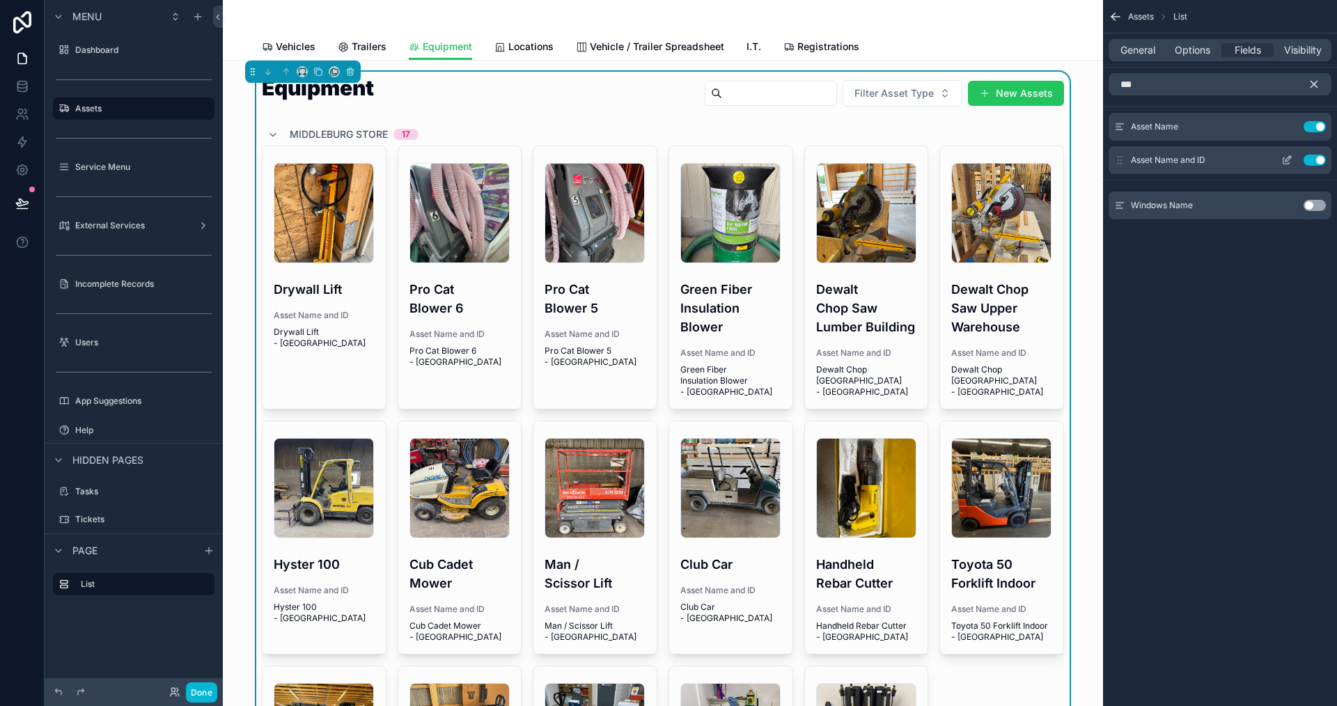
click at [1315, 159] on button "Use setting" at bounding box center [1315, 160] width 22 height 11
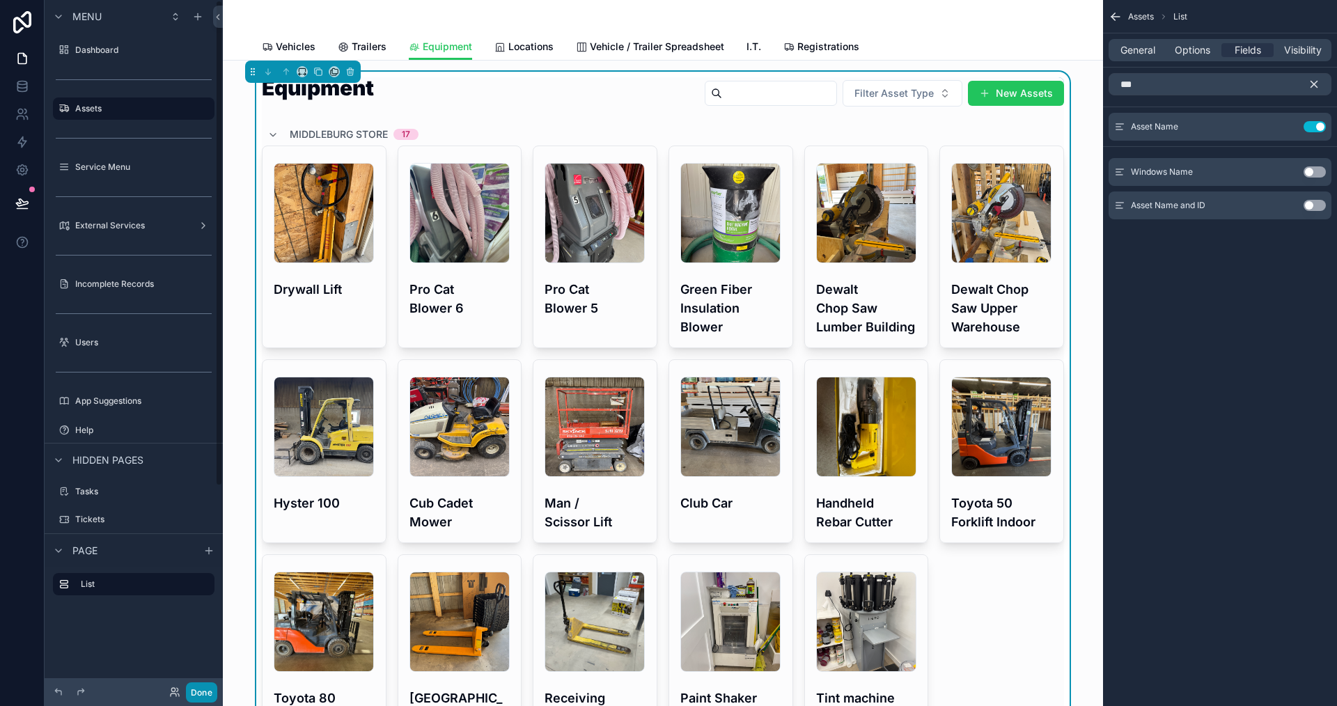
click at [193, 690] on button "Done" at bounding box center [201, 692] width 31 height 20
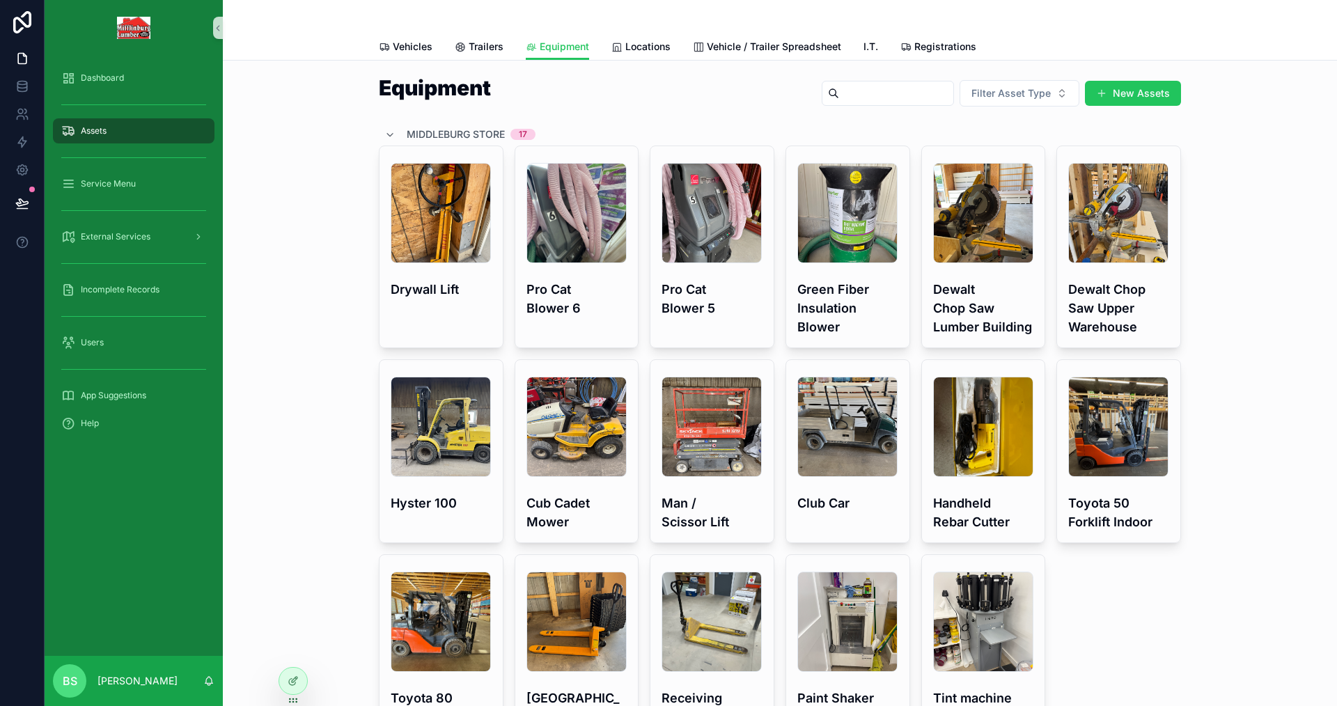
click at [26, 197] on icon at bounding box center [22, 203] width 14 height 14
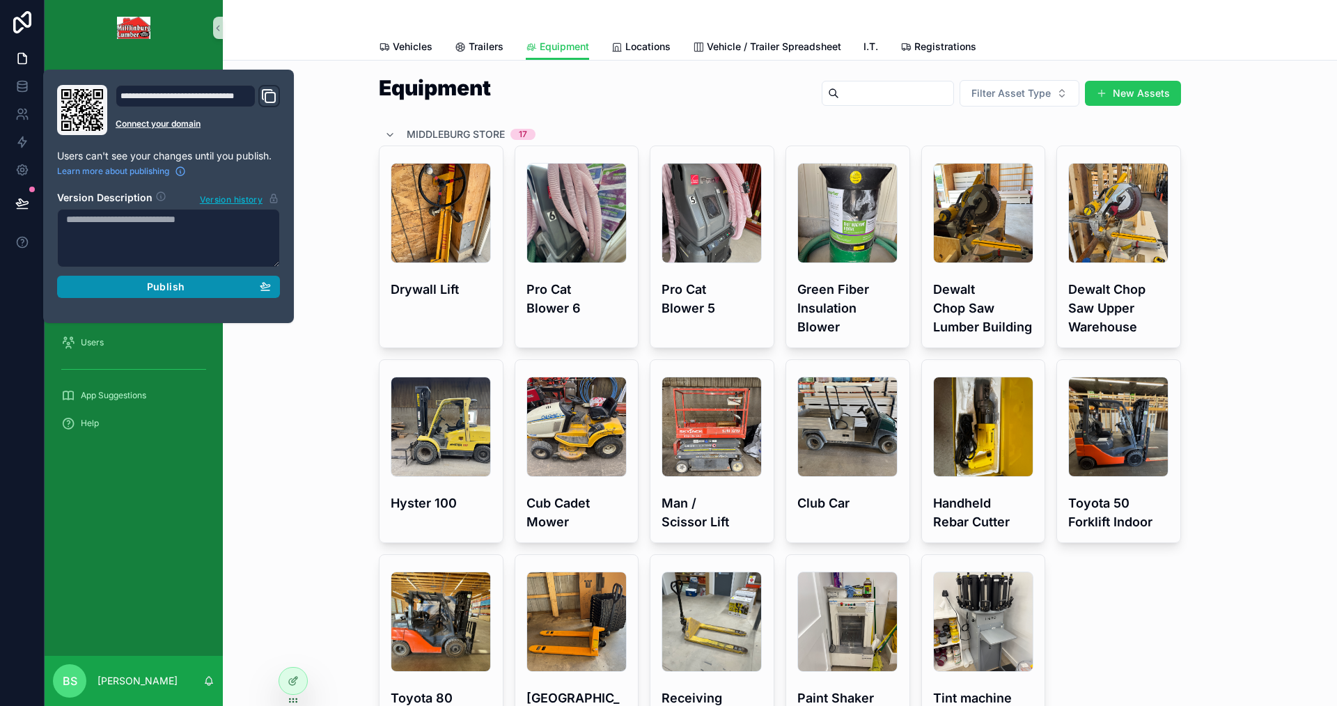
click at [172, 287] on span "Publish" at bounding box center [166, 287] width 38 height 13
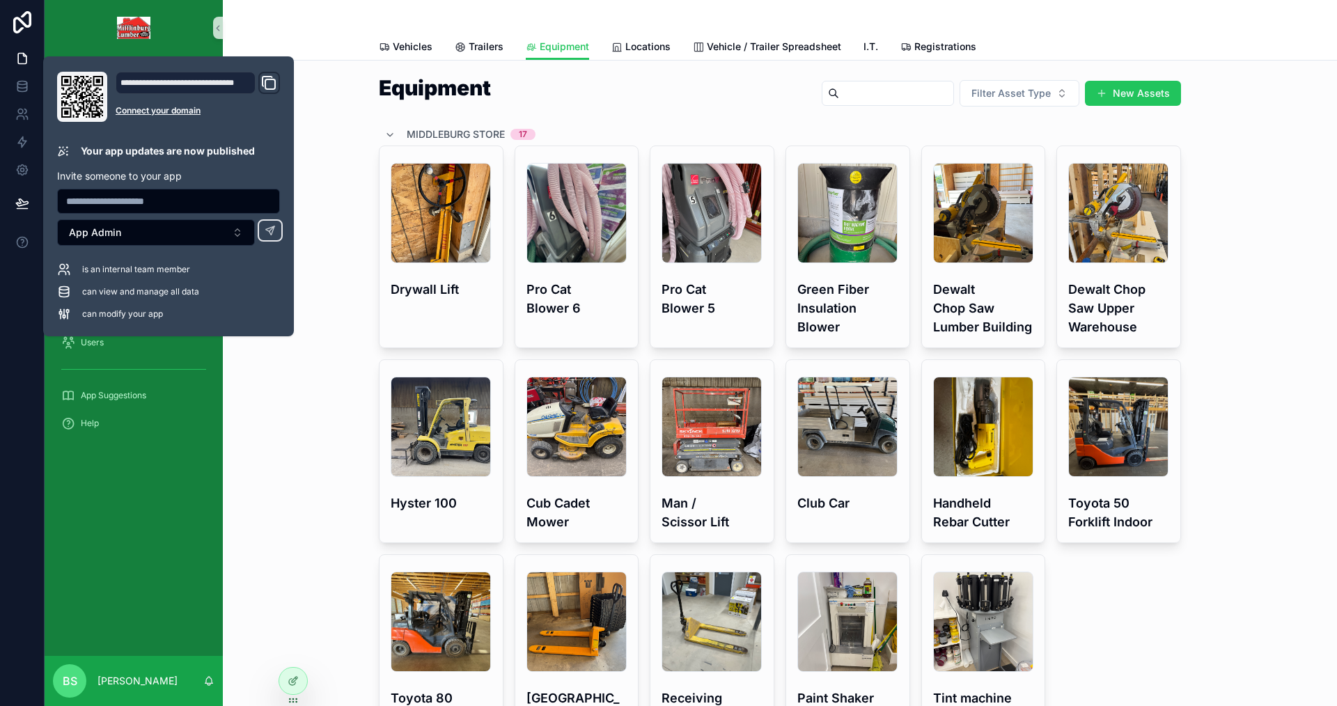
click at [251, 438] on div "Equipment Filter Asset Type New Assets Middleburg Store 17 IMG_9687 .jpeg Drywa…" at bounding box center [780, 442] width 1092 height 741
